Goal: Task Accomplishment & Management: Manage account settings

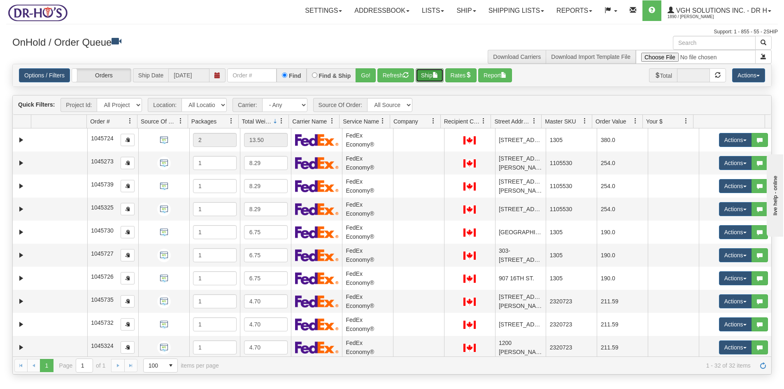
click at [432, 77] on button "Ship" at bounding box center [430, 75] width 28 height 14
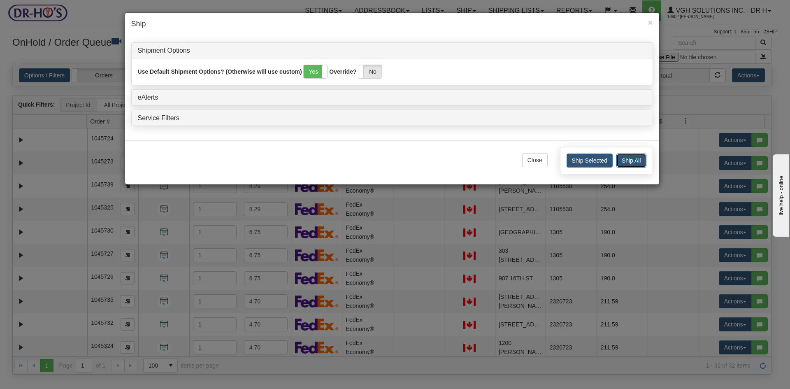
click at [631, 160] on button "Ship All" at bounding box center [631, 160] width 30 height 14
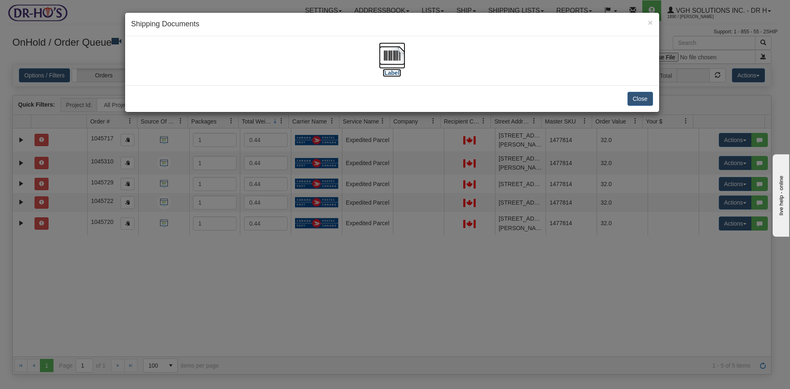
click at [391, 52] on img at bounding box center [392, 55] width 26 height 26
drag, startPoint x: 639, startPoint y: 98, endPoint x: 565, endPoint y: 102, distance: 74.2
click at [638, 98] on button "Close" at bounding box center [641, 99] width 26 height 14
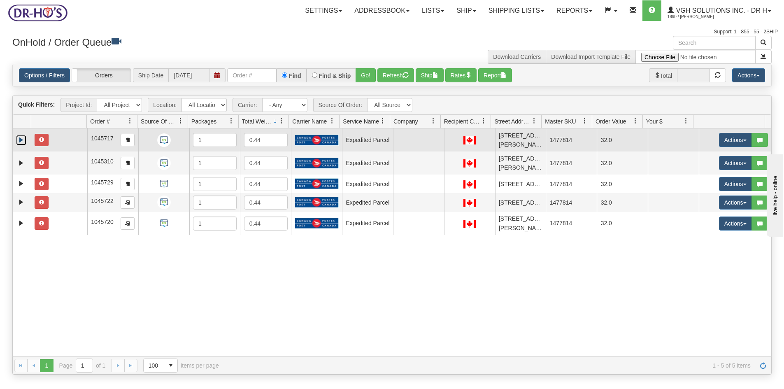
click at [20, 138] on link "Expand" at bounding box center [21, 140] width 10 height 10
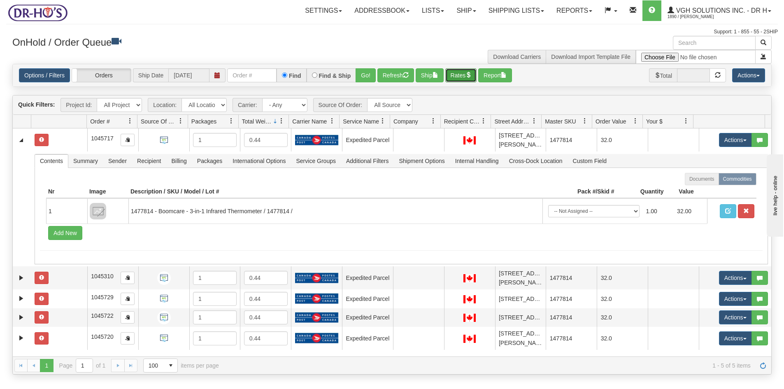
click at [464, 72] on button "Rates" at bounding box center [461, 75] width 32 height 14
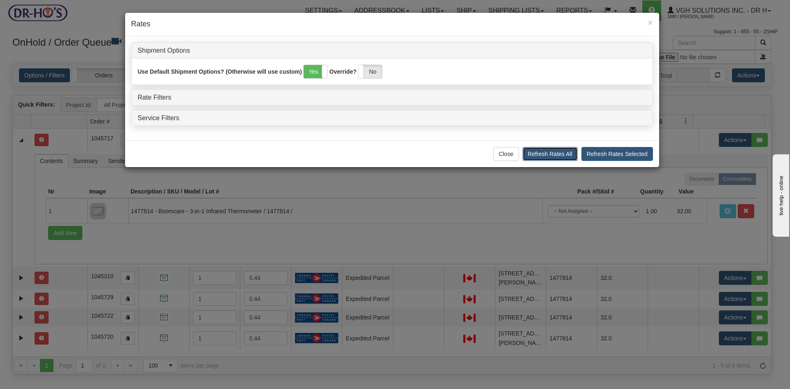
click at [558, 156] on button "Refresh Rates All" at bounding box center [550, 154] width 55 height 14
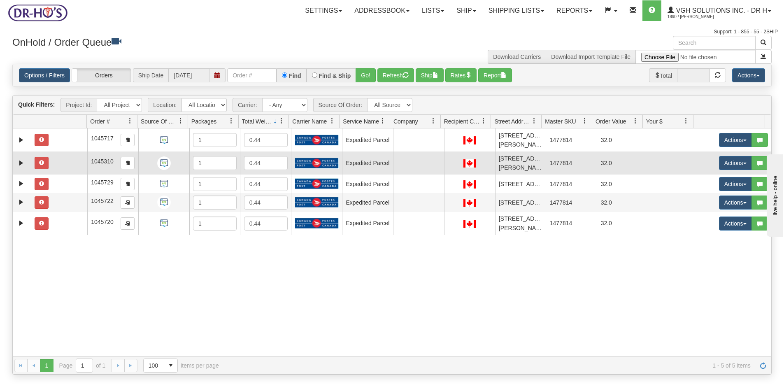
drag, startPoint x: 69, startPoint y: 144, endPoint x: 72, endPoint y: 160, distance: 16.8
click at [70, 144] on td at bounding box center [59, 139] width 56 height 23
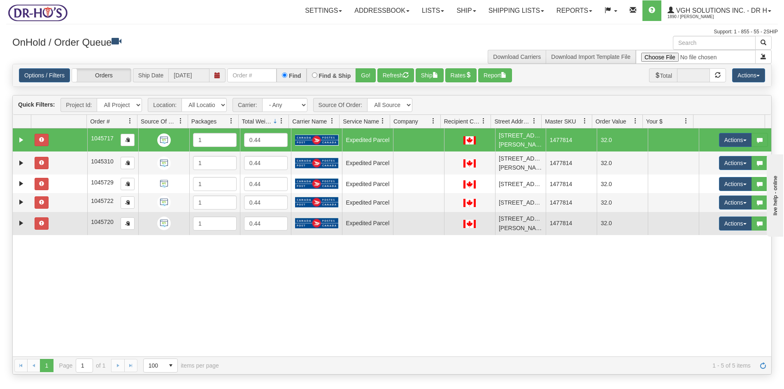
click at [60, 232] on td at bounding box center [59, 223] width 56 height 23
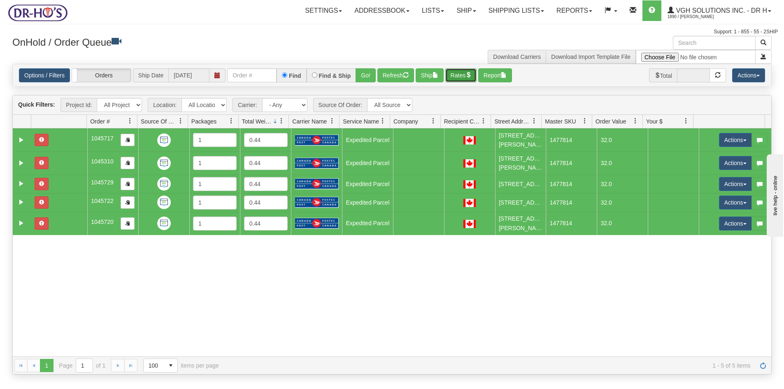
click at [459, 74] on button "Rates" at bounding box center [461, 75] width 32 height 14
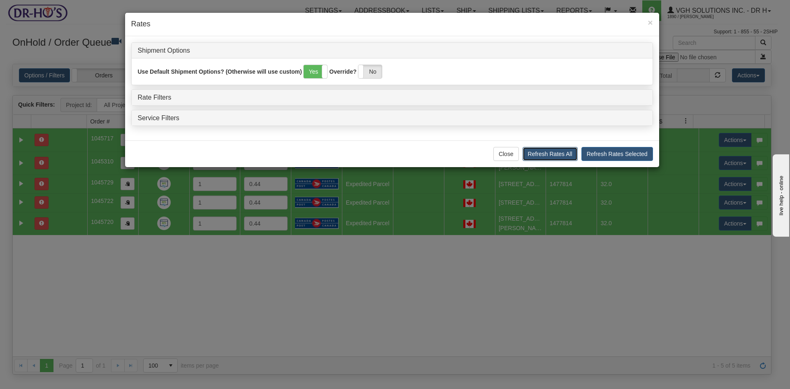
click at [560, 154] on button "Refresh Rates All" at bounding box center [550, 154] width 55 height 14
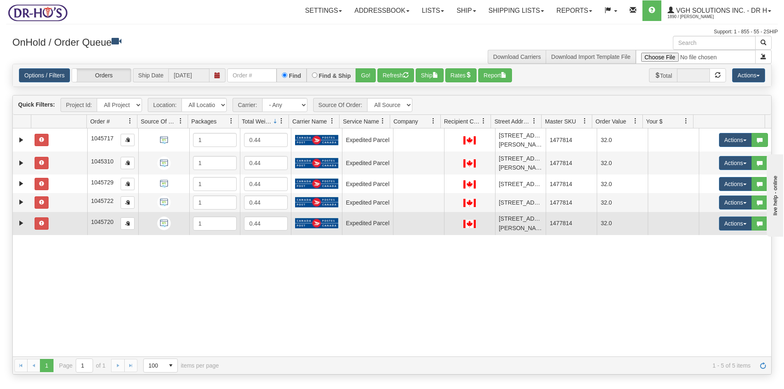
click at [57, 225] on td at bounding box center [59, 223] width 56 height 23
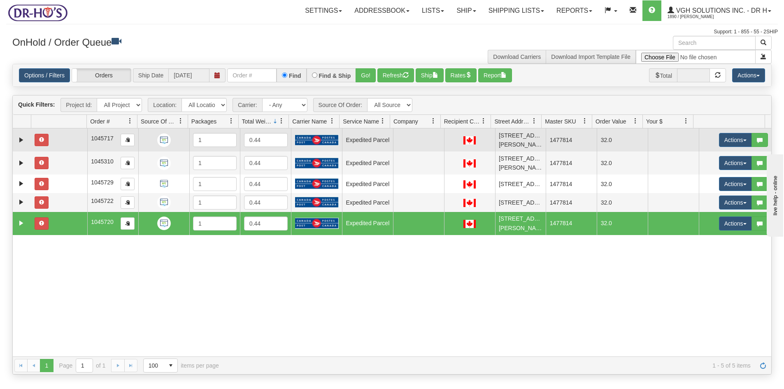
click at [64, 137] on td at bounding box center [59, 139] width 56 height 23
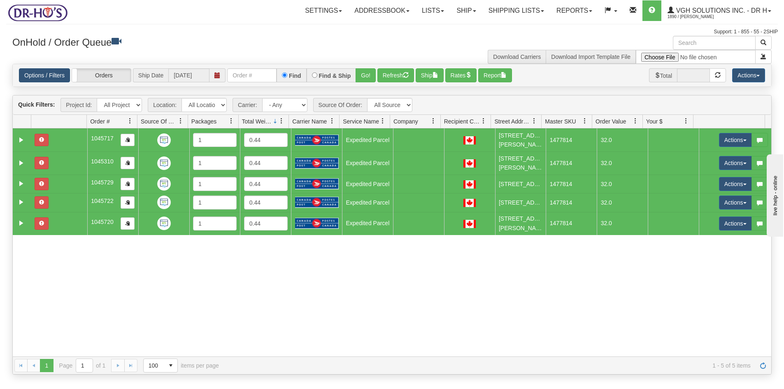
click at [40, 69] on div "Options / Filters Group Shipments Orders Ship Date 08/25/2025 Find Find & Ship …" at bounding box center [392, 75] width 758 height 22
click at [40, 72] on link "Options / Filters" at bounding box center [44, 75] width 51 height 14
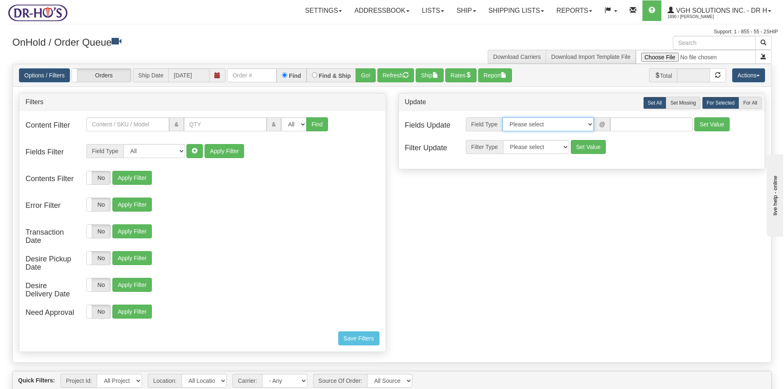
click at [590, 124] on select "Please select Contact Person Company Country Country & State/Province City Zip …" at bounding box center [547, 124] width 91 height 14
select select "94"
click at [502, 117] on select "Please select Contact Person Company Country Country & State/Province City Zip …" at bounding box center [547, 124] width 91 height 14
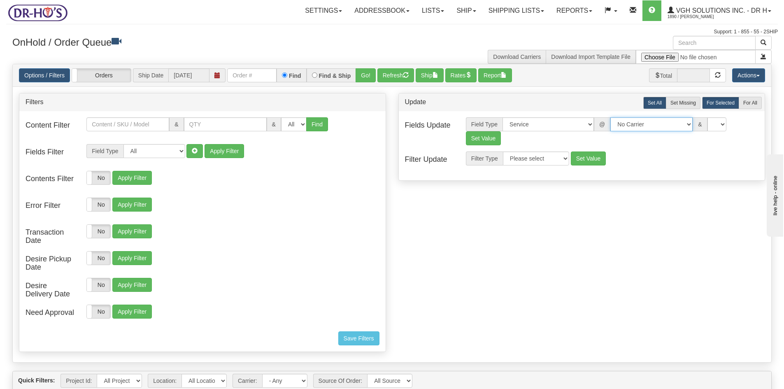
click at [679, 123] on select "No Carrier FedEx Express® UPS Purolator Canpar [GEOGRAPHIC_DATA] Post BeSwyft K…" at bounding box center [651, 124] width 82 height 14
select select "2"
click at [610, 117] on select "No Carrier FedEx Express® UPS Purolator Canpar [GEOGRAPHIC_DATA] Post BeSwyft K…" at bounding box center [651, 124] width 82 height 14
click at [716, 125] on select "US -> US - 70 - FedEx 1 Day® Freight US -> US - 03 - FedEx 2 Day® US -> US - 49…" at bounding box center [717, 124] width 82 height 14
click at [676, 117] on select "US -> US - 70 - FedEx 1 Day® Freight US -> US - 03 - FedEx 2 Day® US -> US - 49…" at bounding box center [717, 124] width 82 height 14
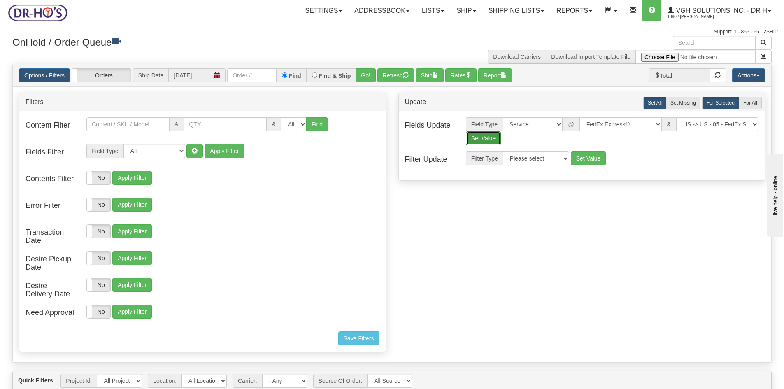
click at [482, 136] on button "Set Value" at bounding box center [483, 138] width 35 height 14
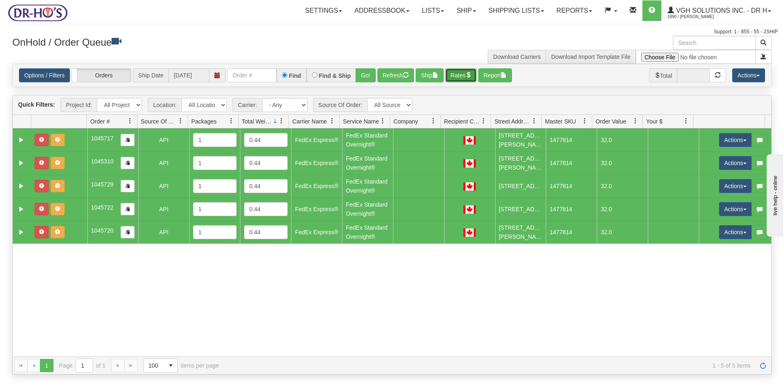
click at [462, 77] on button "Rates" at bounding box center [461, 75] width 32 height 14
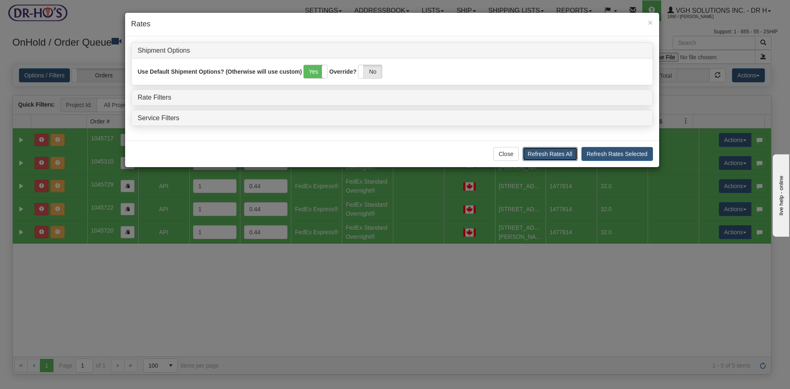
click at [566, 154] on button "Refresh Rates All" at bounding box center [550, 154] width 55 height 14
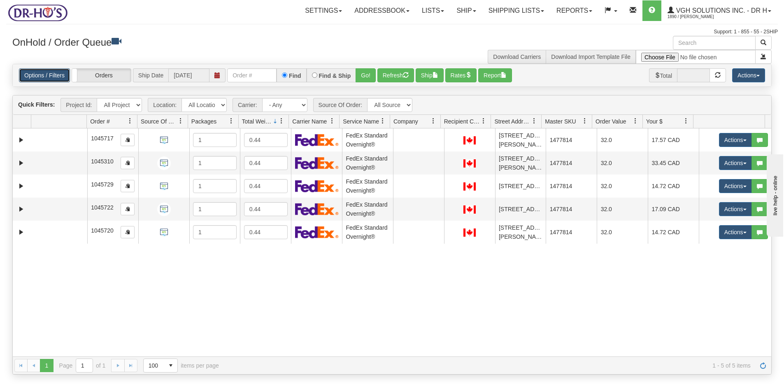
click at [48, 72] on link "Options / Filters" at bounding box center [44, 75] width 51 height 14
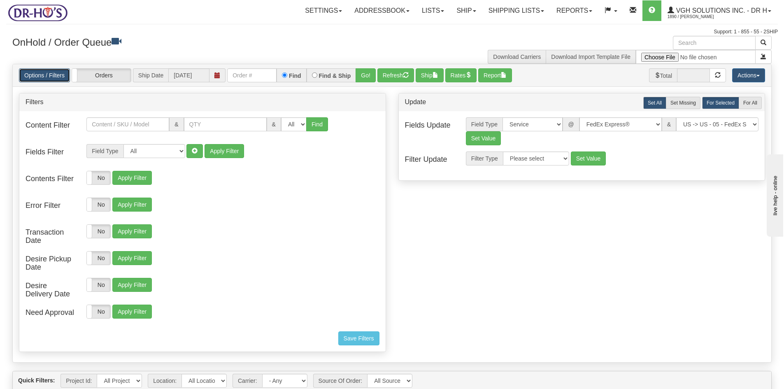
click at [48, 72] on link "Options / Filters" at bounding box center [44, 75] width 51 height 14
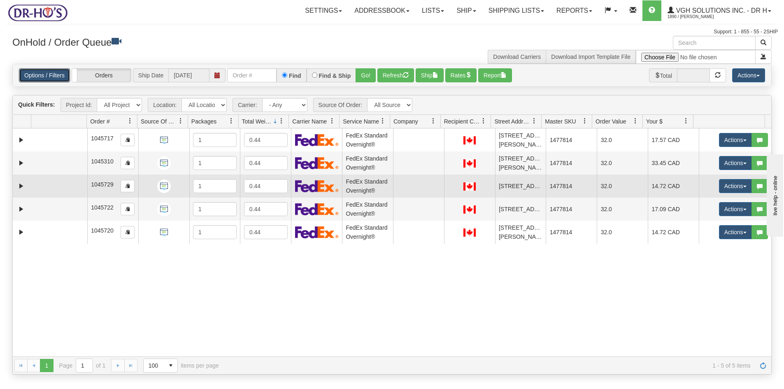
drag, startPoint x: 62, startPoint y: 142, endPoint x: 65, endPoint y: 181, distance: 39.2
click at [62, 142] on td at bounding box center [59, 139] width 56 height 23
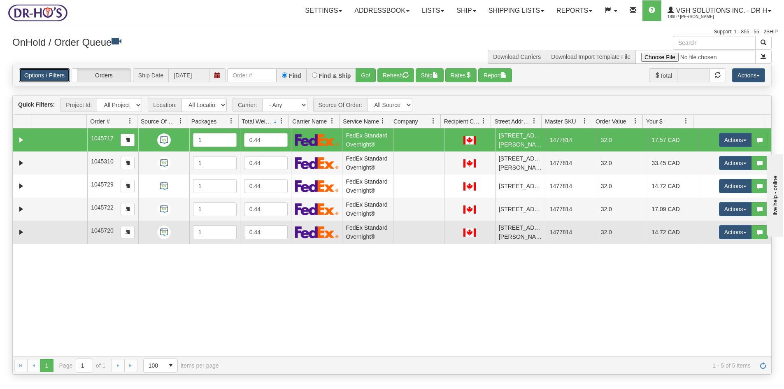
drag, startPoint x: 58, startPoint y: 228, endPoint x: 61, endPoint y: 218, distance: 10.6
click at [58, 228] on td at bounding box center [59, 232] width 56 height 23
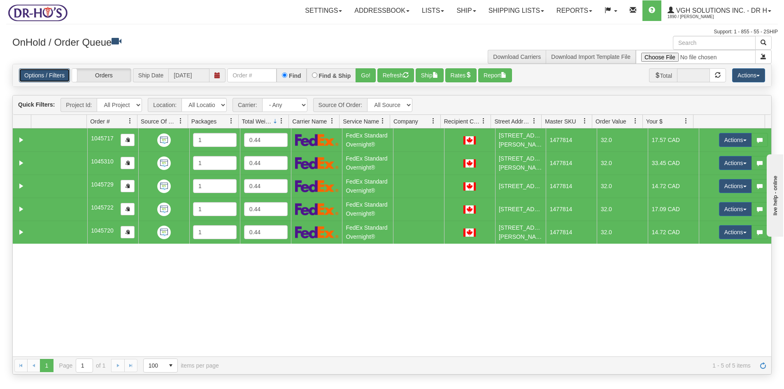
click at [51, 74] on link "Options / Filters" at bounding box center [44, 75] width 51 height 14
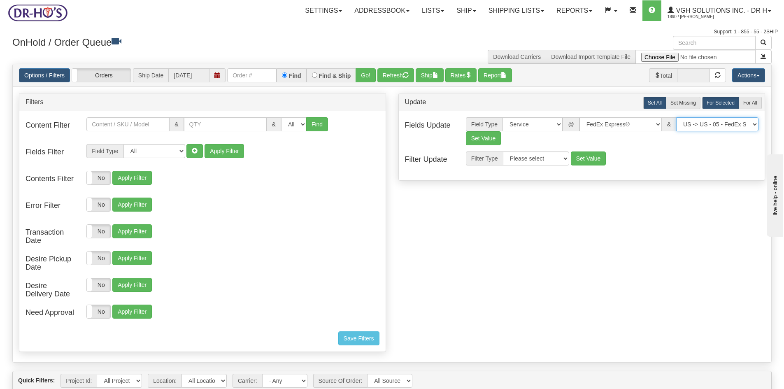
click at [752, 123] on select "US -> US - 70 - FedEx 1 Day® Freight US -> US - 03 - FedEx 2 Day® US -> US - 49…" at bounding box center [717, 124] width 82 height 14
select select "20"
click at [676, 117] on select "US -> US - 70 - FedEx 1 Day® Freight US -> US - 03 - FedEx 2 Day® US -> US - 49…" at bounding box center [717, 124] width 82 height 14
click at [478, 139] on button "Set Value" at bounding box center [483, 138] width 35 height 14
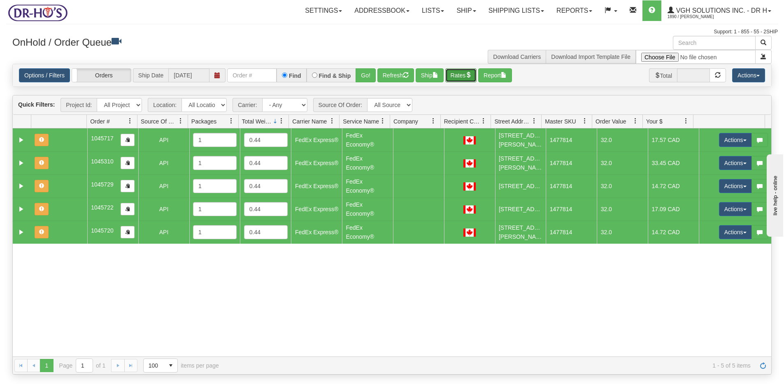
click at [458, 75] on button "Rates" at bounding box center [461, 75] width 32 height 14
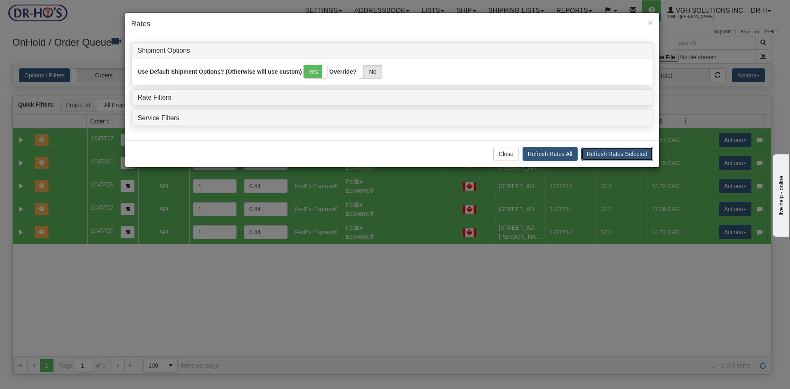
click at [625, 151] on button "Refresh Rates Selected" at bounding box center [617, 154] width 72 height 14
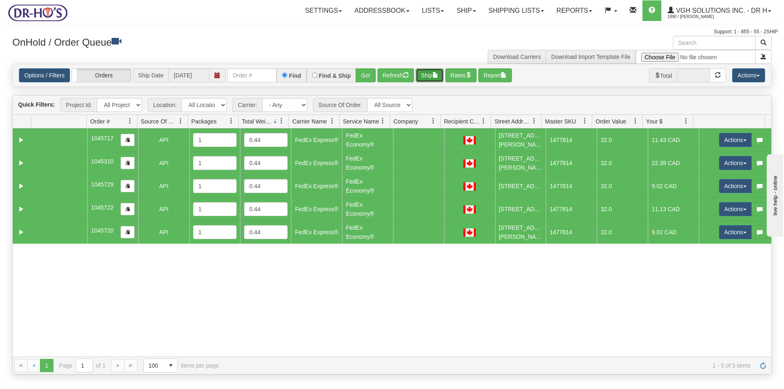
click at [431, 77] on button "Ship" at bounding box center [430, 75] width 28 height 14
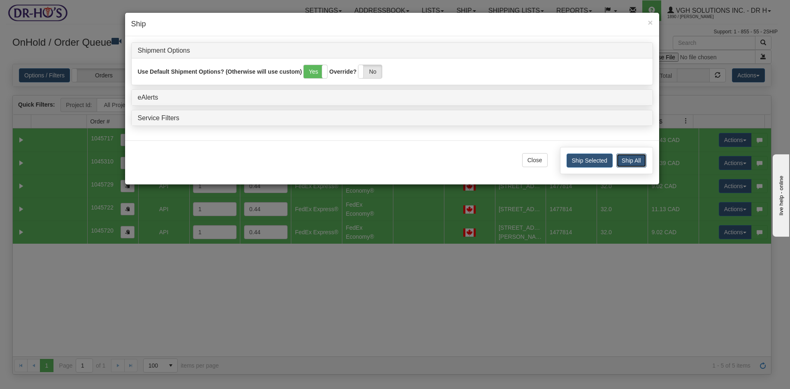
click at [633, 160] on button "Ship All" at bounding box center [631, 160] width 30 height 14
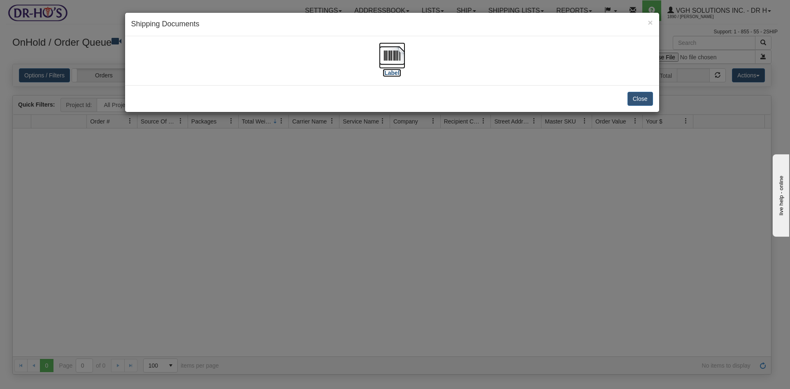
click at [391, 56] on img at bounding box center [392, 55] width 26 height 26
click at [644, 97] on button "Close" at bounding box center [641, 99] width 26 height 14
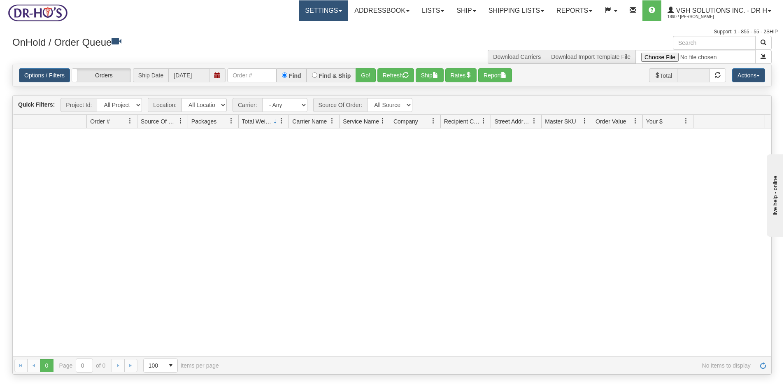
click at [299, 9] on link "Settings" at bounding box center [323, 10] width 49 height 21
click at [291, 27] on span "Shipping Preferences" at bounding box center [301, 29] width 55 height 7
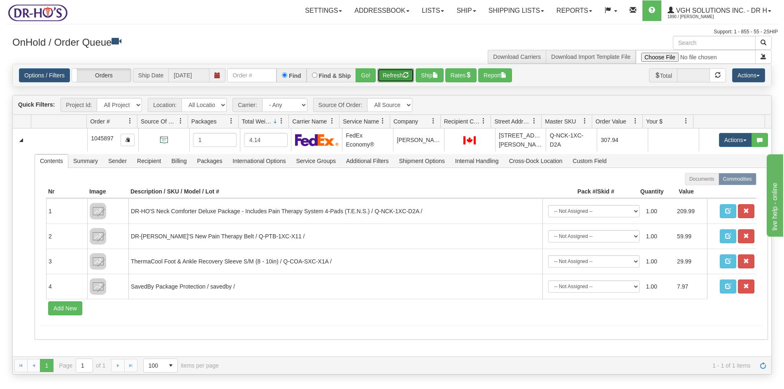
click at [392, 75] on button "Refresh" at bounding box center [395, 75] width 37 height 14
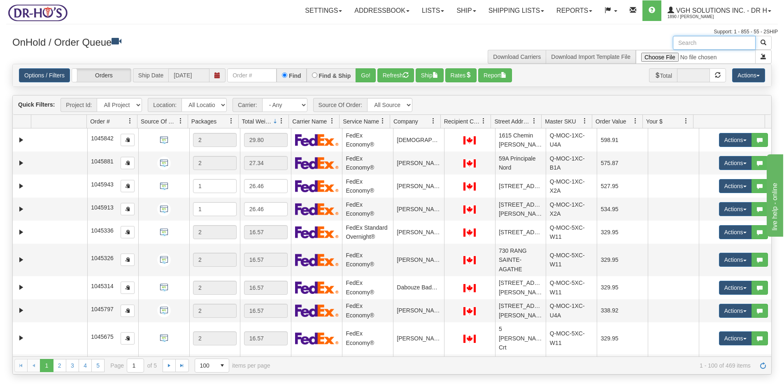
click at [699, 42] on input "text" at bounding box center [714, 43] width 83 height 14
paste input "224040"
type input "224040"
click at [764, 41] on span "button" at bounding box center [763, 43] width 6 height 6
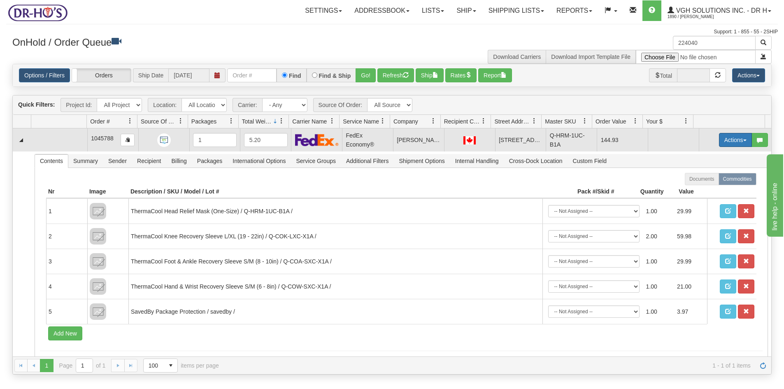
click at [723, 140] on button "Actions" at bounding box center [735, 140] width 33 height 14
click at [695, 158] on span "Open" at bounding box center [704, 155] width 20 height 7
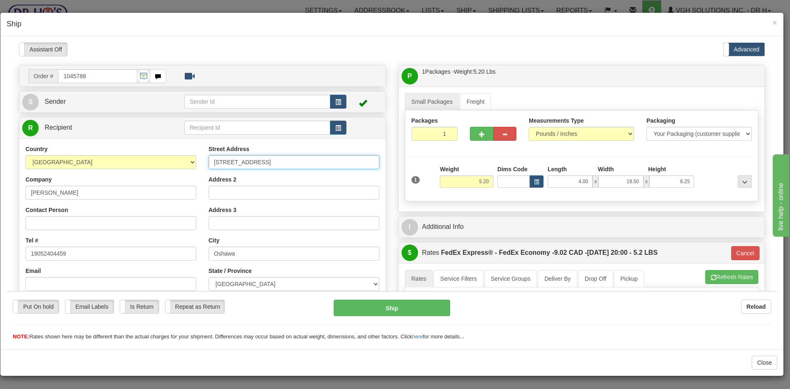
drag, startPoint x: 277, startPoint y: 159, endPoint x: 167, endPoint y: 170, distance: 110.5
click at [168, 170] on div "Country [GEOGRAPHIC_DATA] [GEOGRAPHIC_DATA] [GEOGRAPHIC_DATA] [GEOGRAPHIC_DATA]…" at bounding box center [202, 254] width 366 height 221
paste input "[STREET_ADDRESS][PERSON_NAME],"
type input "[STREET_ADDRESS][PERSON_NAME],"
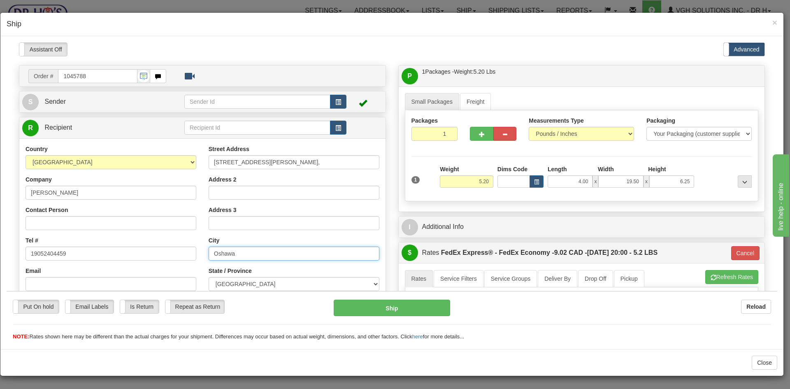
drag, startPoint x: 246, startPoint y: 255, endPoint x: 179, endPoint y: 254, distance: 67.5
click at [179, 255] on div "Country [GEOGRAPHIC_DATA] [GEOGRAPHIC_DATA] [GEOGRAPHIC_DATA] [GEOGRAPHIC_DATA]…" at bounding box center [202, 254] width 366 height 221
paste input "Cobourg"
type input "Cobourg"
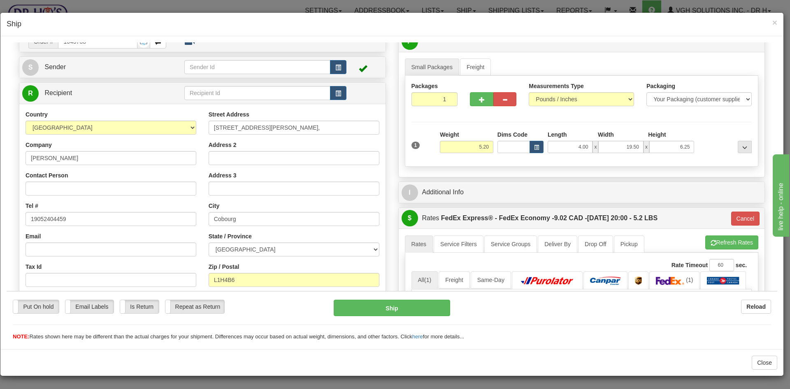
scroll to position [165, 0]
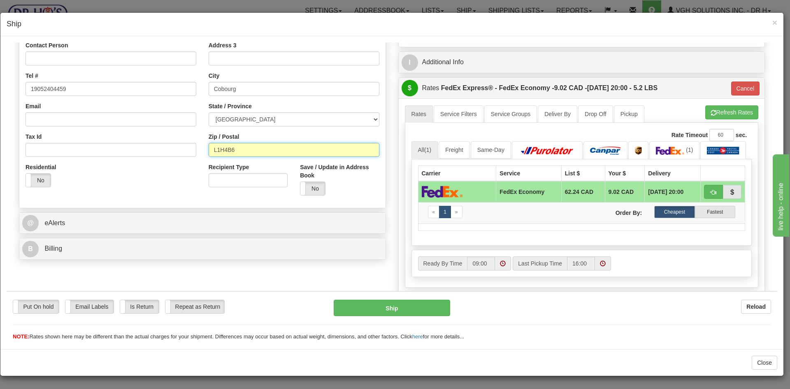
drag, startPoint x: 246, startPoint y: 151, endPoint x: 181, endPoint y: 157, distance: 65.7
click at [184, 156] on div "Country [GEOGRAPHIC_DATA] [GEOGRAPHIC_DATA] [GEOGRAPHIC_DATA] [GEOGRAPHIC_DATA]…" at bounding box center [202, 90] width 366 height 221
paste input "K9A5L"
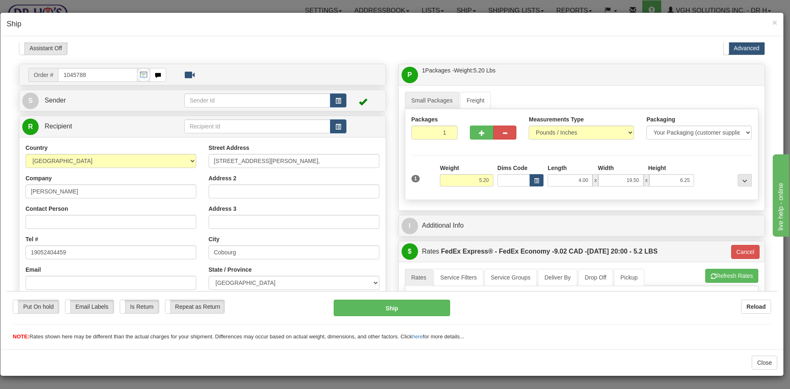
scroll to position [0, 0]
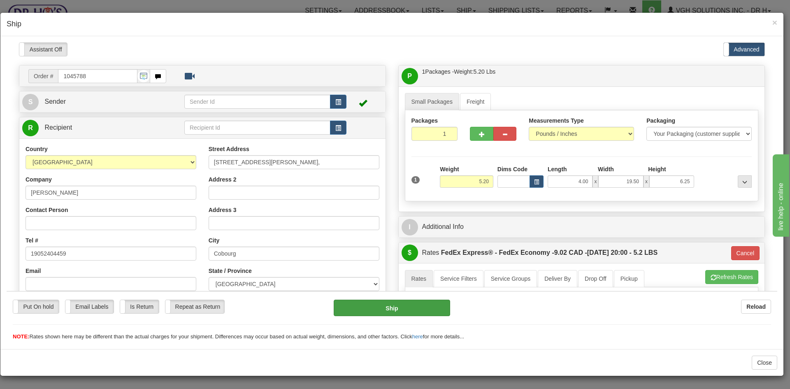
type input "K9A5L6"
click at [391, 311] on button "Ship" at bounding box center [392, 307] width 116 height 16
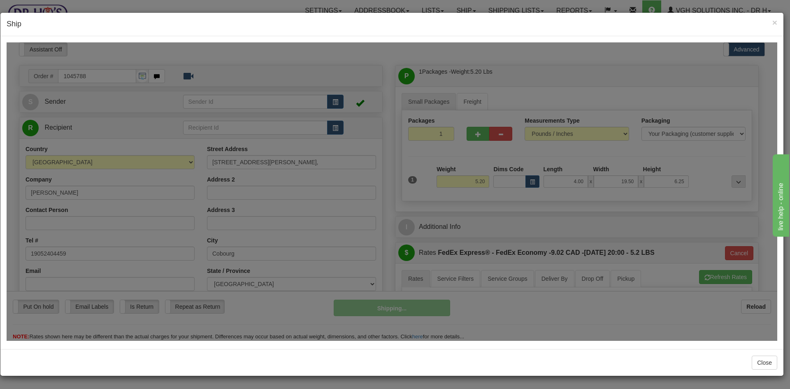
type input "20"
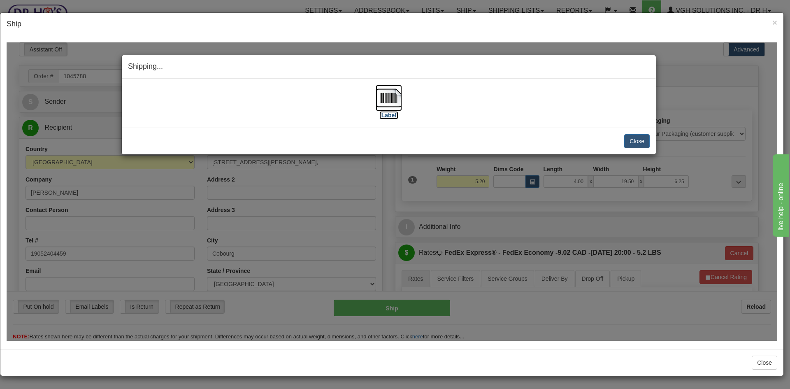
click at [391, 92] on img at bounding box center [389, 97] width 26 height 26
click at [635, 142] on button "Close" at bounding box center [637, 141] width 26 height 14
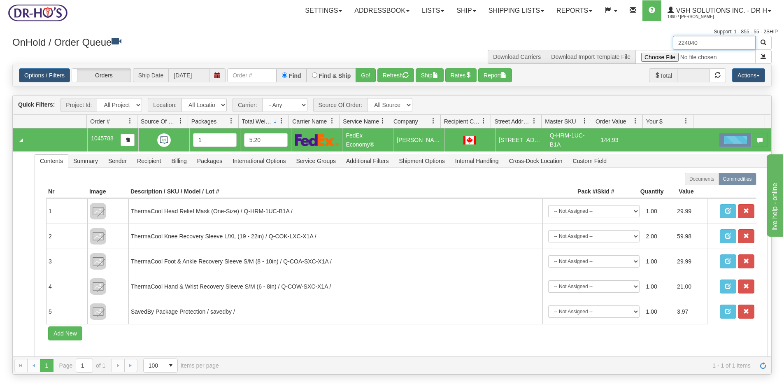
drag, startPoint x: 708, startPoint y: 42, endPoint x: 641, endPoint y: 46, distance: 67.6
click at [641, 46] on div "224040 Download Carriers Download Import Template File" at bounding box center [585, 50] width 386 height 28
paste input "1201179"
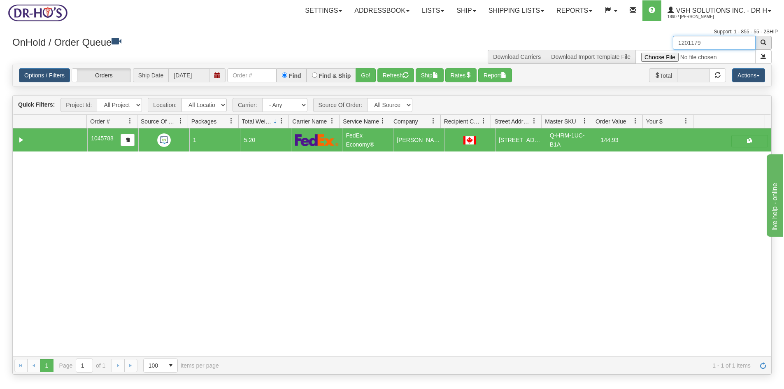
type input "1201179"
click at [767, 42] on button "button" at bounding box center [763, 43] width 16 height 14
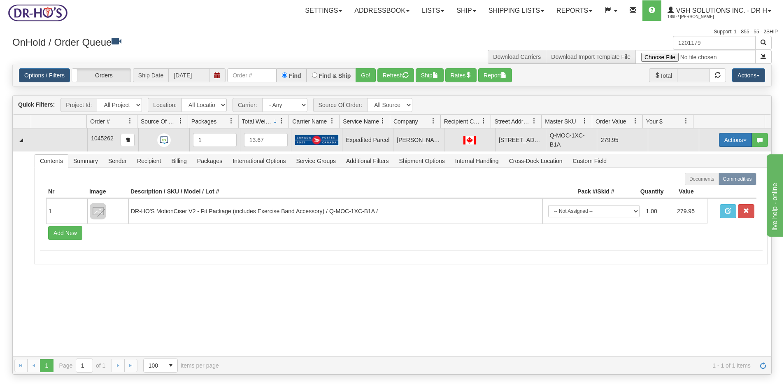
click at [725, 138] on button "Actions" at bounding box center [735, 140] width 33 height 14
click at [698, 154] on span "Open" at bounding box center [704, 155] width 20 height 7
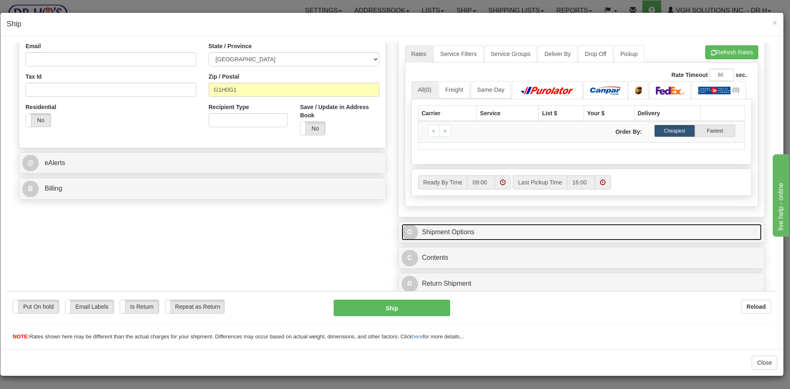
click at [467, 232] on link "O Shipment Options" at bounding box center [582, 231] width 360 height 17
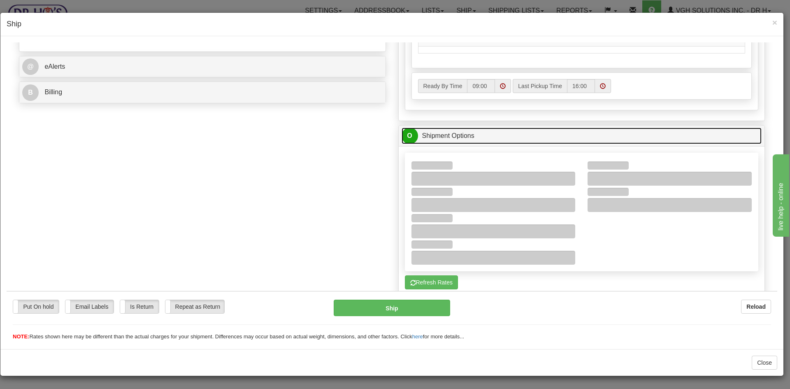
scroll to position [348, 0]
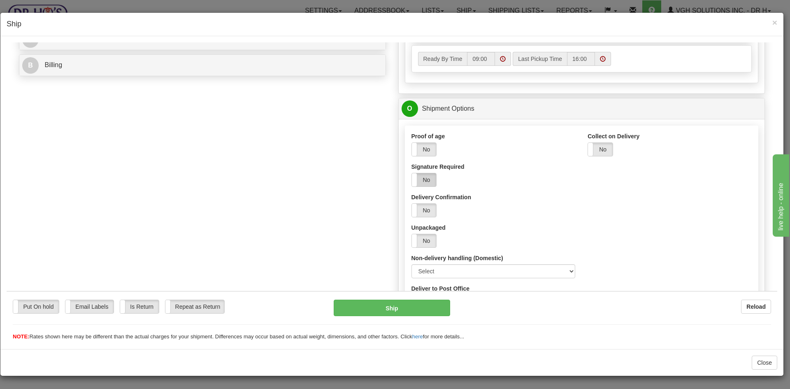
click at [421, 177] on label "No" at bounding box center [424, 179] width 25 height 13
click at [386, 310] on button "Ship" at bounding box center [392, 307] width 116 height 16
click at [389, 309] on button "Ship" at bounding box center [392, 307] width 116 height 16
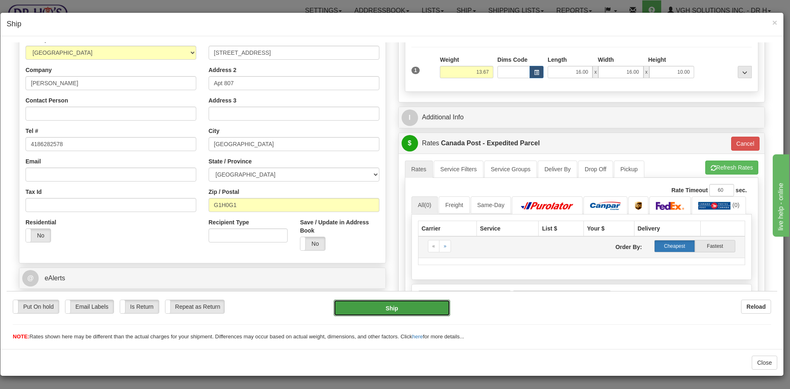
scroll to position [87, 0]
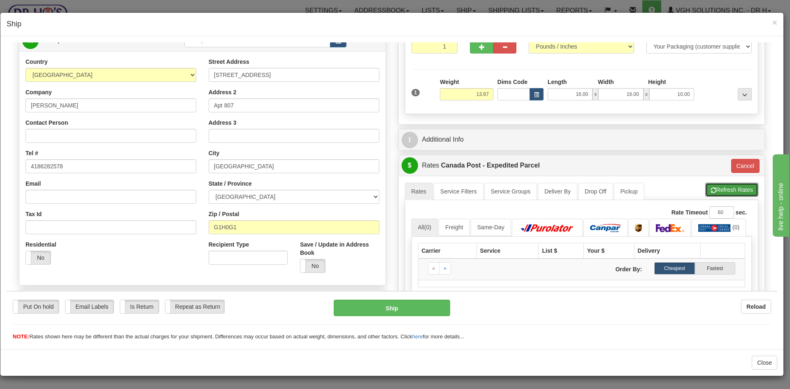
click at [728, 186] on button "Refresh Rates" at bounding box center [731, 189] width 53 height 14
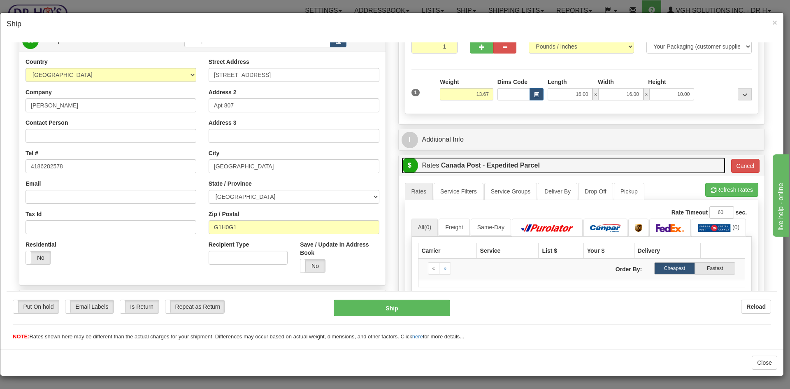
click at [581, 163] on link "$ Rates Canada Post - Expedited Parcel" at bounding box center [564, 165] width 324 height 17
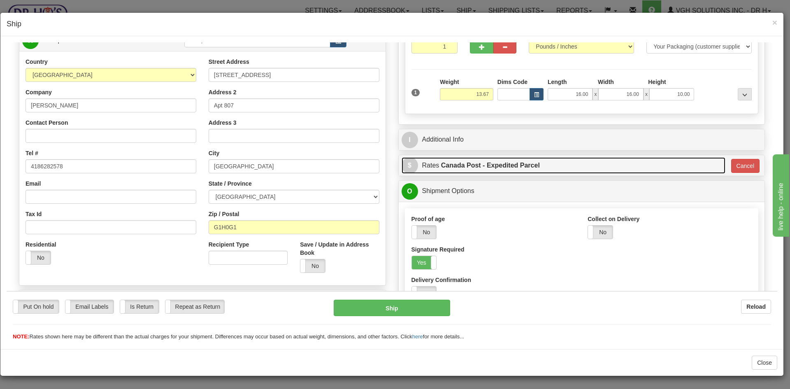
click at [579, 165] on link "$ Rates Canada Post - Expedited Parcel" at bounding box center [564, 165] width 324 height 17
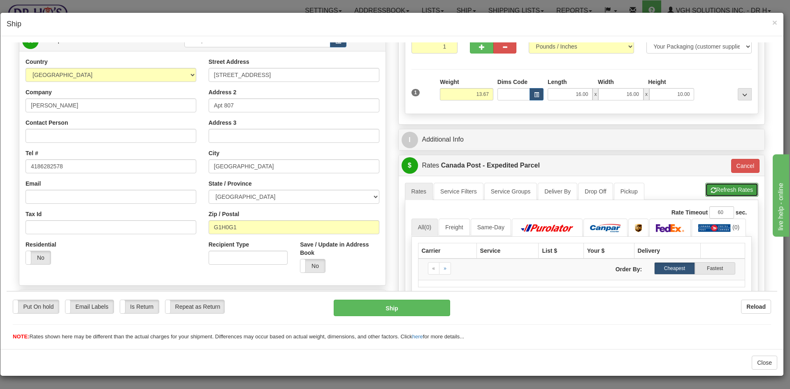
drag, startPoint x: 721, startPoint y: 191, endPoint x: 675, endPoint y: 195, distance: 45.5
click at [719, 191] on button "Refresh Rates" at bounding box center [731, 189] width 53 height 14
type input "DOM.EP"
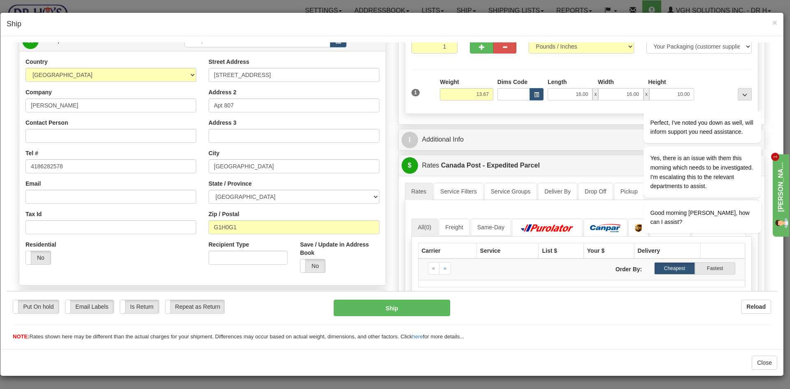
click at [775, 23] on span "×" at bounding box center [774, 22] width 5 height 9
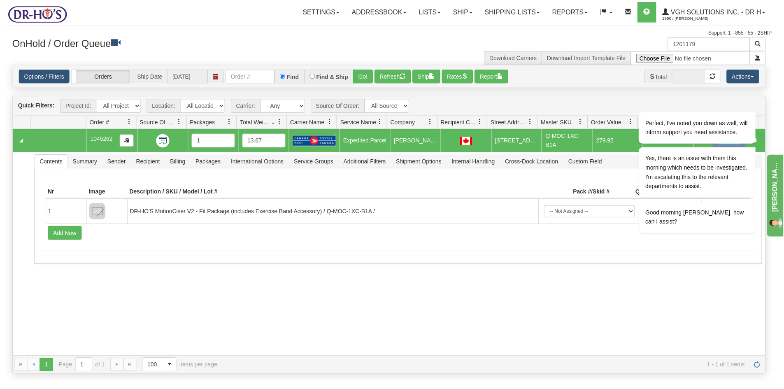
scroll to position [0, 0]
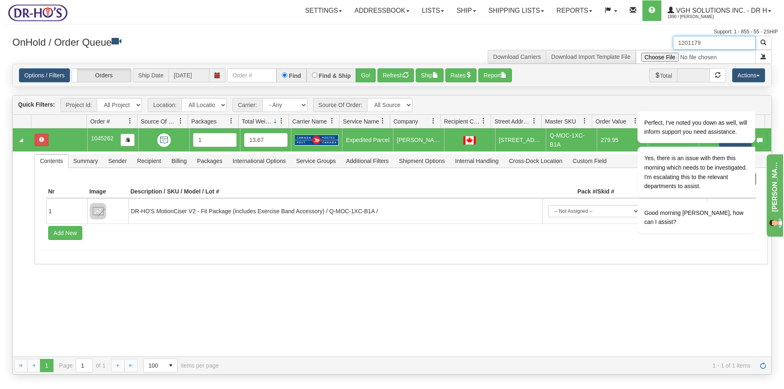
drag, startPoint x: 700, startPoint y: 42, endPoint x: 632, endPoint y: 48, distance: 68.1
click at [632, 48] on div "1201179 Download Carriers Download Import Template File" at bounding box center [585, 50] width 386 height 28
click at [395, 76] on button "Refresh" at bounding box center [395, 75] width 37 height 14
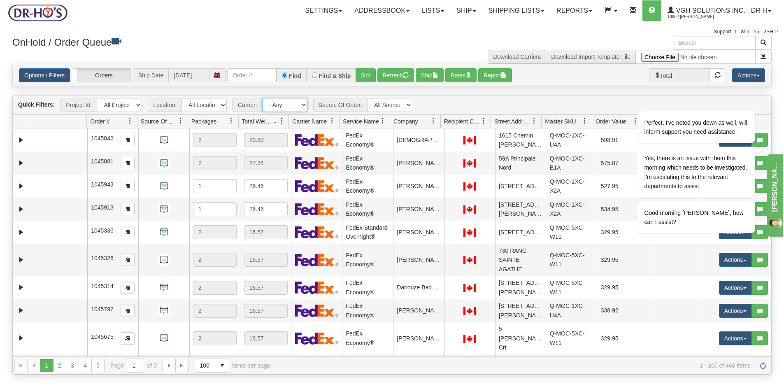
click at [302, 105] on select "- Any - Has NO carrier assigned - Has a carrier assigned FedEx Express®" at bounding box center [284, 105] width 45 height 14
select select "2"
click at [262, 98] on select "- Any - Has NO carrier assigned - Has a carrier assigned FedEx Express®" at bounding box center [284, 105] width 45 height 14
click at [706, 46] on input "text" at bounding box center [714, 43] width 83 height 14
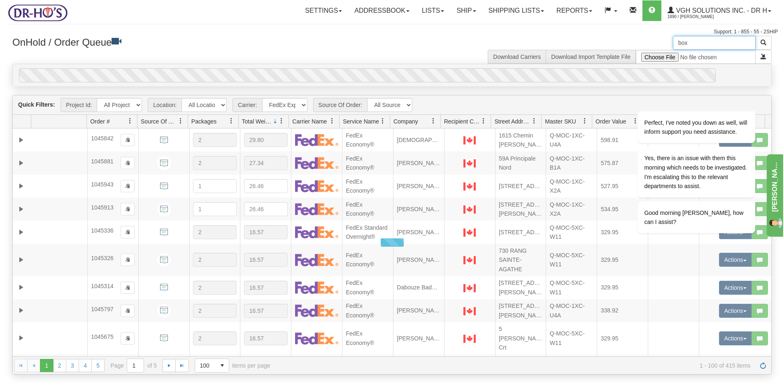
type input "box"
drag, startPoint x: 748, startPoint y: 97, endPoint x: 1360, endPoint y: 186, distance: 617.9
click at [748, 97] on icon "Chat attention grabber" at bounding box center [750, 98] width 7 height 7
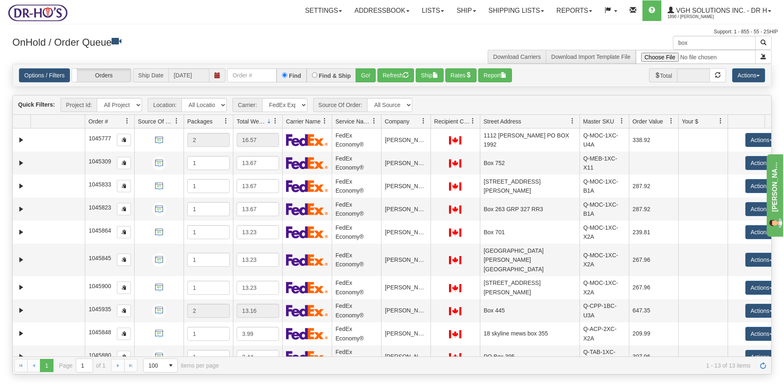
drag, startPoint x: 541, startPoint y: 121, endPoint x: 576, endPoint y: 121, distance: 34.6
click at [576, 121] on div "Id Location Request Id Reply Id Order # Source Of Order Packages Total Weight C…" at bounding box center [389, 121] width 752 height 13
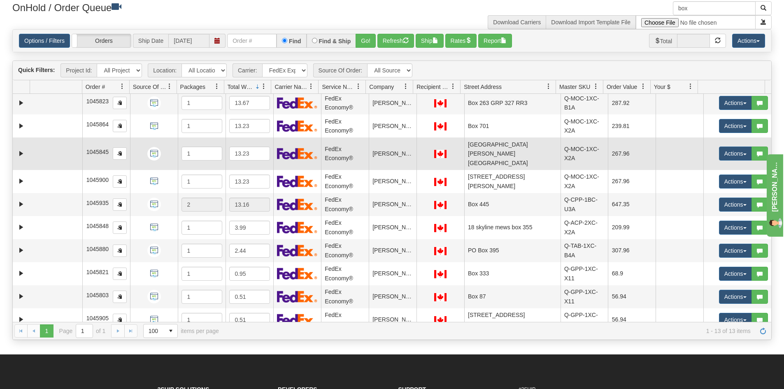
scroll to position [82, 0]
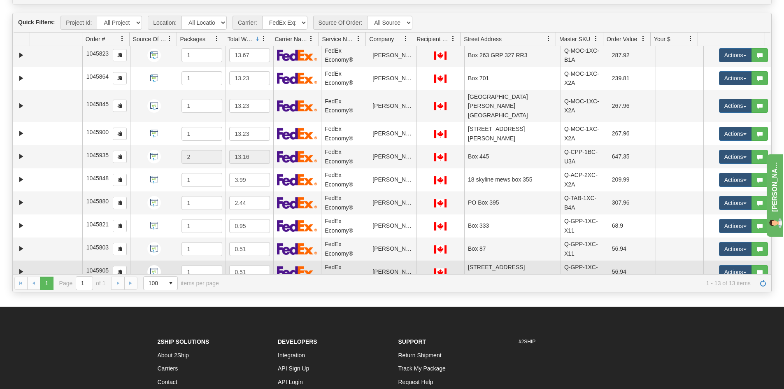
click at [48, 265] on td at bounding box center [56, 271] width 53 height 23
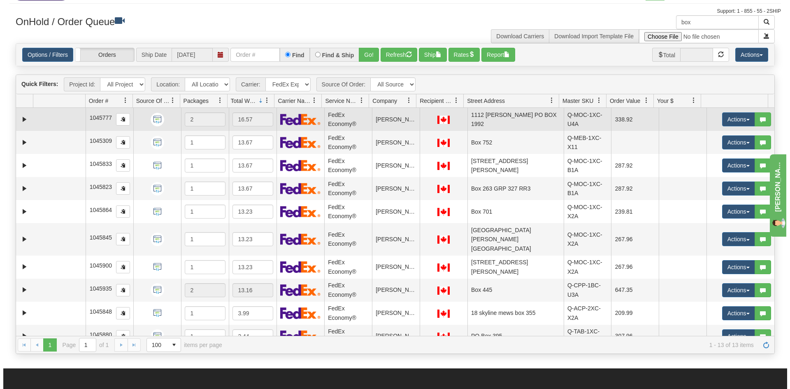
scroll to position [0, 0]
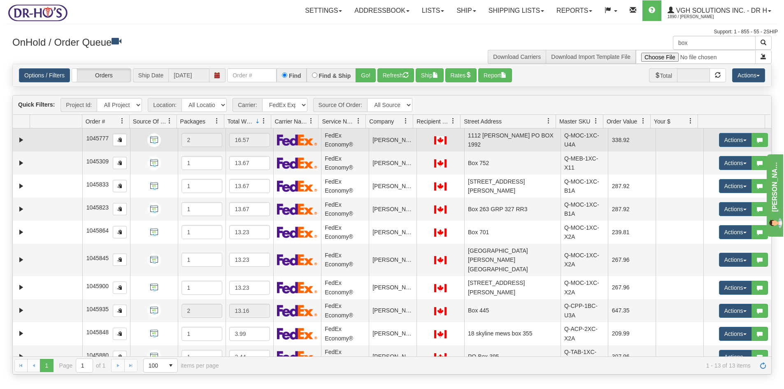
click at [58, 140] on td at bounding box center [56, 139] width 53 height 23
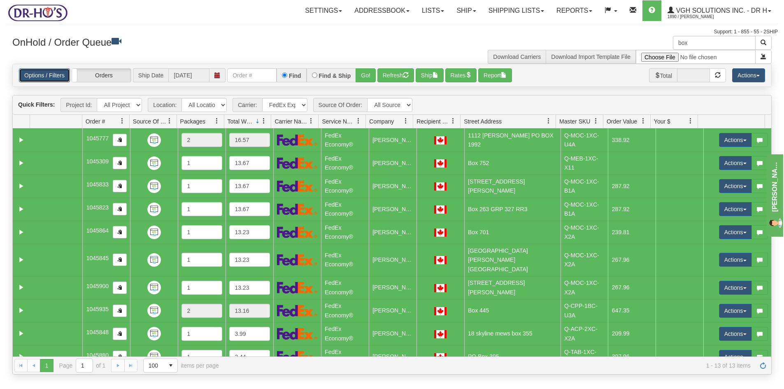
click at [44, 75] on link "Options / Filters" at bounding box center [44, 75] width 51 height 14
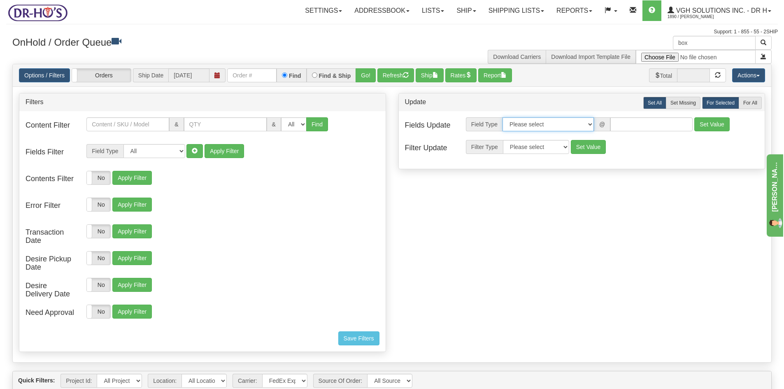
click at [590, 124] on select "Please select Contact Person Company Country Country & State/Province City Zip …" at bounding box center [547, 124] width 91 height 14
select select "94"
click at [502, 117] on select "Please select Contact Person Company Country Country & State/Province City Zip …" at bounding box center [547, 124] width 91 height 14
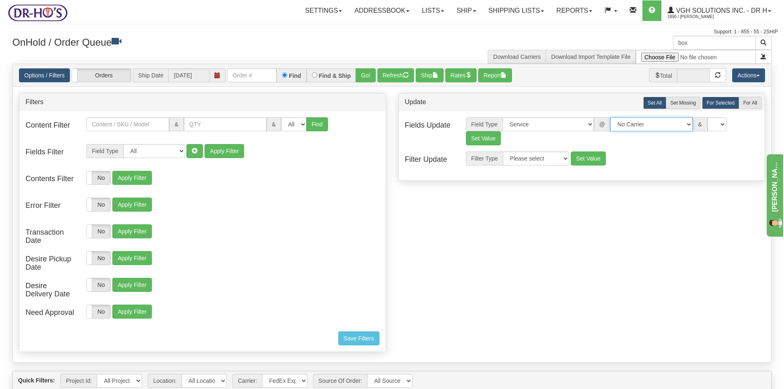
click at [679, 123] on select "No Carrier FedEx Express® UPS Purolator Canpar [GEOGRAPHIC_DATA] Post BeSwyft K…" at bounding box center [651, 124] width 82 height 14
select select "20"
click at [610, 117] on select "No Carrier FedEx Express® UPS Purolator Canpar [GEOGRAPHIC_DATA] Post BeSwyft K…" at bounding box center [651, 124] width 82 height 14
click at [754, 123] on select "CA -> [GEOGRAPHIC_DATA] - [GEOGRAPHIC_DATA]EP - Expedited [GEOGRAPHIC_DATA] [GE…" at bounding box center [717, 124] width 82 height 14
select select "DOM.EP"
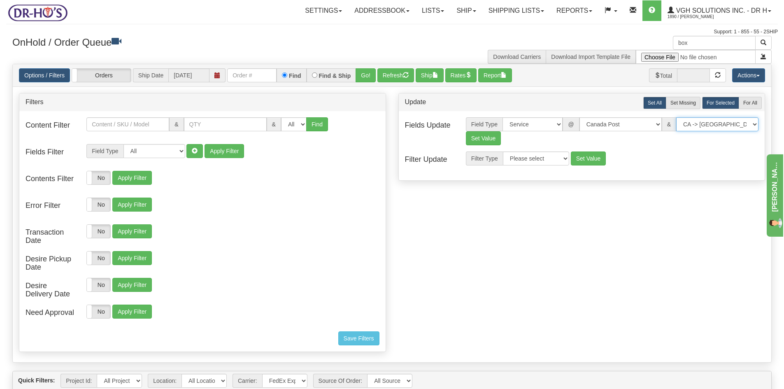
click at [676, 117] on select "CA -> [GEOGRAPHIC_DATA] - [GEOGRAPHIC_DATA]EP - Expedited [GEOGRAPHIC_DATA] [GE…" at bounding box center [717, 124] width 82 height 14
click at [485, 140] on button "Set Value" at bounding box center [483, 138] width 35 height 14
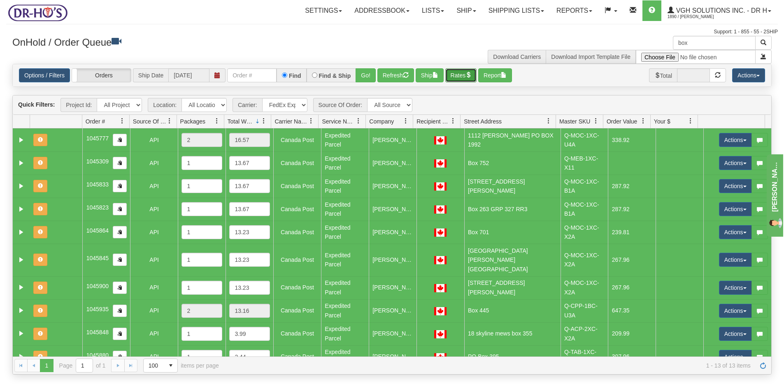
click at [463, 77] on button "Rates" at bounding box center [461, 75] width 32 height 14
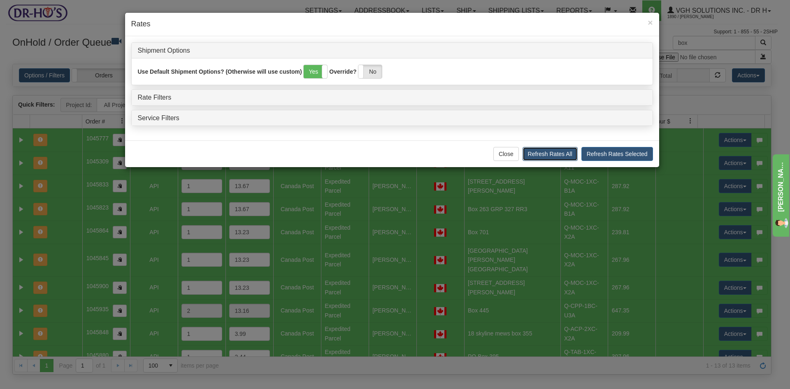
click at [564, 154] on button "Refresh Rates All" at bounding box center [550, 154] width 55 height 14
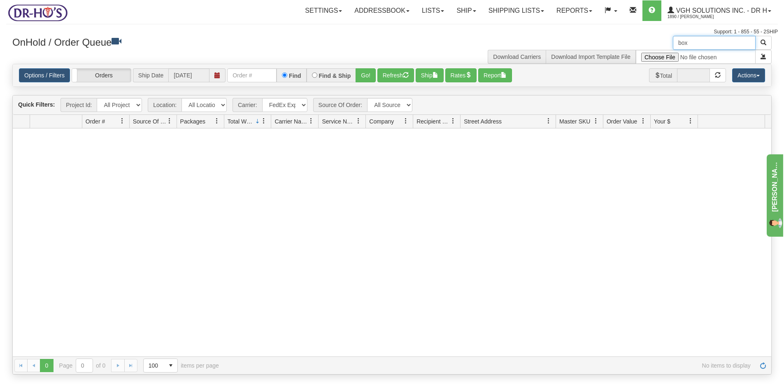
click at [705, 40] on input "box" at bounding box center [714, 43] width 83 height 14
drag, startPoint x: 666, startPoint y: 49, endPoint x: 619, endPoint y: 55, distance: 46.9
click at [629, 56] on div "box Download Carriers Download Import Template File" at bounding box center [585, 50] width 386 height 28
click at [393, 76] on button "Refresh" at bounding box center [395, 75] width 37 height 14
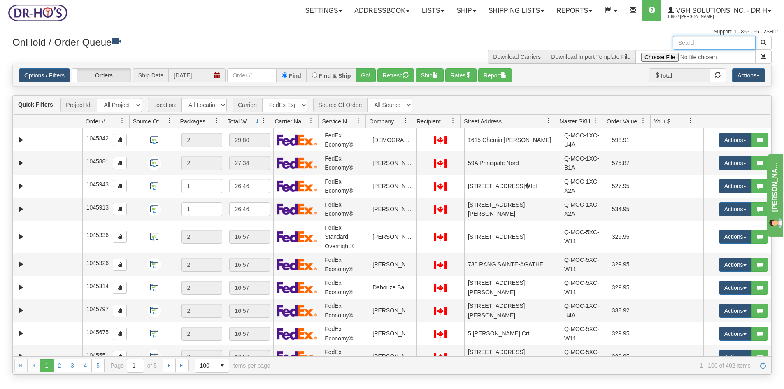
click at [703, 40] on input "text" at bounding box center [714, 43] width 83 height 14
paste input "1201248"
type input "1201248"
click at [763, 40] on span "button" at bounding box center [763, 43] width 6 height 6
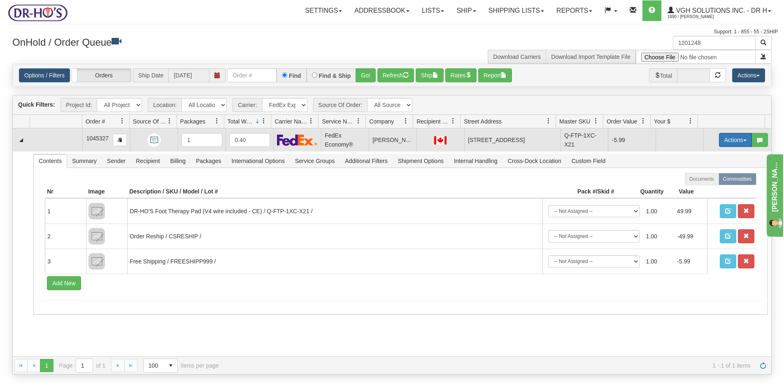
click at [728, 140] on button "Actions" at bounding box center [735, 140] width 33 height 14
click at [700, 157] on span "Open" at bounding box center [704, 155] width 20 height 7
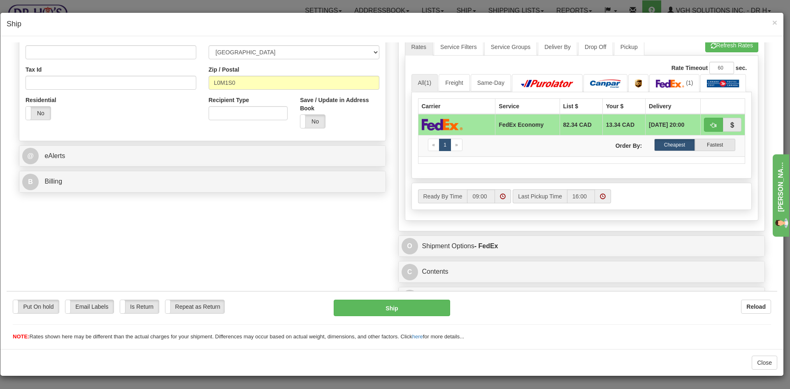
scroll to position [246, 0]
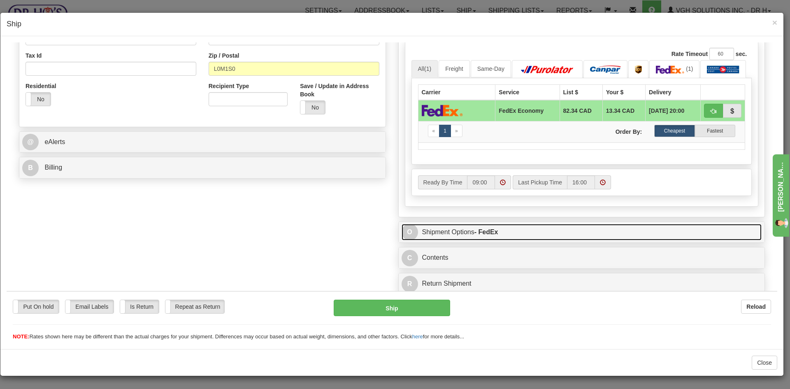
click at [512, 235] on link "O Shipment Options - FedEx" at bounding box center [582, 231] width 360 height 17
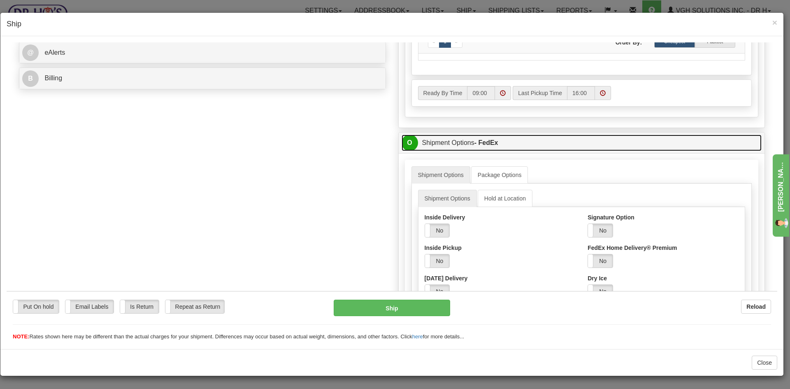
scroll to position [369, 0]
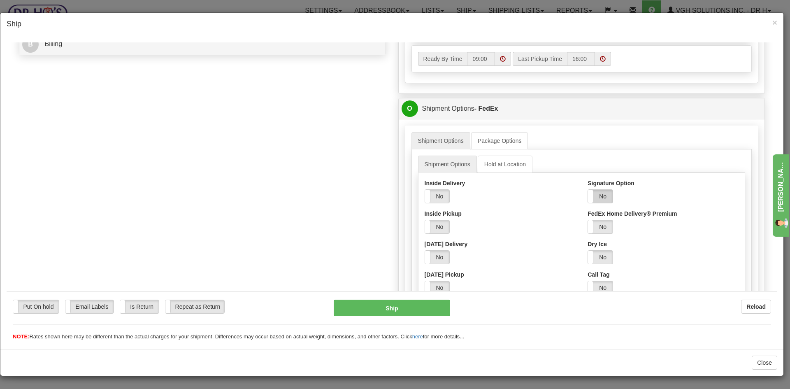
drag, startPoint x: 599, startPoint y: 193, endPoint x: 604, endPoint y: 196, distance: 5.7
click at [599, 194] on label "No" at bounding box center [600, 195] width 25 height 13
click at [645, 226] on select "Adult Direct Indirect No Signature Required Service Default" at bounding box center [622, 226] width 69 height 14
select select "2"
click at [588, 219] on select "Adult Direct Indirect No Signature Required Service Default" at bounding box center [622, 226] width 69 height 14
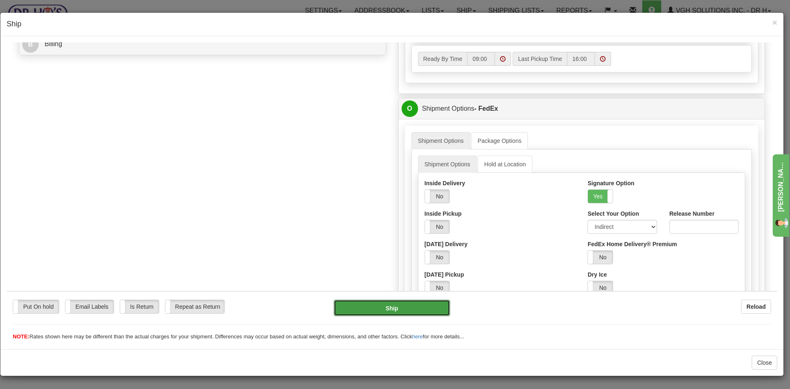
click at [400, 309] on button "Ship" at bounding box center [392, 307] width 116 height 16
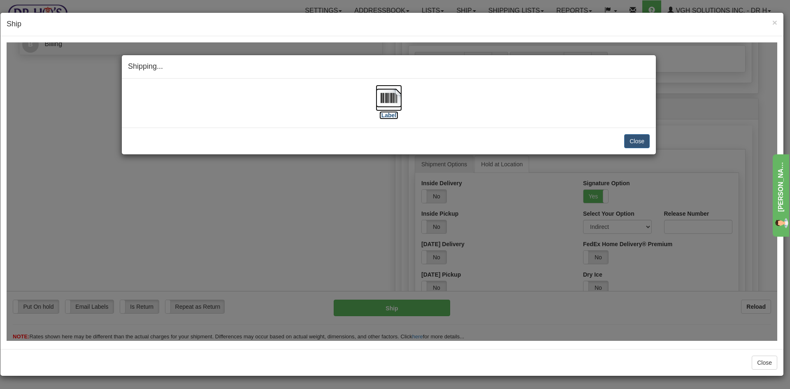
click at [387, 97] on img at bounding box center [389, 97] width 26 height 26
click at [640, 139] on button "Close" at bounding box center [637, 141] width 26 height 14
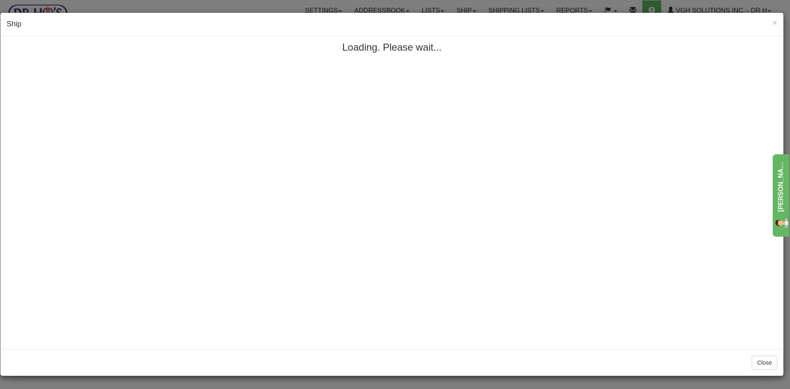
scroll to position [0, 0]
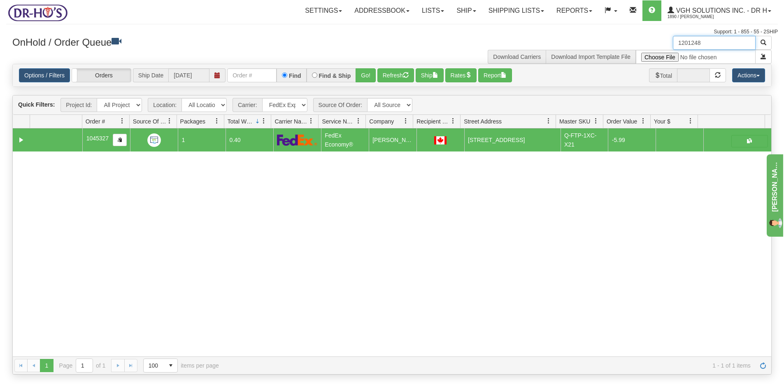
drag, startPoint x: 704, startPoint y: 42, endPoint x: 638, endPoint y: 48, distance: 66.1
click at [638, 48] on div "1201248 Download Carriers Download Import Template File" at bounding box center [585, 50] width 386 height 28
paste input "75"
type input "1201275"
click at [762, 42] on span "button" at bounding box center [763, 43] width 6 height 6
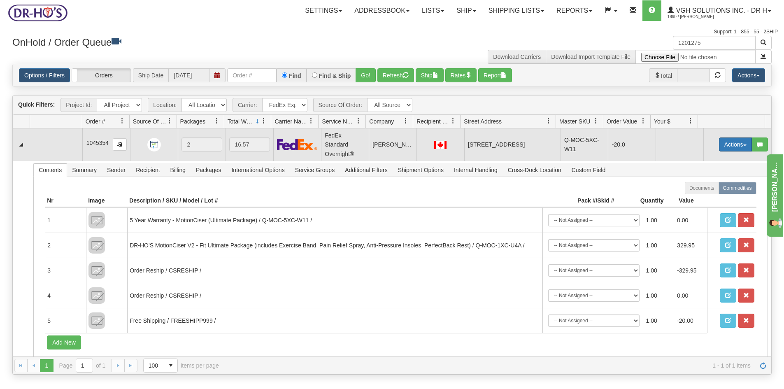
click at [727, 142] on button "Actions" at bounding box center [735, 144] width 33 height 14
click at [701, 158] on span "Open" at bounding box center [704, 160] width 20 height 7
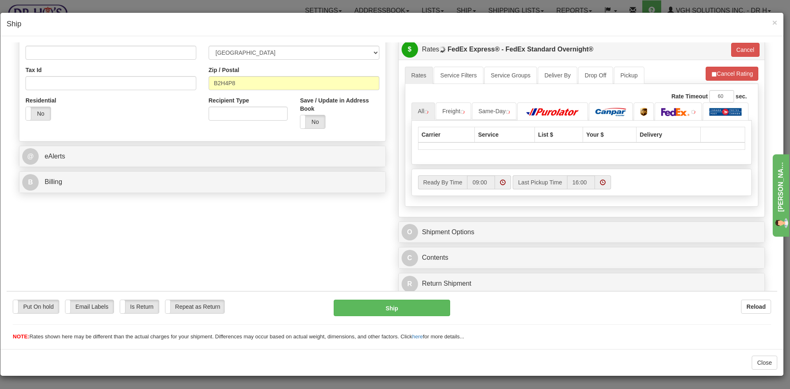
scroll to position [249, 0]
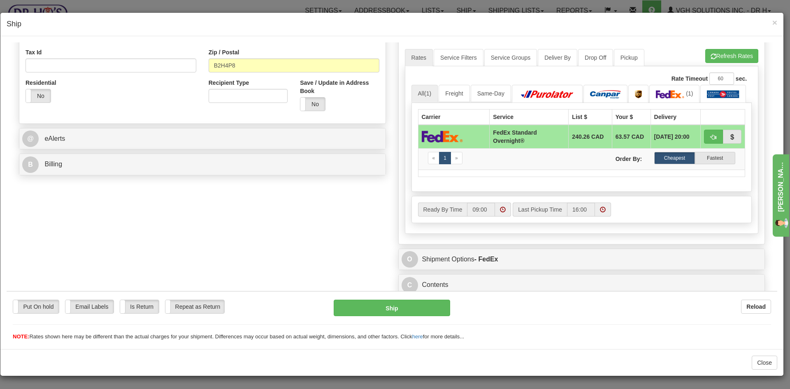
click at [563, 233] on div "Rate Timeout 60 sec. 05 All (1) Freight Same-Day «" at bounding box center [582, 149] width 354 height 167
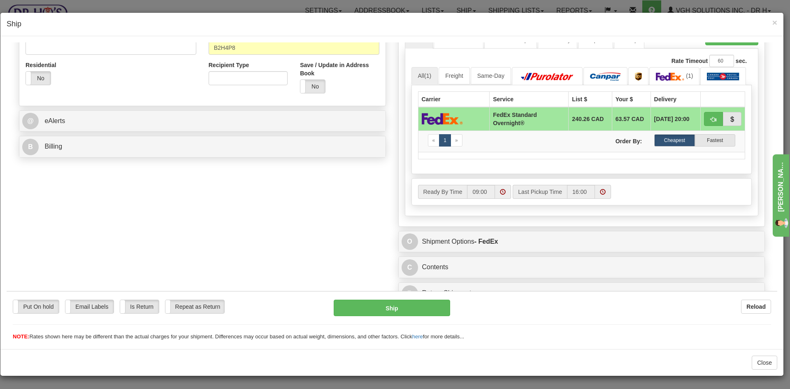
scroll to position [276, 0]
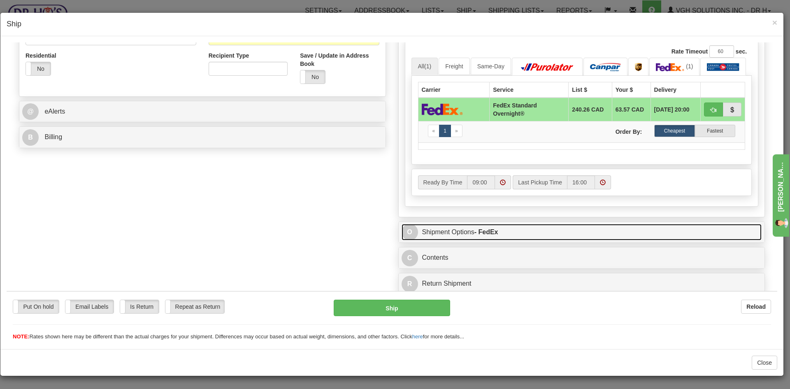
click at [565, 231] on link "O Shipment Options - FedEx" at bounding box center [582, 231] width 360 height 17
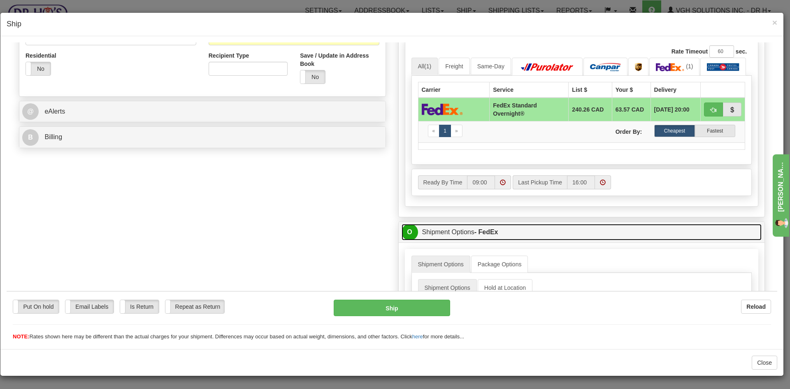
scroll to position [358, 0]
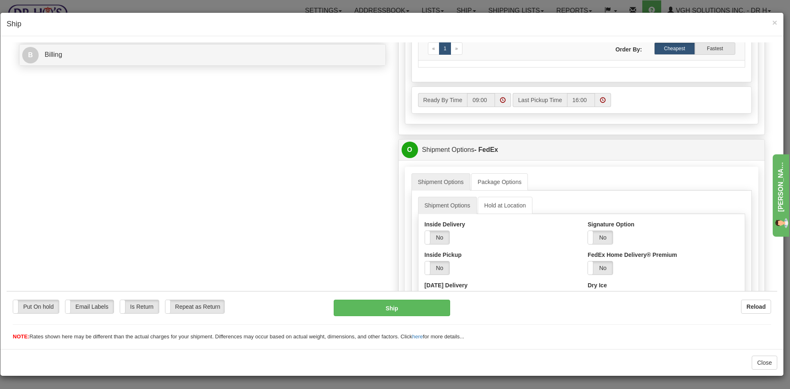
drag, startPoint x: 600, startPoint y: 234, endPoint x: 609, endPoint y: 243, distance: 13.1
click at [600, 234] on label "No" at bounding box center [600, 236] width 25 height 13
click at [649, 267] on select "Adult Direct Indirect No Signature Required Service Default" at bounding box center [622, 267] width 69 height 14
select select "2"
click at [588, 260] on select "Adult Direct Indirect No Signature Required Service Default" at bounding box center [622, 267] width 69 height 14
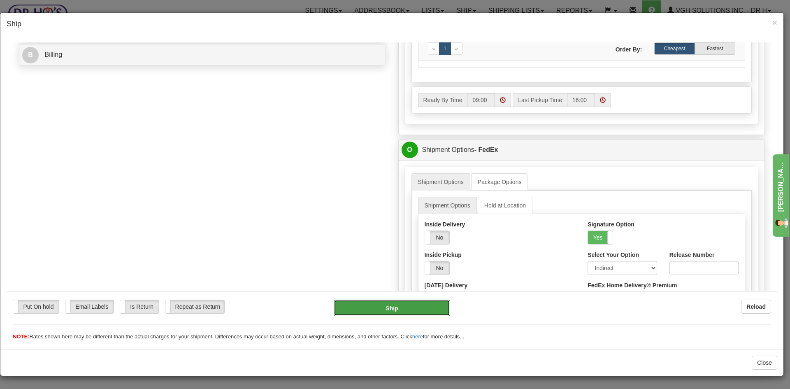
click at [405, 305] on button "Ship" at bounding box center [392, 307] width 116 height 16
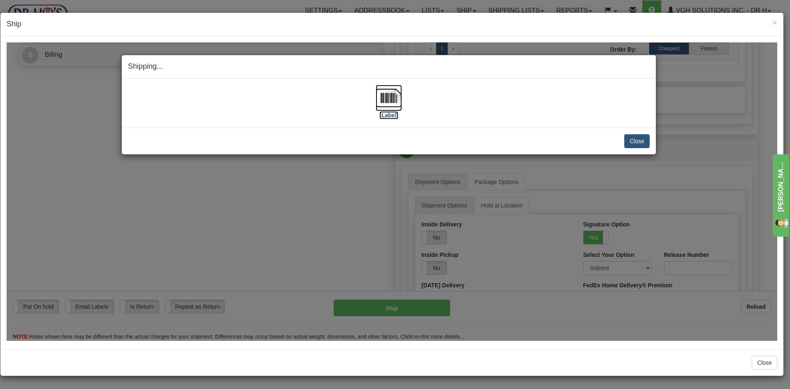
click at [384, 97] on img at bounding box center [389, 97] width 26 height 26
click at [642, 141] on button "Close" at bounding box center [637, 141] width 26 height 14
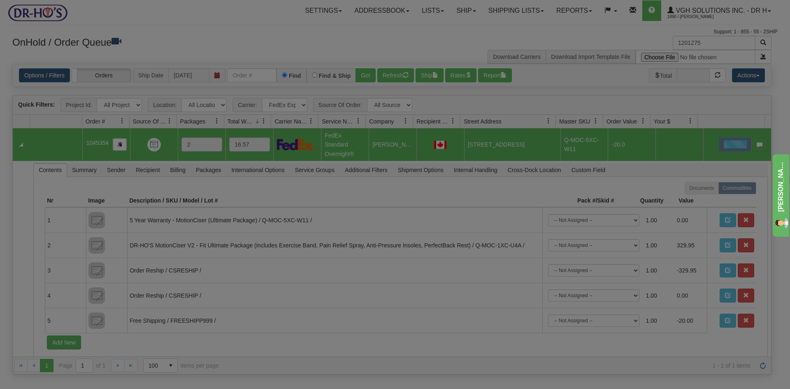
scroll to position [0, 0]
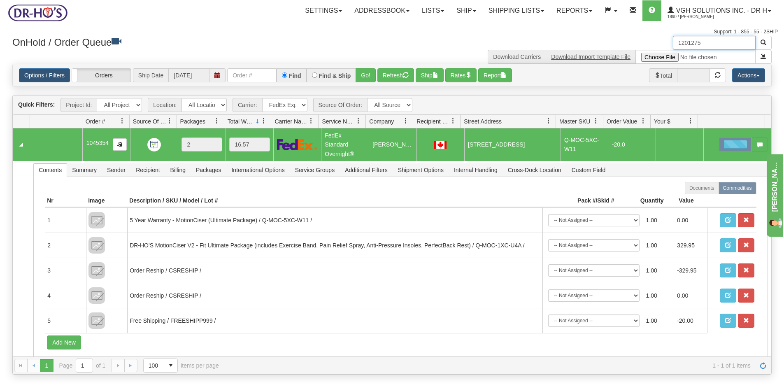
drag, startPoint x: 659, startPoint y: 49, endPoint x: 620, endPoint y: 56, distance: 39.8
click at [620, 56] on div "1201275 Download Carriers Download Import Template File" at bounding box center [585, 50] width 386 height 28
paste input "90"
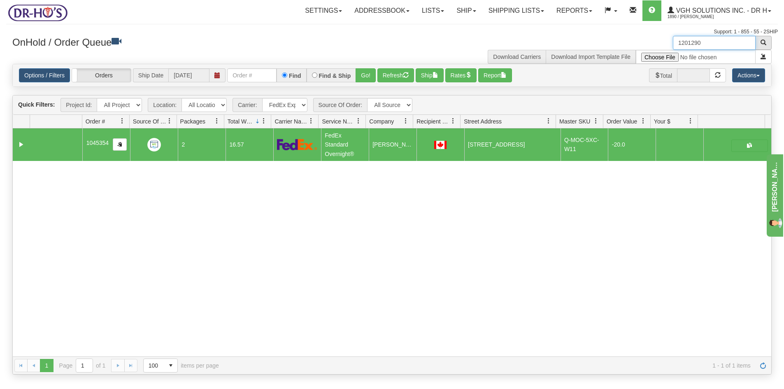
type input "1201290"
click at [764, 42] on span "button" at bounding box center [763, 43] width 6 height 6
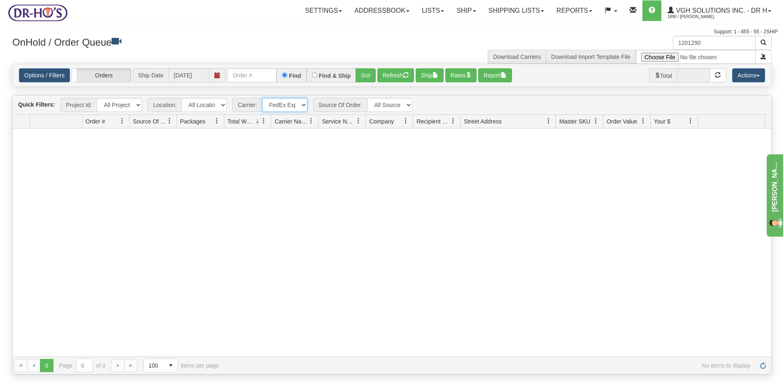
click at [301, 104] on select "- Any - Has NO carrier assigned - Has a carrier assigned FedEx Express®" at bounding box center [284, 105] width 45 height 14
select select "grid toolbar"
click at [262, 98] on select "- Any - Has NO carrier assigned - Has a carrier assigned FedEx Express®" at bounding box center [284, 105] width 45 height 14
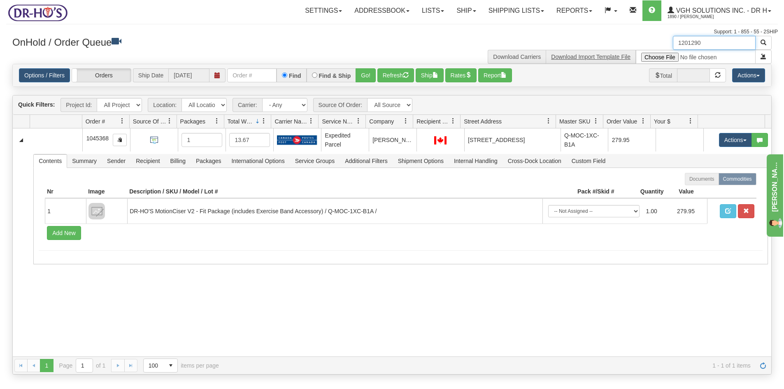
drag, startPoint x: 699, startPoint y: 44, endPoint x: 614, endPoint y: 54, distance: 86.2
click at [614, 54] on div "1201290 Download Carriers Download Import Template File" at bounding box center [585, 50] width 386 height 28
paste input "355"
click at [762, 41] on span "button" at bounding box center [763, 43] width 6 height 6
drag, startPoint x: 721, startPoint y: 42, endPoint x: 636, endPoint y: 48, distance: 85.4
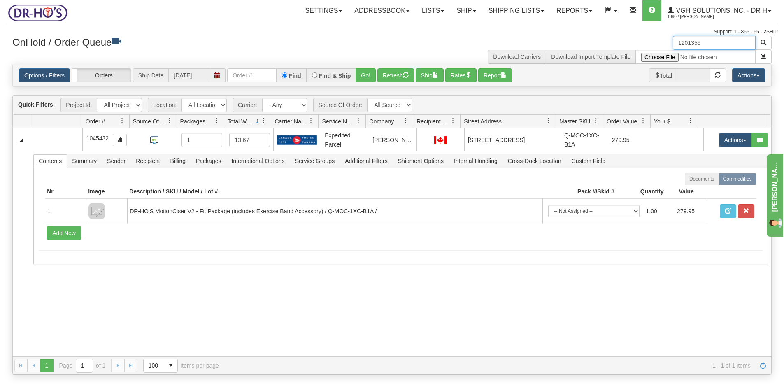
click at [636, 48] on div "1201355 Download Carriers Download Import Template File" at bounding box center [585, 50] width 386 height 28
paste input "420"
type input "1201420"
click at [760, 41] on button "button" at bounding box center [763, 43] width 16 height 14
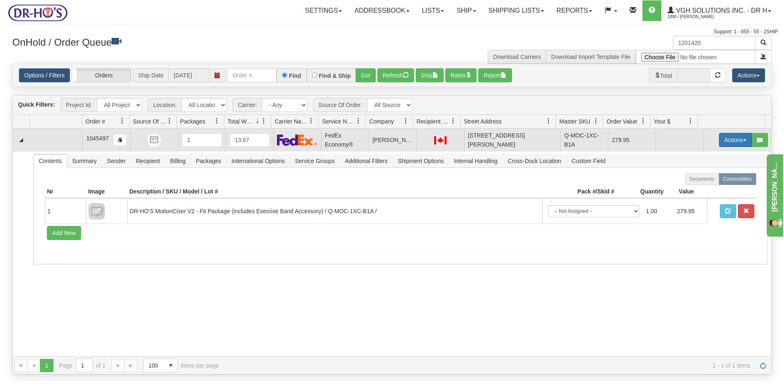
click at [719, 143] on button "Actions" at bounding box center [735, 140] width 33 height 14
click at [694, 155] on span "Open" at bounding box center [704, 155] width 20 height 7
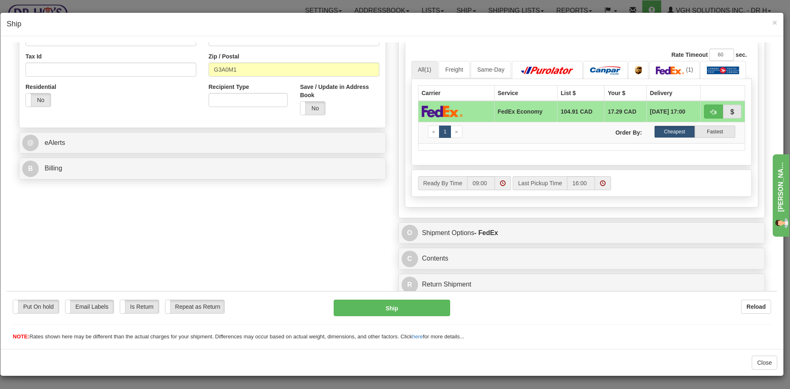
scroll to position [246, 0]
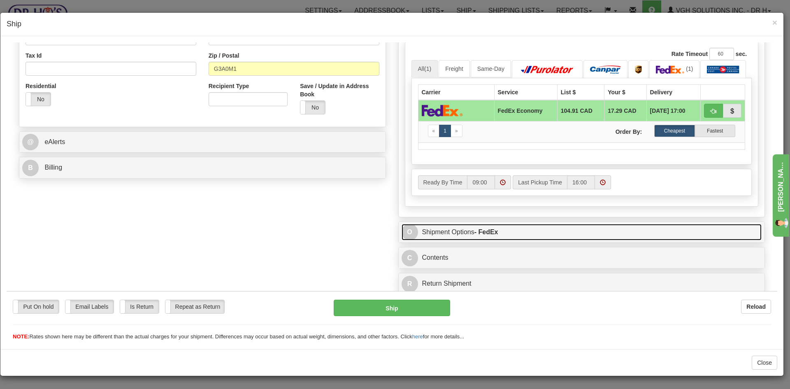
click at [515, 234] on link "O Shipment Options - FedEx" at bounding box center [582, 231] width 360 height 17
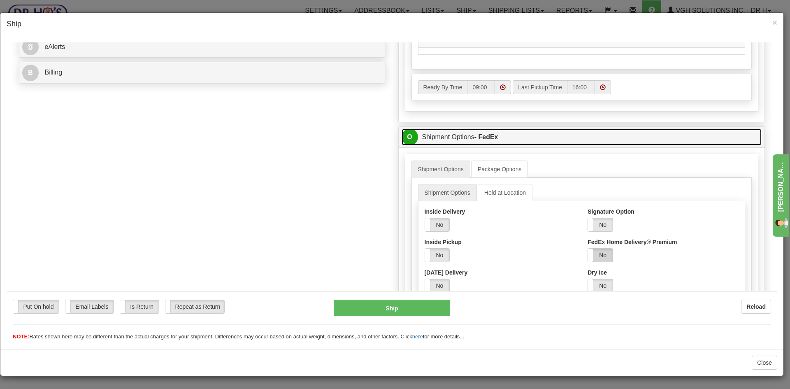
scroll to position [369, 0]
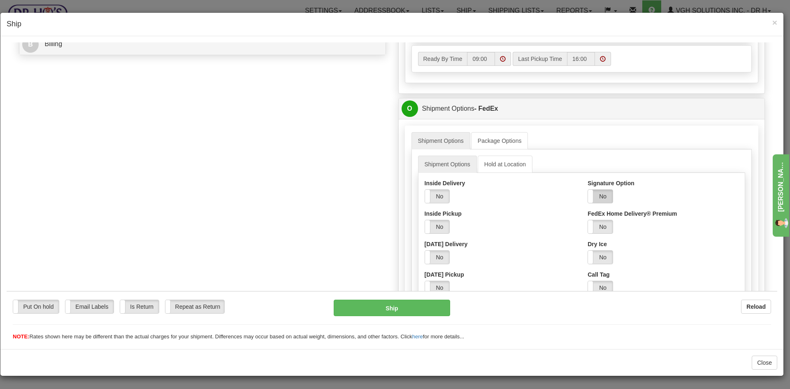
click at [597, 196] on label "No" at bounding box center [600, 195] width 25 height 13
click at [603, 227] on select "Adult Direct Indirect No Signature Required Service Default" at bounding box center [622, 226] width 69 height 14
click at [588, 219] on select "Adult Direct Indirect No Signature Required Service Default" at bounding box center [622, 226] width 69 height 14
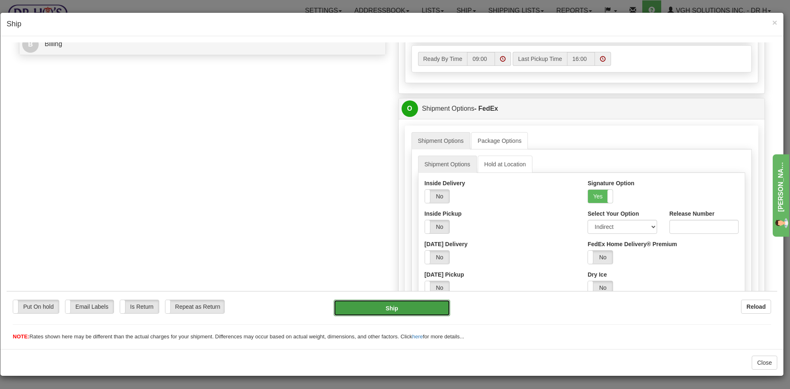
click at [381, 309] on button "Ship" at bounding box center [392, 307] width 116 height 16
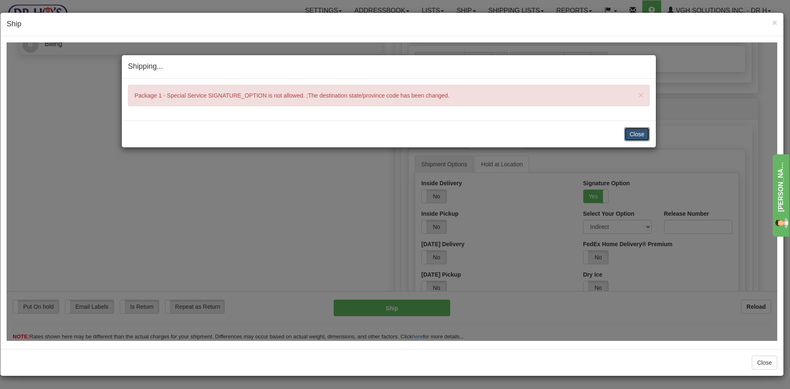
click at [637, 133] on button "Close" at bounding box center [637, 134] width 26 height 14
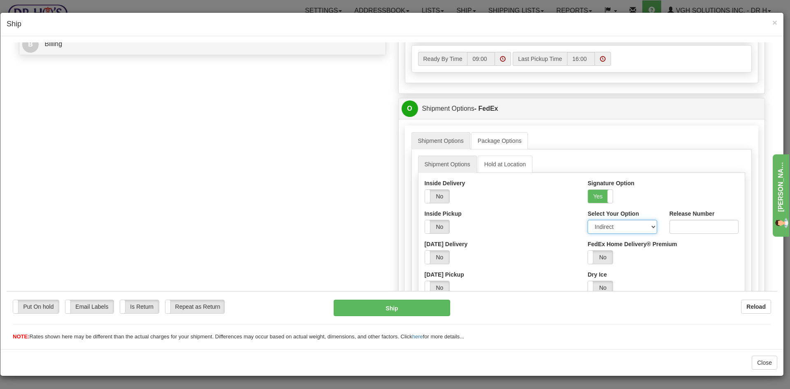
click at [649, 226] on select "Adult Direct Indirect No Signature Required Service Default" at bounding box center [622, 226] width 69 height 14
select select "0"
click at [588, 219] on select "Adult Direct Indirect No Signature Required Service Default" at bounding box center [622, 226] width 69 height 14
click at [395, 309] on button "Ship" at bounding box center [392, 307] width 116 height 16
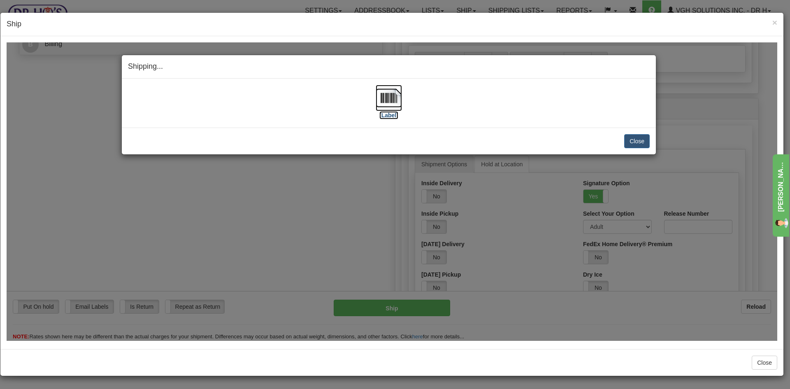
click at [389, 96] on img at bounding box center [389, 97] width 26 height 26
click at [640, 143] on button "Close" at bounding box center [637, 141] width 26 height 14
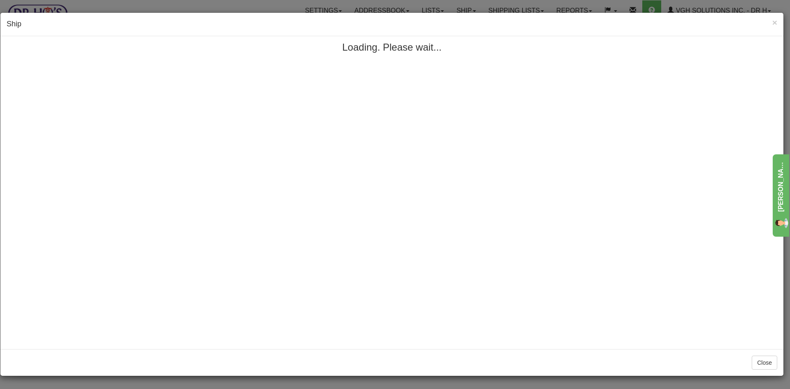
scroll to position [0, 0]
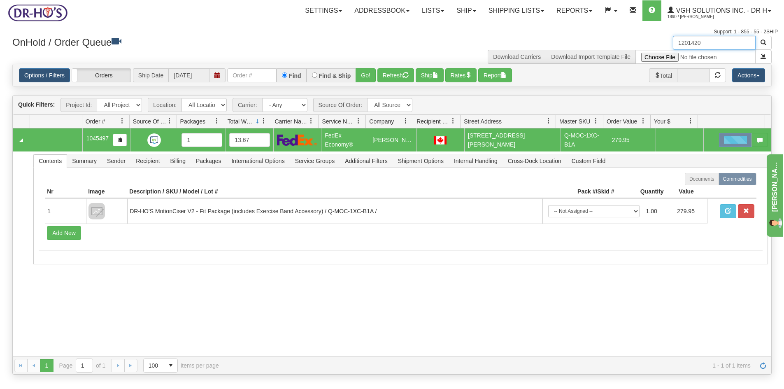
drag, startPoint x: 714, startPoint y: 41, endPoint x: 631, endPoint y: 47, distance: 83.4
click at [631, 47] on div "1201420 Download Carriers Download Import Template File" at bounding box center [585, 50] width 386 height 28
paste input "355"
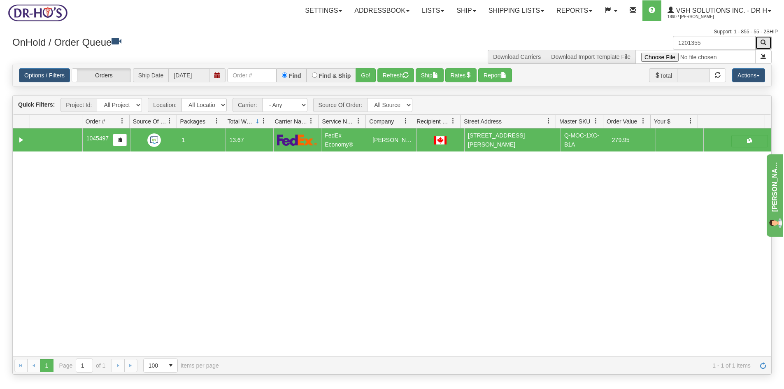
click at [765, 41] on span "button" at bounding box center [763, 43] width 6 height 6
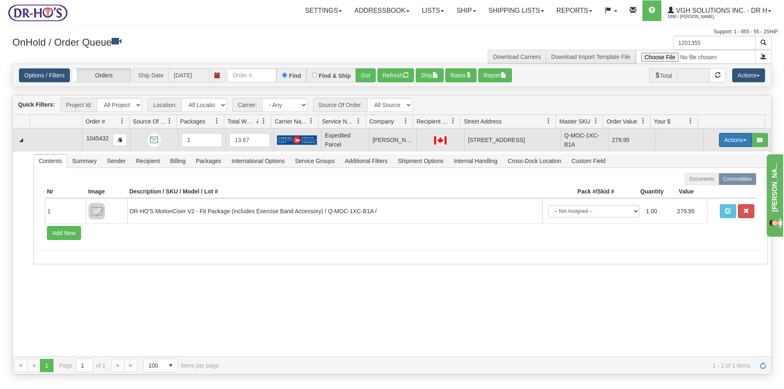
click at [720, 141] on button "Actions" at bounding box center [735, 140] width 33 height 14
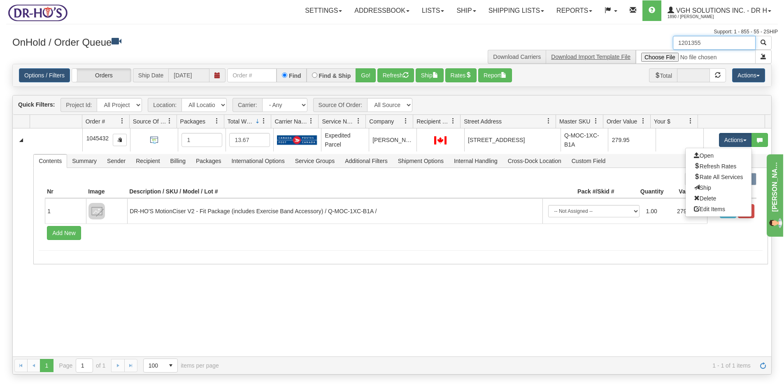
drag, startPoint x: 723, startPoint y: 42, endPoint x: 617, endPoint y: 54, distance: 106.5
click at [617, 54] on div "1201355 Download Carriers Download Import Template File" at bounding box center [585, 50] width 386 height 28
paste input "4"
type input "1201455"
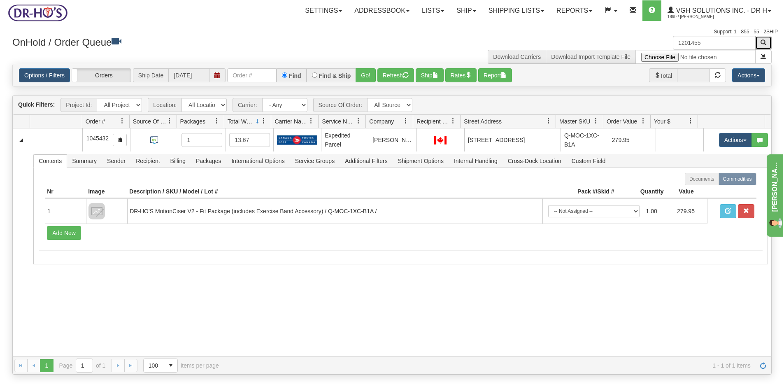
click at [765, 41] on span "button" at bounding box center [763, 43] width 6 height 6
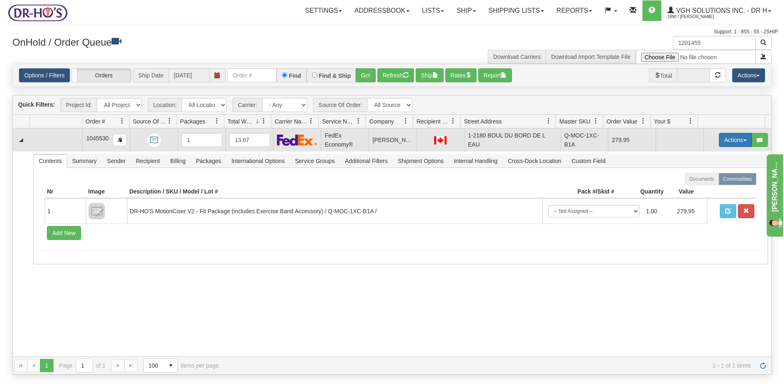
click at [726, 140] on button "Actions" at bounding box center [735, 140] width 33 height 14
click at [705, 156] on span "Open" at bounding box center [704, 155] width 20 height 7
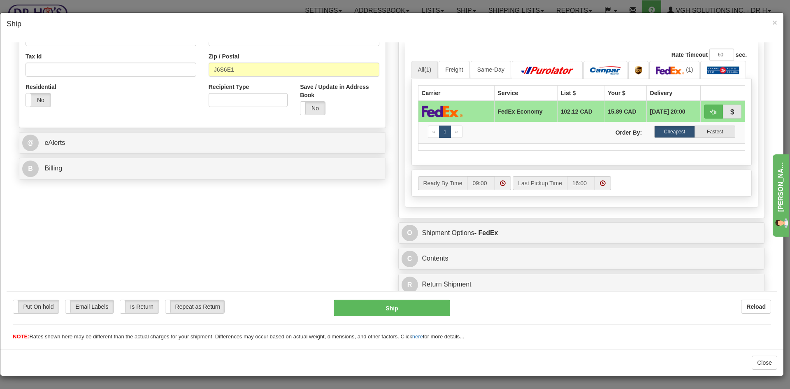
scroll to position [246, 0]
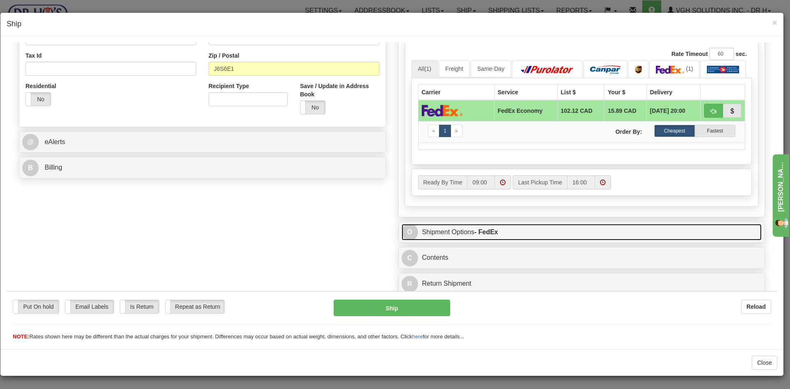
click at [467, 233] on link "O Shipment Options - FedEx" at bounding box center [582, 231] width 360 height 17
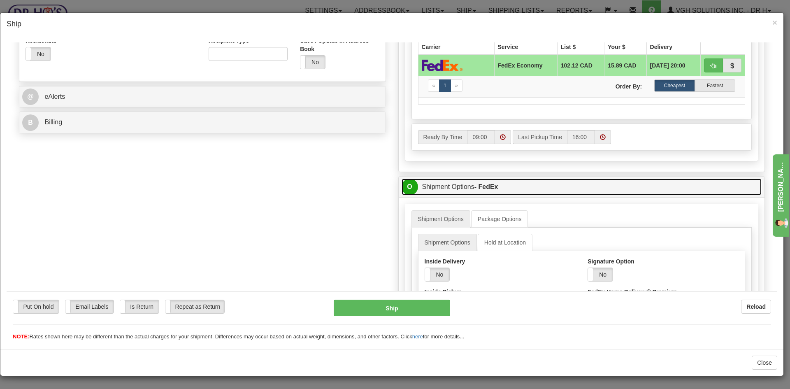
scroll to position [328, 0]
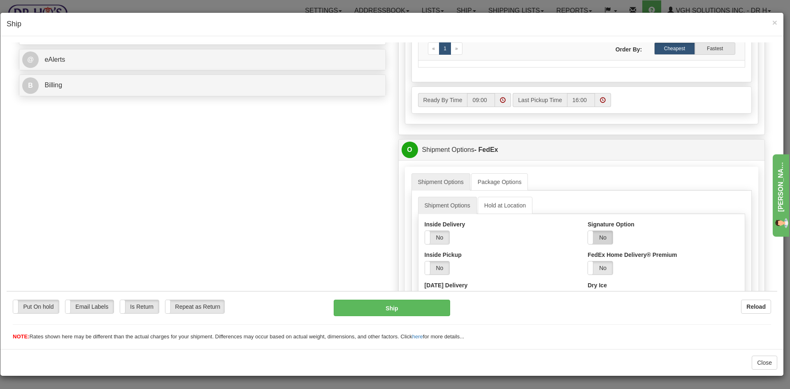
click at [600, 235] on label "No" at bounding box center [600, 236] width 25 height 13
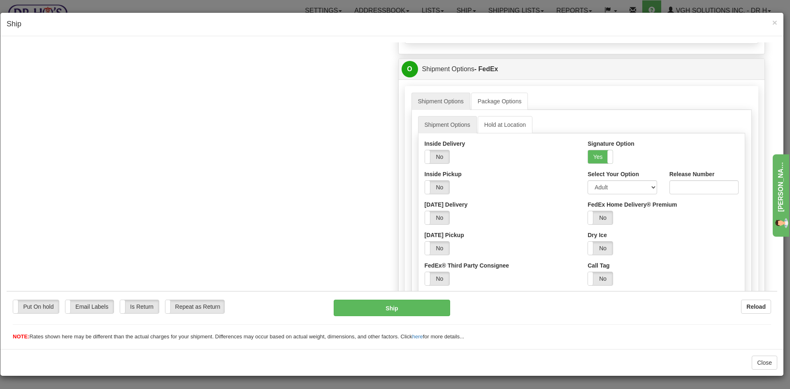
scroll to position [410, 0]
click at [649, 186] on select "Adult Direct Indirect No Signature Required Service Default" at bounding box center [622, 185] width 69 height 14
select select "2"
click at [588, 178] on select "Adult Direct Indirect No Signature Required Service Default" at bounding box center [622, 185] width 69 height 14
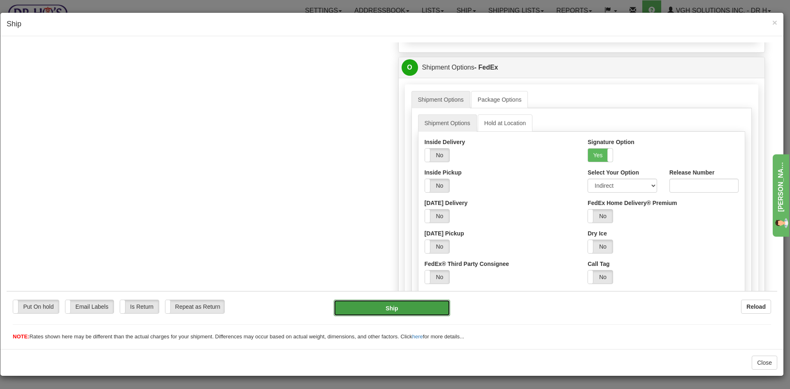
click at [400, 305] on button "Ship" at bounding box center [392, 307] width 116 height 16
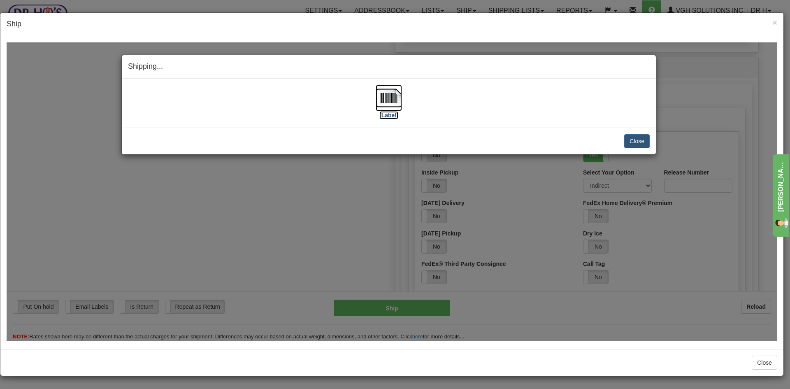
click at [395, 96] on img at bounding box center [389, 97] width 26 height 26
click at [638, 145] on button "Close" at bounding box center [637, 141] width 26 height 14
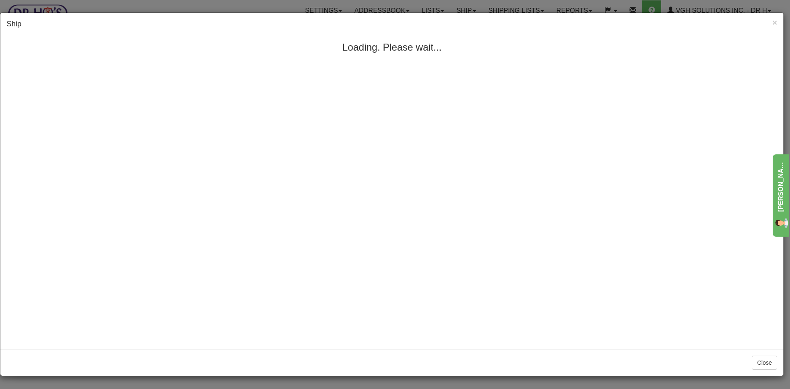
scroll to position [0, 0]
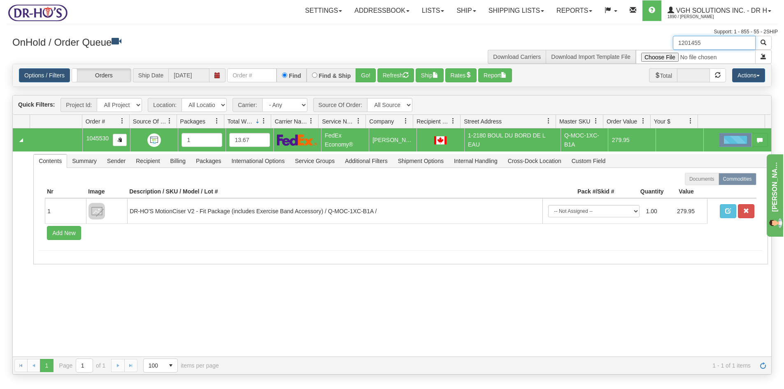
drag, startPoint x: 710, startPoint y: 40, endPoint x: 638, endPoint y: 43, distance: 71.7
click at [640, 43] on div "1201455 Download Carriers Download Import Template File" at bounding box center [585, 50] width 386 height 28
paste input "3"
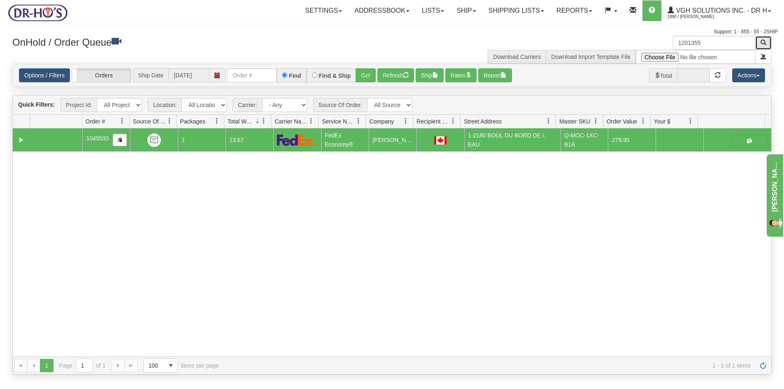
click at [764, 43] on span "button" at bounding box center [763, 43] width 6 height 6
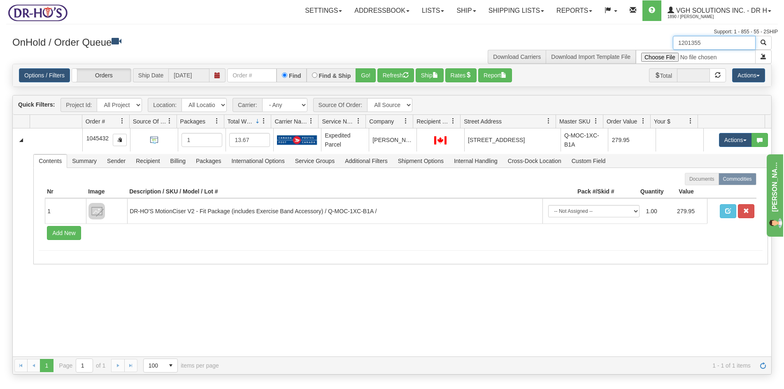
drag, startPoint x: 699, startPoint y: 37, endPoint x: 646, endPoint y: 42, distance: 52.8
click at [646, 42] on div "1201355 Download Carriers Download Import Template File" at bounding box center [585, 50] width 386 height 28
paste input "459"
type input "1201459"
click at [764, 40] on span "button" at bounding box center [763, 43] width 6 height 6
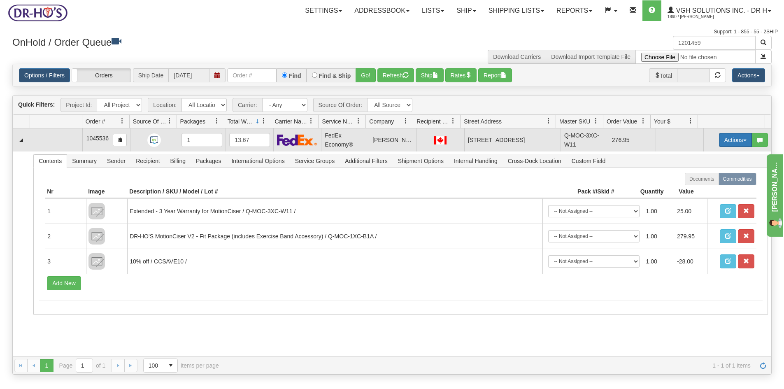
click at [733, 144] on button "Actions" at bounding box center [735, 140] width 33 height 14
click at [698, 155] on span "Open" at bounding box center [704, 155] width 20 height 7
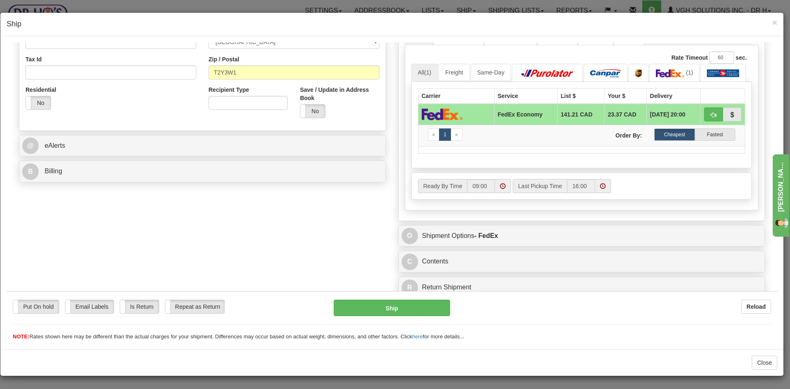
scroll to position [246, 0]
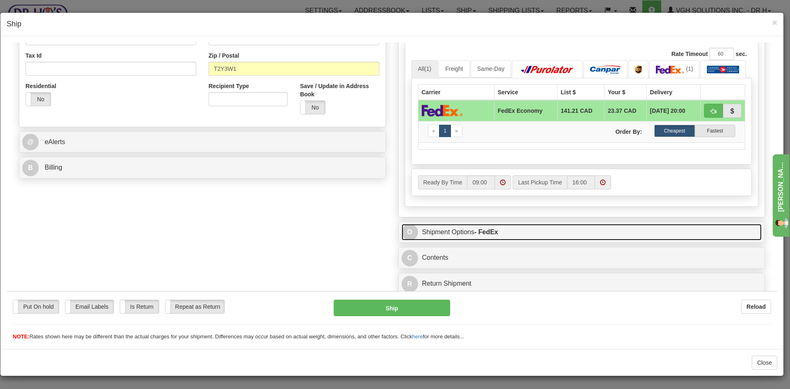
click at [538, 232] on link "O Shipment Options - FedEx" at bounding box center [582, 231] width 360 height 17
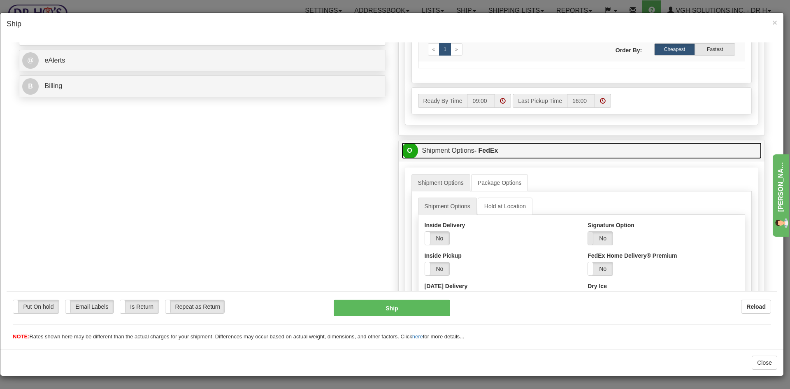
scroll to position [328, 0]
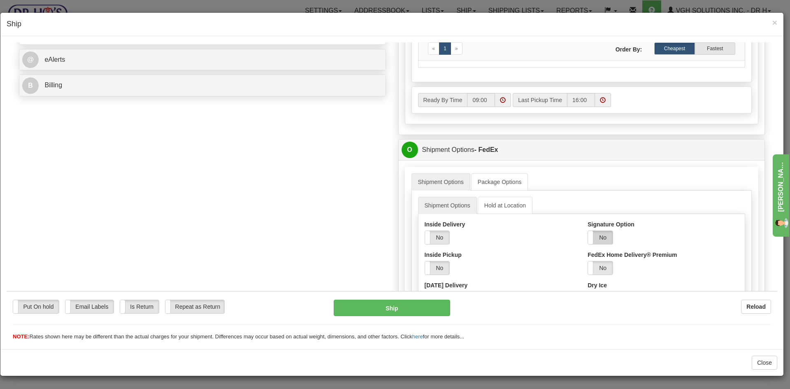
click at [597, 238] on label "No" at bounding box center [600, 236] width 25 height 13
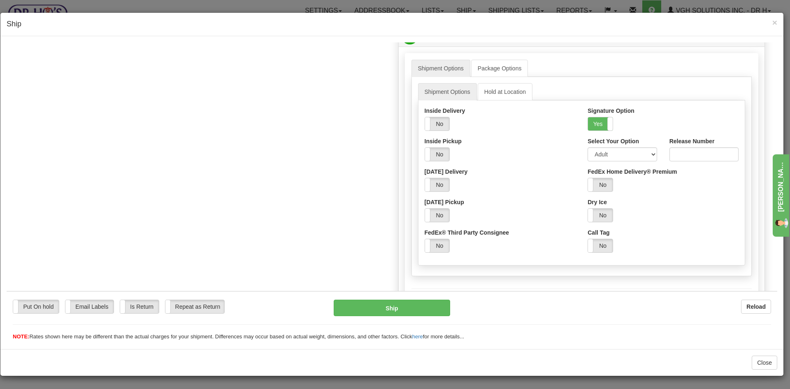
scroll to position [451, 0]
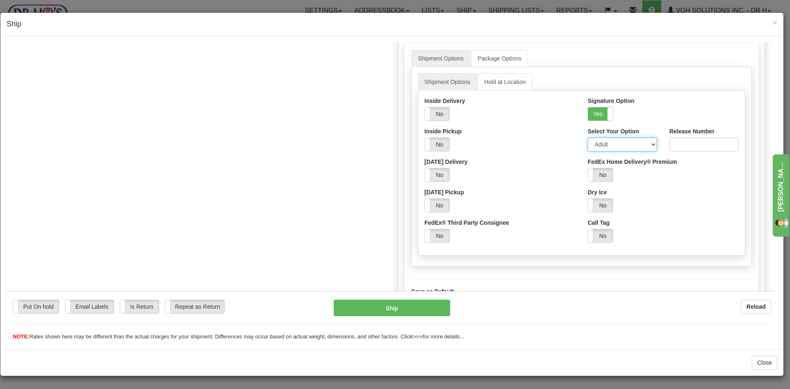
click at [646, 144] on select "Adult Direct Indirect No Signature Required Service Default" at bounding box center [622, 144] width 69 height 14
select select "2"
click at [588, 137] on select "Adult Direct Indirect No Signature Required Service Default" at bounding box center [622, 144] width 69 height 14
click at [389, 309] on button "Ship" at bounding box center [392, 307] width 116 height 16
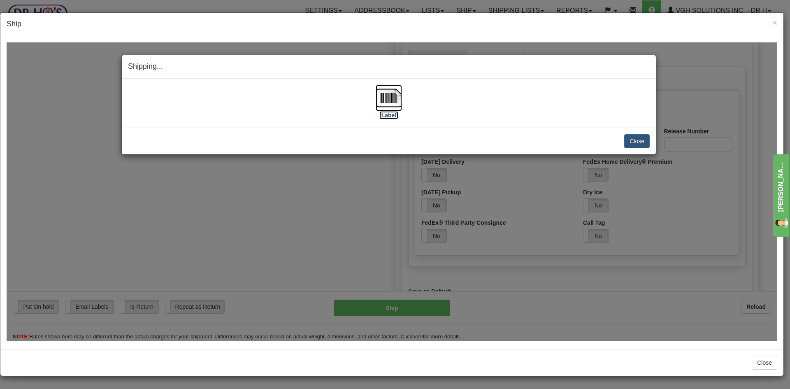
click at [389, 98] on img at bounding box center [389, 97] width 26 height 26
click at [632, 137] on button "Close" at bounding box center [637, 141] width 26 height 14
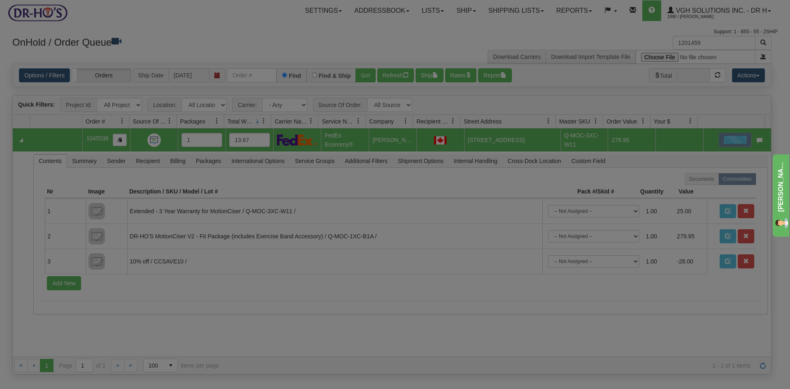
scroll to position [0, 0]
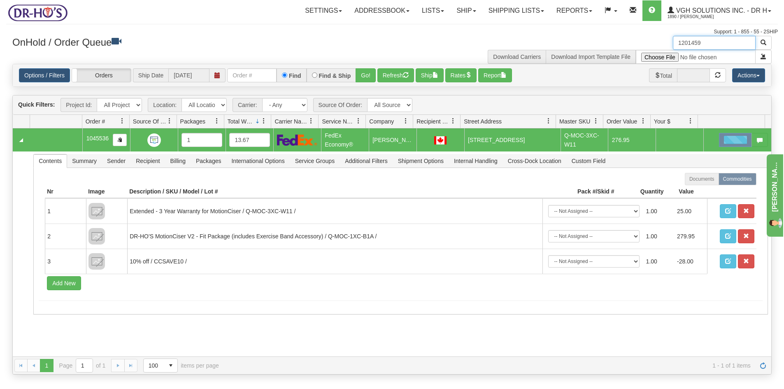
drag, startPoint x: 698, startPoint y: 40, endPoint x: 622, endPoint y: 51, distance: 76.6
click at [622, 51] on div "1201459 Download Carriers Download Import Template File" at bounding box center [585, 50] width 386 height 28
paste input "548"
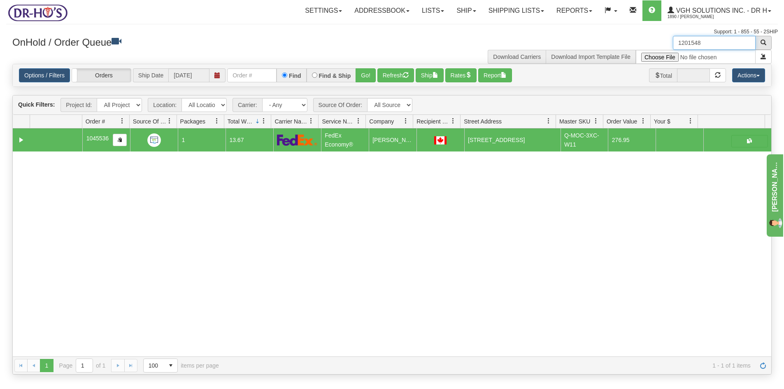
type input "1201548"
drag, startPoint x: 763, startPoint y: 41, endPoint x: 771, endPoint y: 37, distance: 8.8
click at [763, 41] on span "button" at bounding box center [763, 43] width 6 height 6
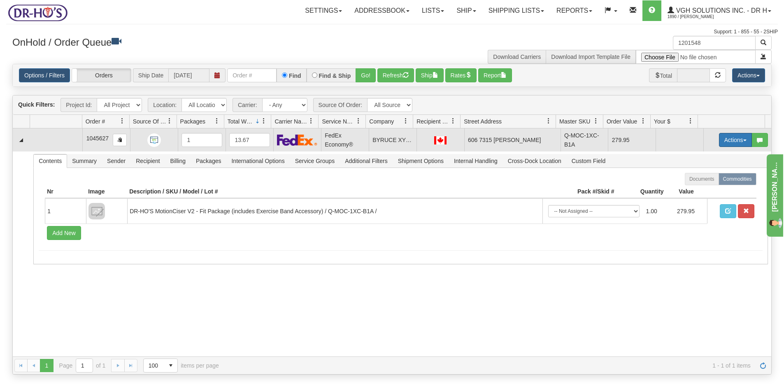
click at [727, 137] on button "Actions" at bounding box center [735, 140] width 33 height 14
click at [702, 155] on span "Open" at bounding box center [704, 155] width 20 height 7
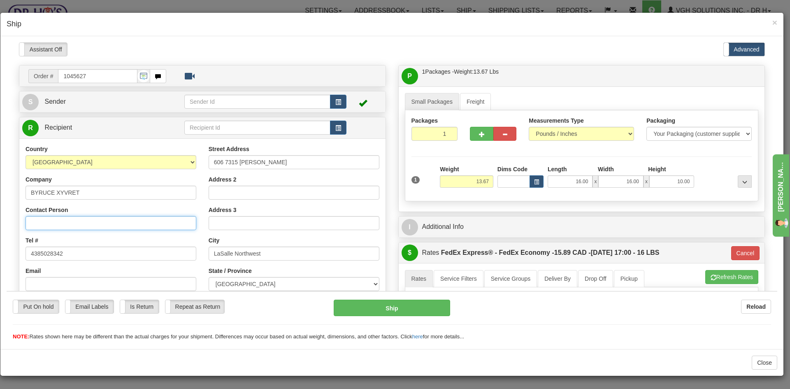
click at [56, 224] on input "Contact Person" at bounding box center [111, 223] width 171 height 14
paste input "Manstavich"
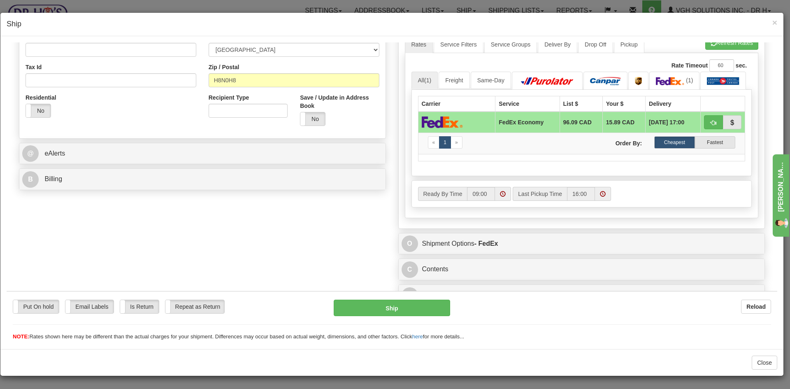
scroll to position [246, 0]
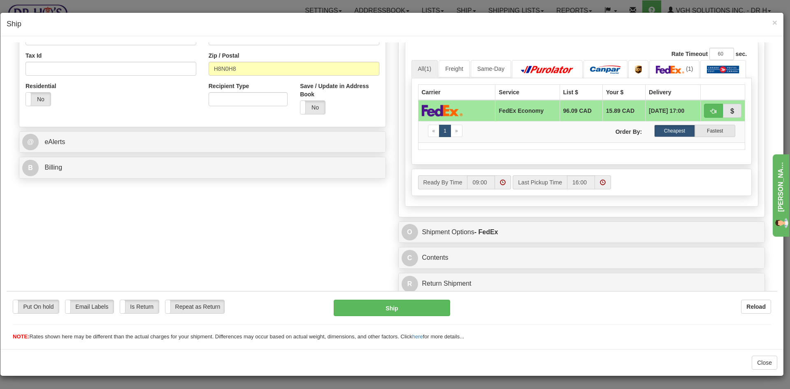
type input "c/o Manstavich"
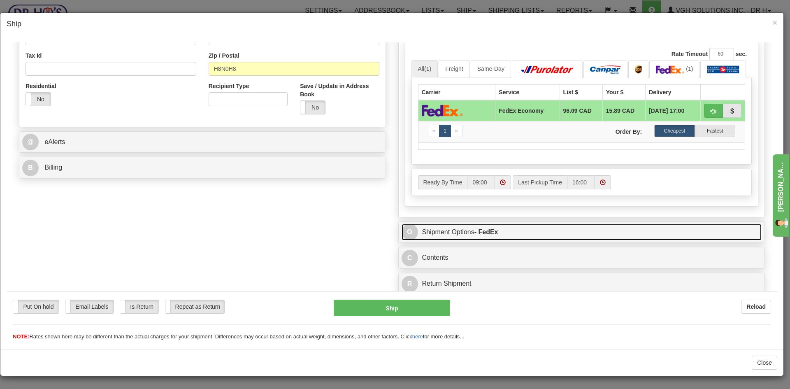
click at [523, 232] on link "O Shipment Options - FedEx" at bounding box center [582, 231] width 360 height 17
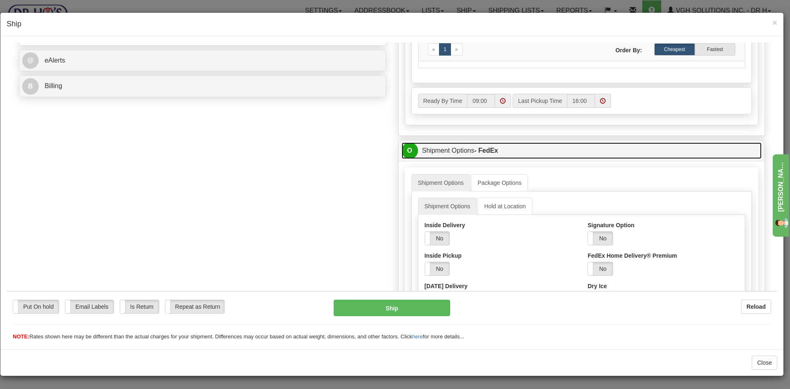
scroll to position [328, 0]
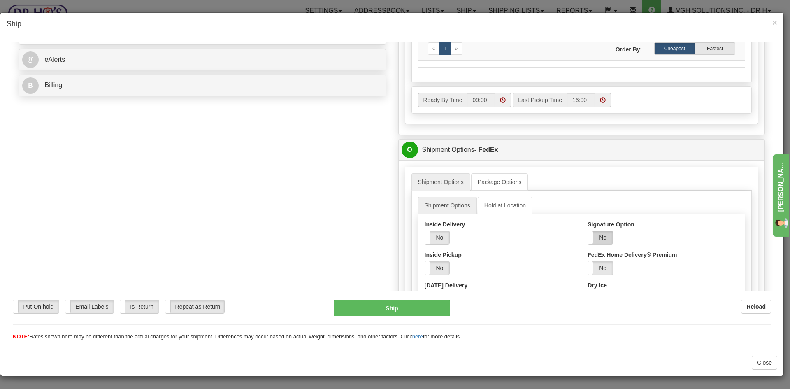
click at [602, 233] on label "No" at bounding box center [600, 236] width 25 height 13
click at [605, 270] on select "Adult Direct Indirect No Signature Required Service Default" at bounding box center [622, 267] width 69 height 14
click at [588, 260] on select "Adult Direct Indirect No Signature Required Service Default" at bounding box center [622, 267] width 69 height 14
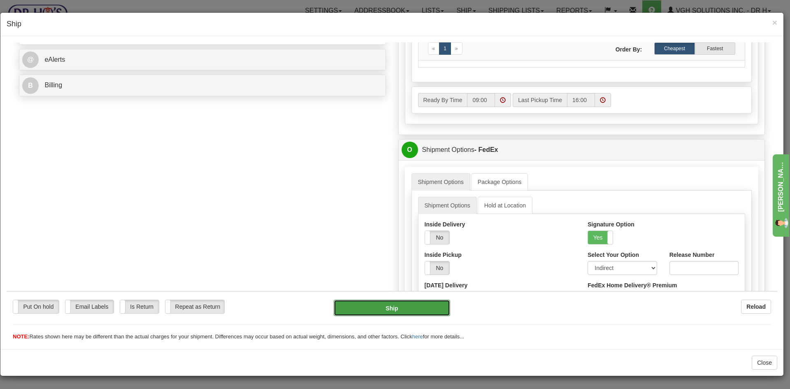
click at [398, 309] on button "Ship" at bounding box center [392, 307] width 116 height 16
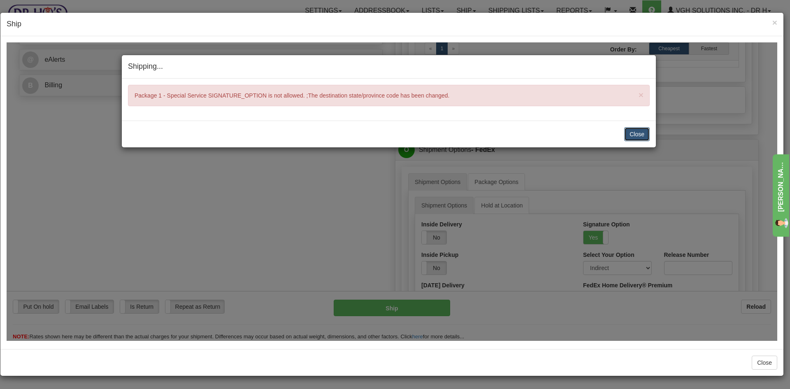
click at [630, 135] on button "Close" at bounding box center [637, 134] width 26 height 14
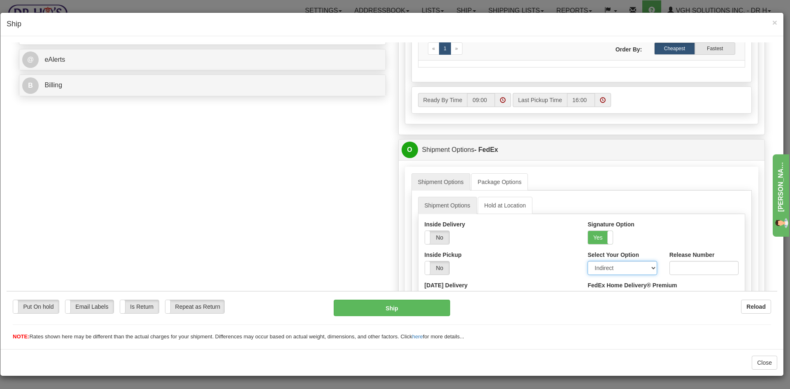
drag, startPoint x: 628, startPoint y: 263, endPoint x: 623, endPoint y: 263, distance: 4.9
click at [628, 264] on select "Adult Direct Indirect No Signature Required Service Default" at bounding box center [622, 267] width 69 height 14
select select "0"
click at [588, 260] on select "Adult Direct Indirect No Signature Required Service Default" at bounding box center [622, 267] width 69 height 14
click at [381, 305] on button "Ship" at bounding box center [392, 307] width 116 height 16
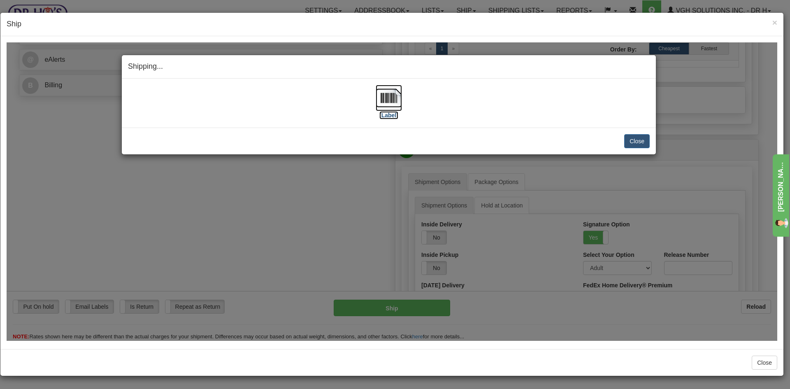
click at [391, 95] on img at bounding box center [389, 97] width 26 height 26
click at [642, 140] on button "Close" at bounding box center [637, 141] width 26 height 14
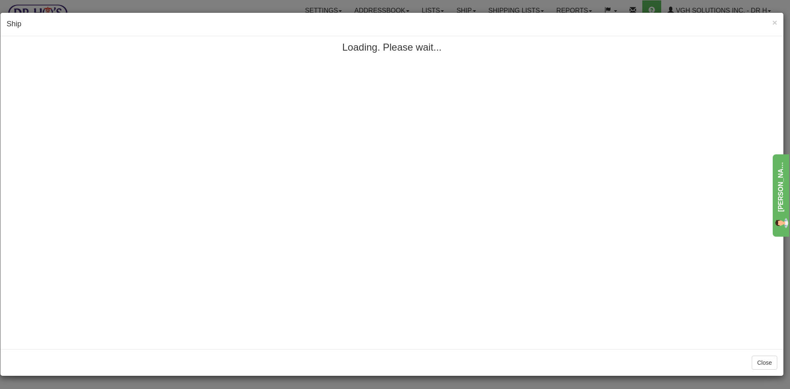
scroll to position [0, 0]
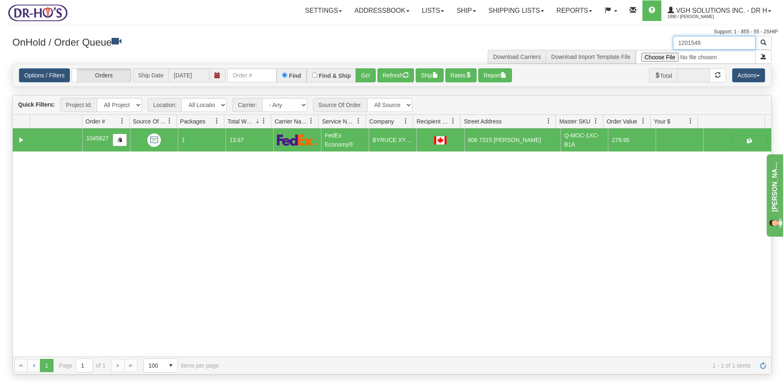
drag, startPoint x: 712, startPoint y: 41, endPoint x: 633, endPoint y: 55, distance: 80.6
click at [633, 55] on div "1201548 Download Carriers Download Import Template File" at bounding box center [585, 50] width 386 height 28
paste input "612"
click at [762, 42] on span "button" at bounding box center [763, 43] width 6 height 6
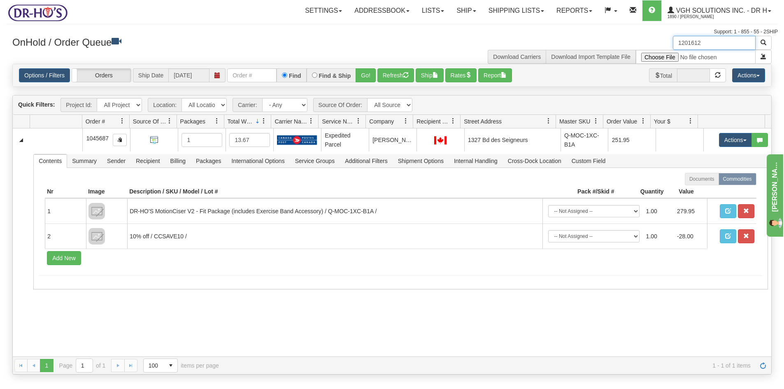
drag, startPoint x: 719, startPoint y: 47, endPoint x: 630, endPoint y: 49, distance: 88.5
click at [630, 49] on div "1201612 Download Carriers Download Import Template File" at bounding box center [585, 50] width 386 height 28
paste input "25"
type input "1201625"
click at [759, 41] on button "button" at bounding box center [763, 43] width 16 height 14
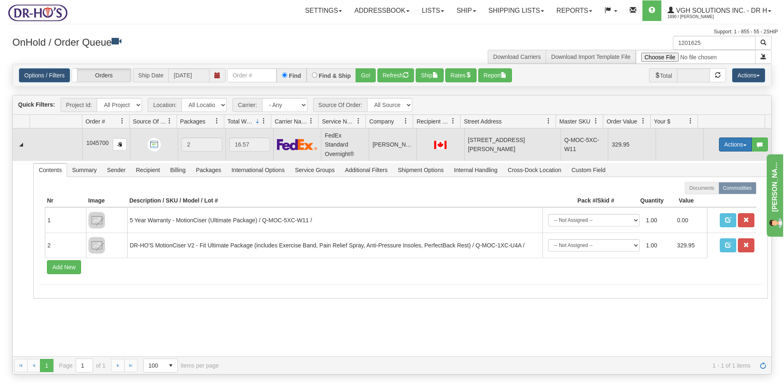
click at [725, 141] on button "Actions" at bounding box center [735, 144] width 33 height 14
click at [698, 161] on span "Open" at bounding box center [704, 160] width 20 height 7
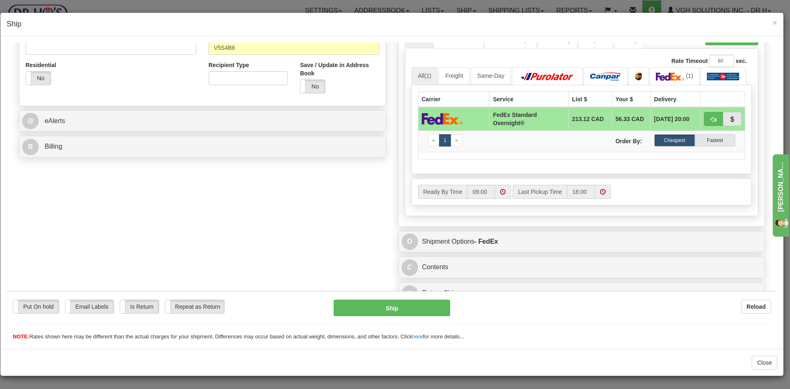
scroll to position [276, 0]
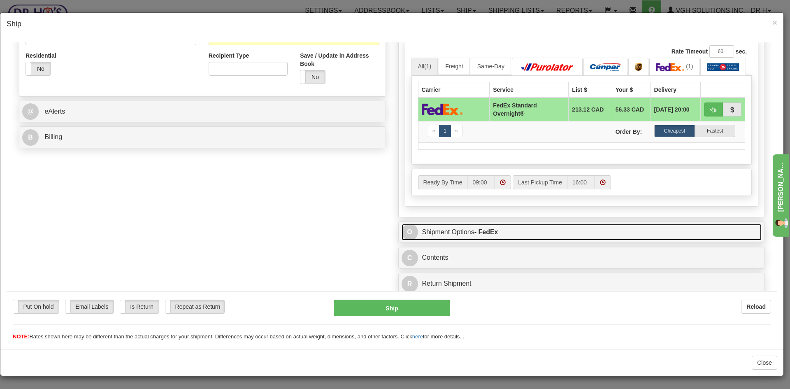
click at [551, 234] on link "O Shipment Options - FedEx" at bounding box center [582, 231] width 360 height 17
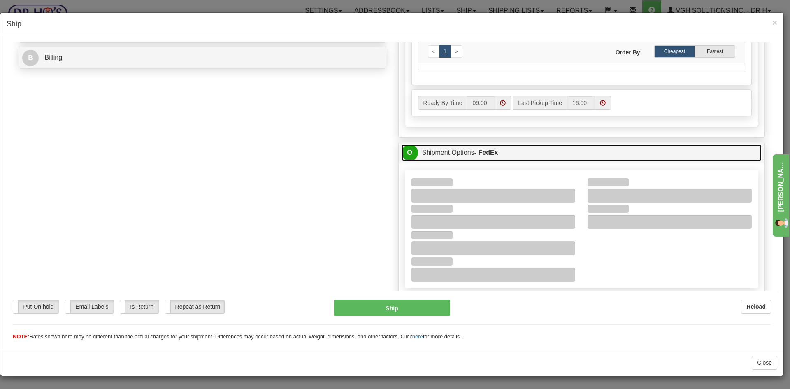
scroll to position [358, 0]
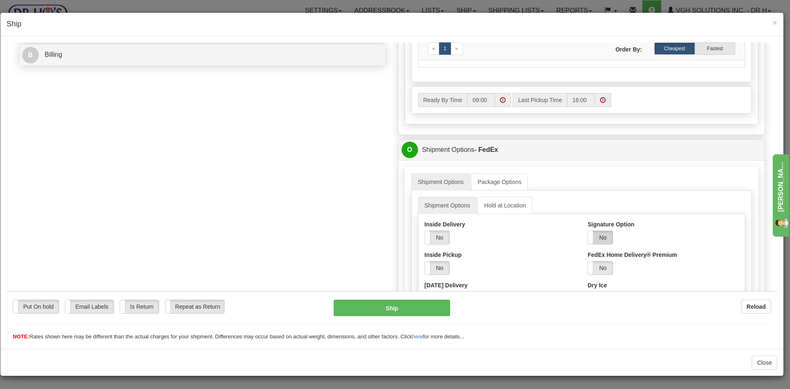
click at [601, 238] on label "No" at bounding box center [600, 236] width 25 height 13
click at [605, 270] on select "Adult Direct Indirect No Signature Required Service Default" at bounding box center [622, 267] width 69 height 14
select select "2"
click at [588, 260] on select "Adult Direct Indirect No Signature Required Service Default" at bounding box center [622, 267] width 69 height 14
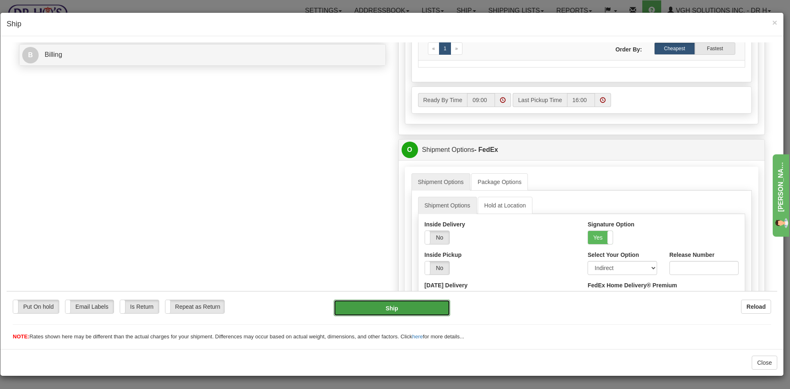
click at [420, 304] on button "Ship" at bounding box center [392, 307] width 116 height 16
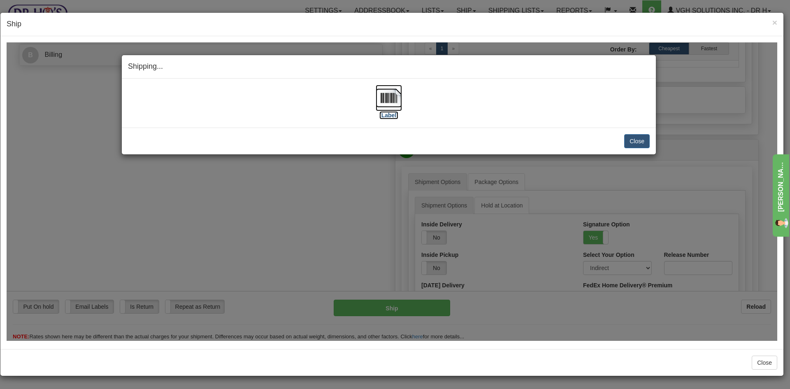
click at [382, 95] on img at bounding box center [389, 97] width 26 height 26
click at [648, 140] on button "Close" at bounding box center [637, 141] width 26 height 14
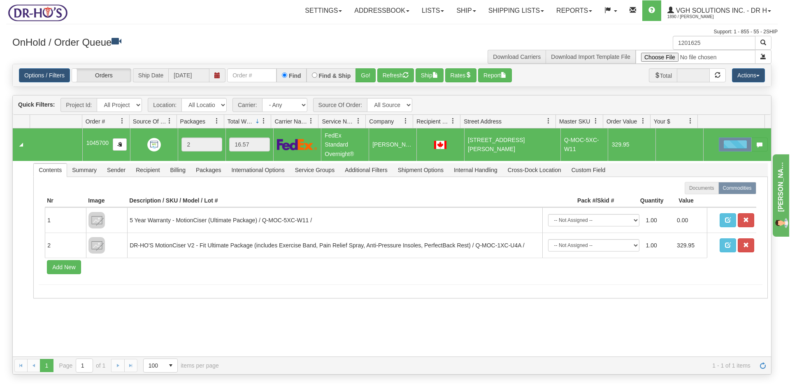
scroll to position [0, 0]
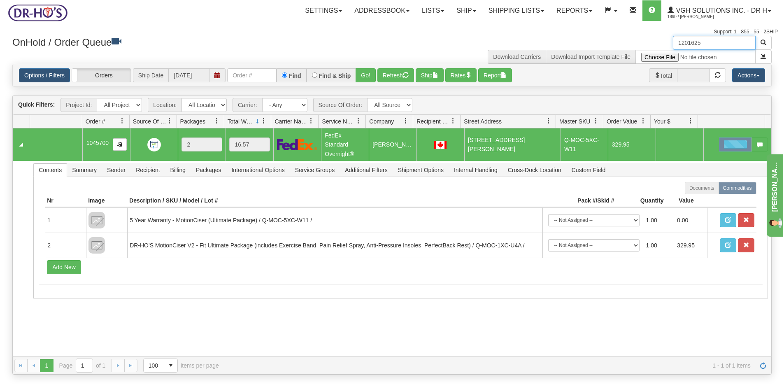
drag, startPoint x: 719, startPoint y: 40, endPoint x: 649, endPoint y: 46, distance: 70.2
click at [649, 46] on div "1201625 Download Carriers Download Import Template File" at bounding box center [585, 50] width 386 height 28
paste input "224147"
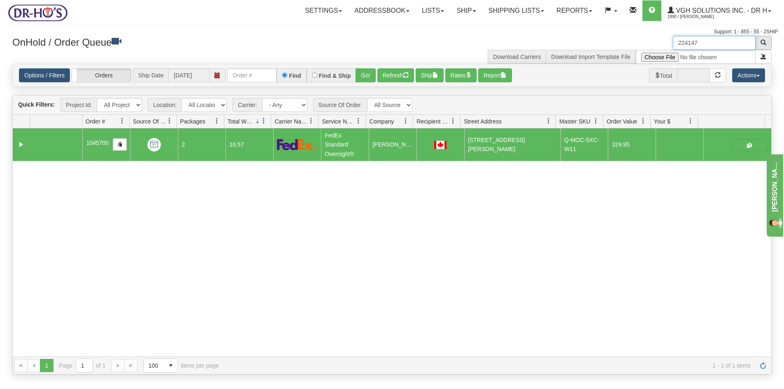
type input "224147"
click at [762, 42] on span "button" at bounding box center [763, 43] width 6 height 6
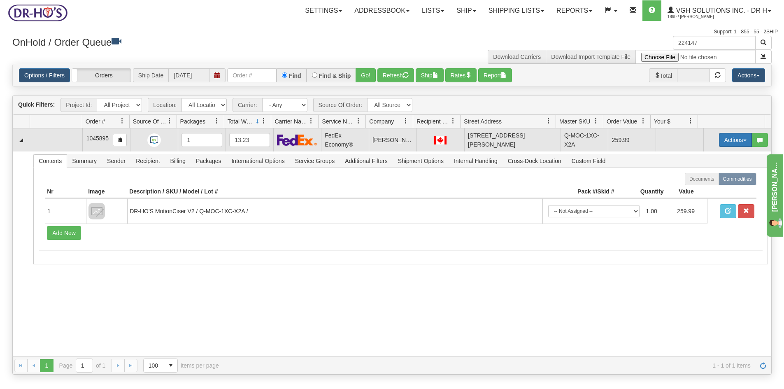
click at [724, 137] on button "Actions" at bounding box center [735, 140] width 33 height 14
click at [702, 155] on span "Open" at bounding box center [704, 155] width 20 height 7
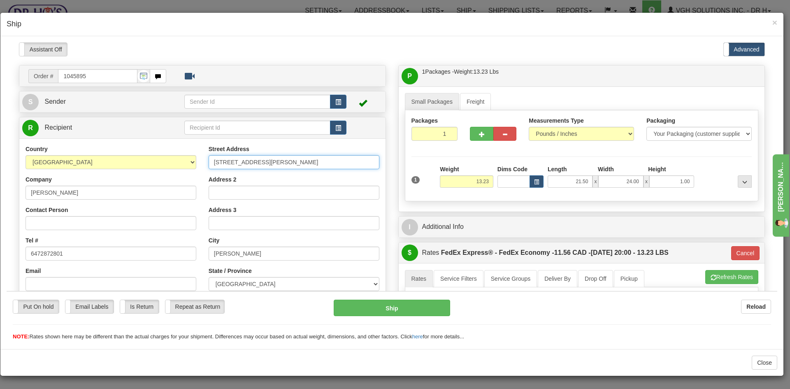
drag, startPoint x: 266, startPoint y: 160, endPoint x: 173, endPoint y: 169, distance: 93.0
click at [173, 169] on div "Country [GEOGRAPHIC_DATA] [GEOGRAPHIC_DATA] [GEOGRAPHIC_DATA] [GEOGRAPHIC_DATA]…" at bounding box center [202, 254] width 366 height 221
paste input "[STREET_ADDRESS][PERSON_NAME]"
type input "[STREET_ADDRESS][PERSON_NAME]"
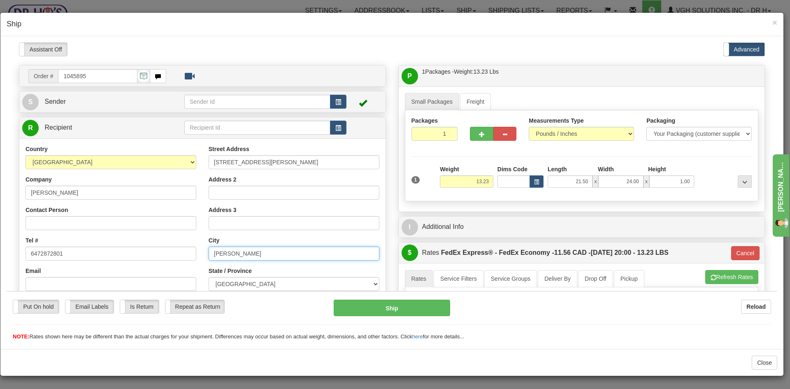
drag, startPoint x: 241, startPoint y: 254, endPoint x: 184, endPoint y: 257, distance: 56.9
click at [184, 257] on div "Country [GEOGRAPHIC_DATA] [GEOGRAPHIC_DATA] [GEOGRAPHIC_DATA] [GEOGRAPHIC_DATA]…" at bounding box center [202, 254] width 366 height 221
paste input "MAPLE"
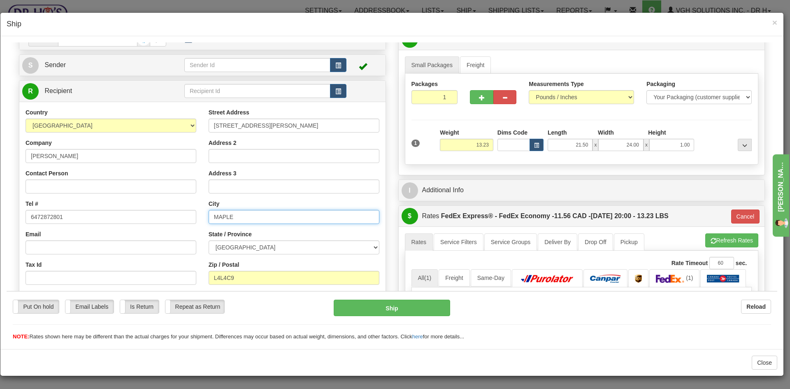
scroll to position [82, 0]
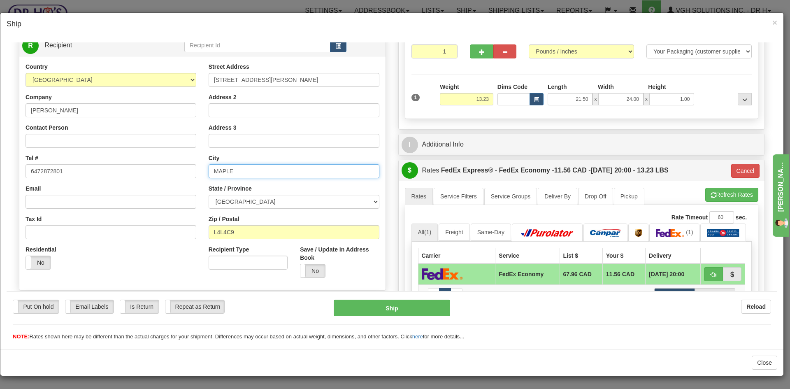
type input "MAPLE"
drag, startPoint x: 214, startPoint y: 228, endPoint x: 158, endPoint y: 232, distance: 55.7
click at [161, 232] on div "Country [GEOGRAPHIC_DATA] [GEOGRAPHIC_DATA] [GEOGRAPHIC_DATA] [GEOGRAPHIC_DATA]…" at bounding box center [202, 172] width 366 height 221
paste input "6A 0J7"
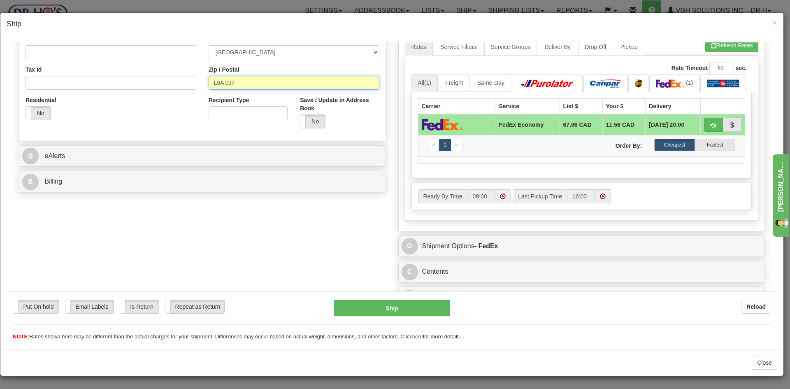
scroll to position [246, 0]
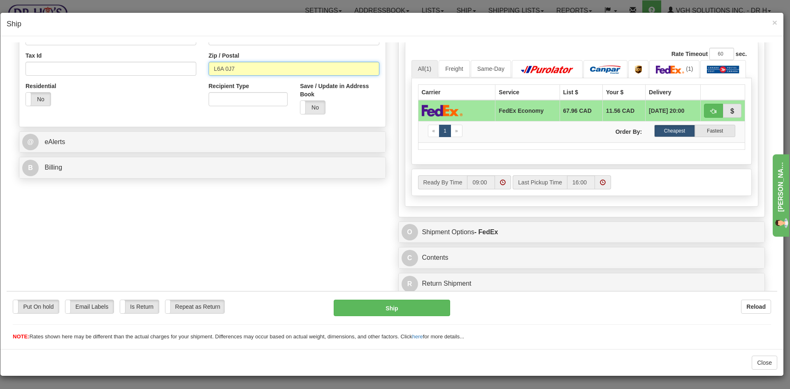
type input "L6A 0J7"
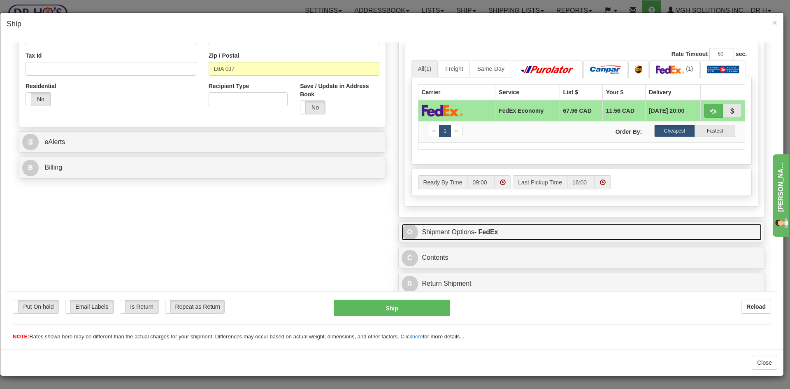
click at [596, 230] on link "O Shipment Options - FedEx" at bounding box center [582, 231] width 360 height 17
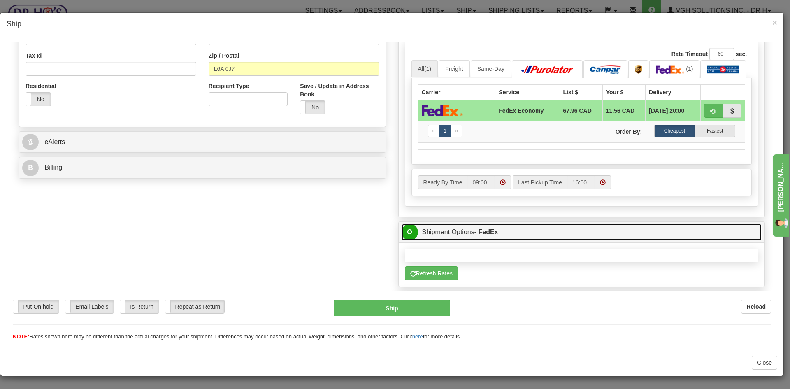
type input "20"
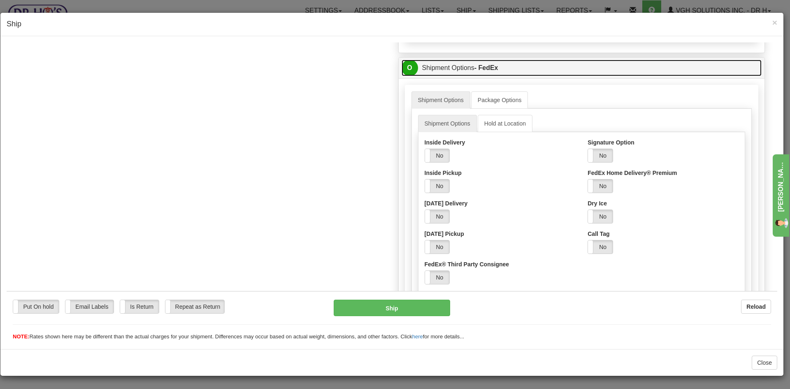
scroll to position [410, 0]
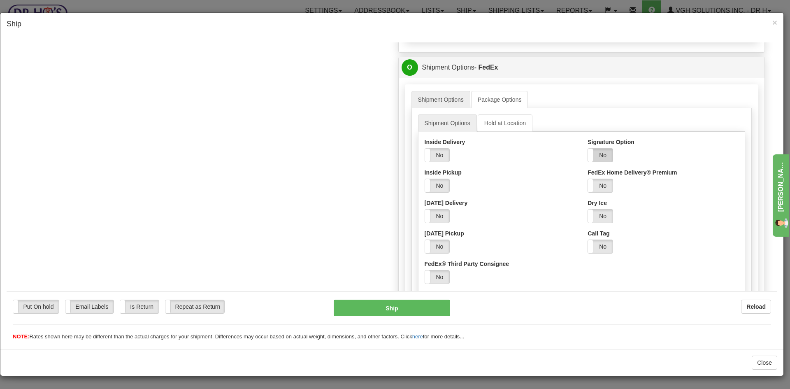
click at [600, 157] on label "No" at bounding box center [600, 154] width 25 height 13
click at [649, 185] on select "Adult Direct Indirect No Signature Required Service Default" at bounding box center [622, 185] width 69 height 14
click at [588, 178] on select "Adult Direct Indirect No Signature Required Service Default" at bounding box center [622, 185] width 69 height 14
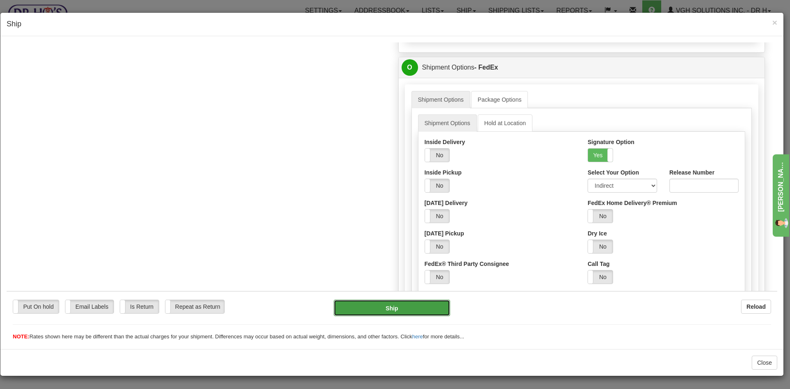
click at [398, 304] on button "Ship" at bounding box center [392, 307] width 116 height 16
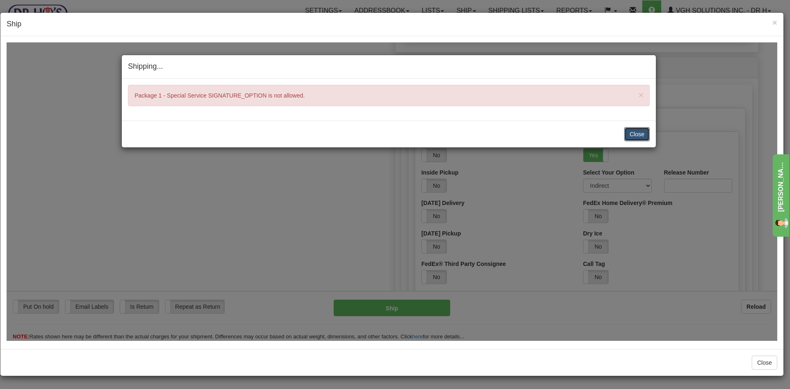
click at [635, 134] on button "Close" at bounding box center [637, 134] width 26 height 14
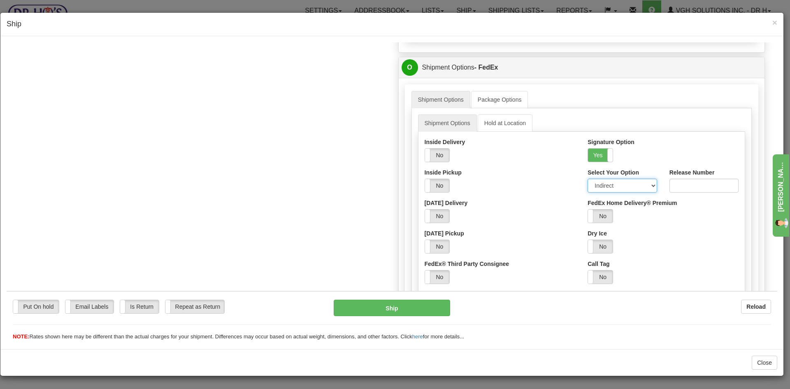
click at [646, 185] on select "Adult Direct Indirect No Signature Required Service Default" at bounding box center [622, 185] width 69 height 14
select select "0"
click at [588, 178] on select "Adult Direct Indirect No Signature Required Service Default" at bounding box center [622, 185] width 69 height 14
click at [393, 308] on button "Ship" at bounding box center [392, 307] width 116 height 16
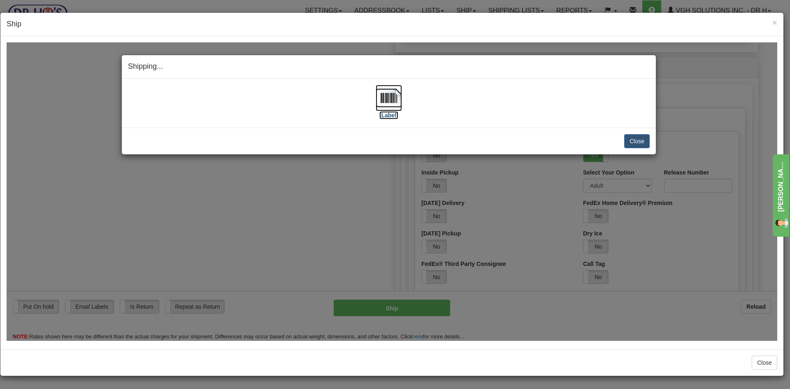
click at [390, 97] on img at bounding box center [389, 97] width 26 height 26
click at [639, 138] on button "Close" at bounding box center [637, 141] width 26 height 14
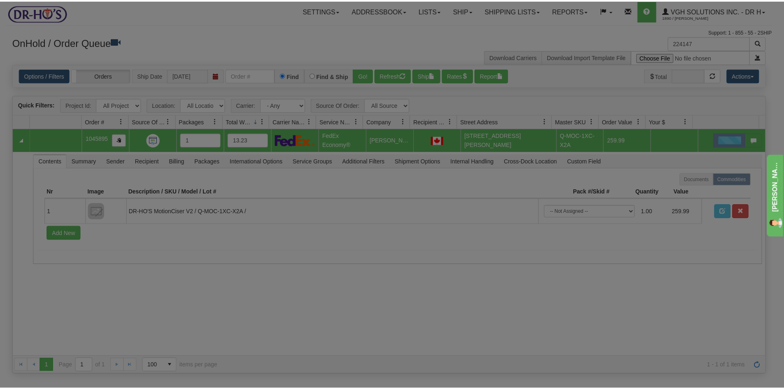
scroll to position [0, 0]
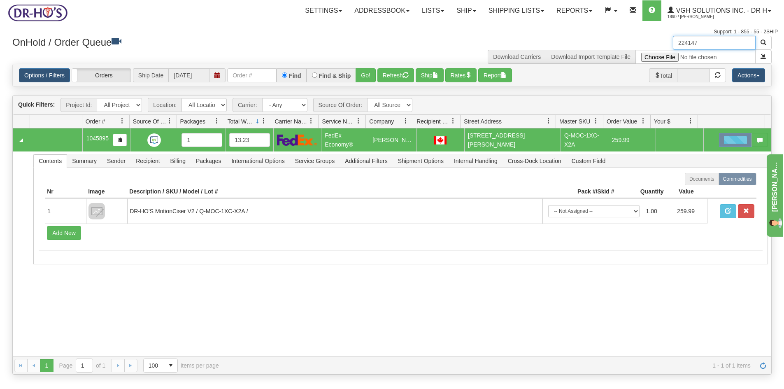
drag, startPoint x: 670, startPoint y: 43, endPoint x: 637, endPoint y: 48, distance: 33.2
click at [637, 48] on div "224147 Download Carriers Download Import Template File" at bounding box center [585, 50] width 386 height 28
click at [390, 76] on button "Refresh" at bounding box center [395, 75] width 37 height 14
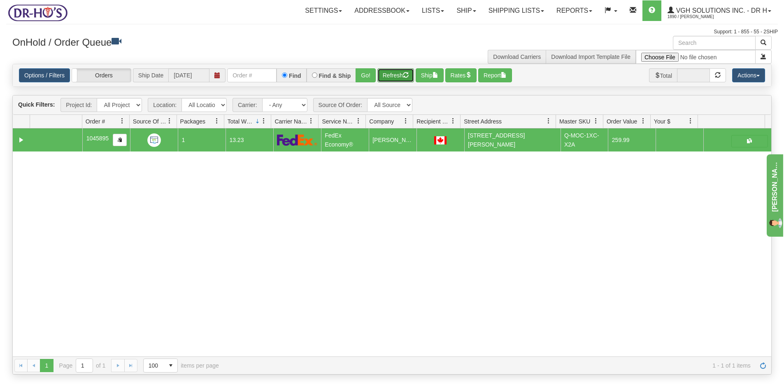
click at [395, 77] on button "Refresh" at bounding box center [395, 75] width 37 height 14
click at [302, 105] on select "- Any - Has NO carrier assigned - Has a carrier assigned FedEx Express®" at bounding box center [284, 105] width 45 height 14
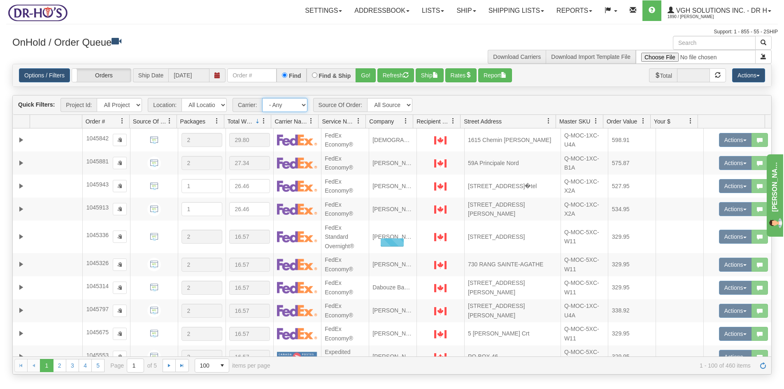
click at [262, 98] on select "- Any - Has NO carrier assigned - Has a carrier assigned FedEx Express®" at bounding box center [284, 105] width 45 height 14
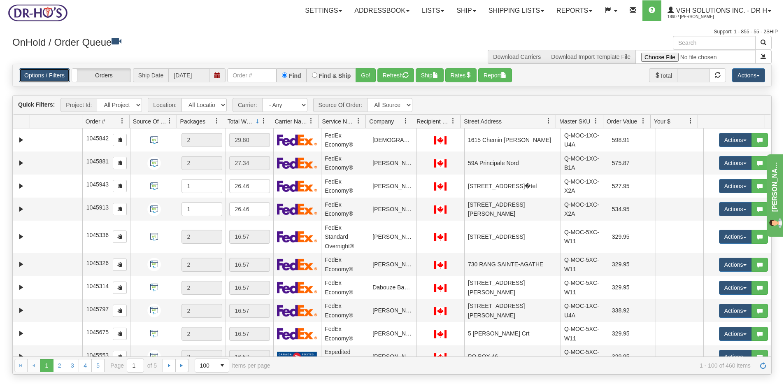
click at [53, 76] on link "Options / Filters" at bounding box center [44, 75] width 51 height 14
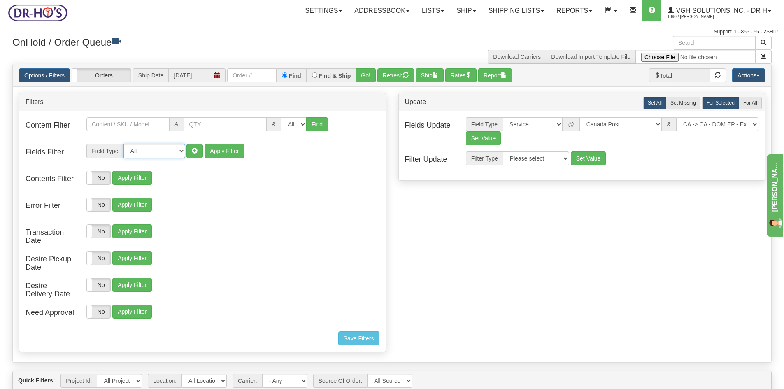
click at [180, 151] on select "All Contact Person Company Country Country & State/Province City Zip / Postal S…" at bounding box center [154, 151] width 62 height 14
select select "94"
click at [123, 144] on select "All Contact Person Company Country Country & State/Province City Zip / Postal S…" at bounding box center [154, 151] width 62 height 14
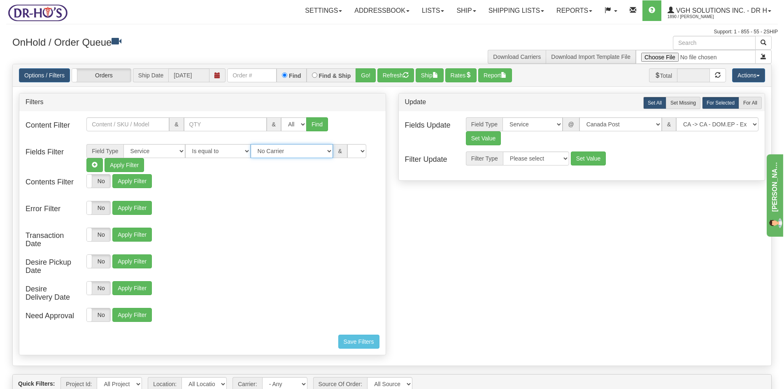
click at [319, 150] on select "No Carrier FedEx Express® UPS Purolator Canpar [GEOGRAPHIC_DATA] Post BeSwyft K…" at bounding box center [292, 151] width 82 height 14
select select "2"
click at [251, 144] on select "No Carrier FedEx Express® UPS Purolator Canpar [GEOGRAPHIC_DATA] Post BeSwyft K…" at bounding box center [292, 151] width 82 height 14
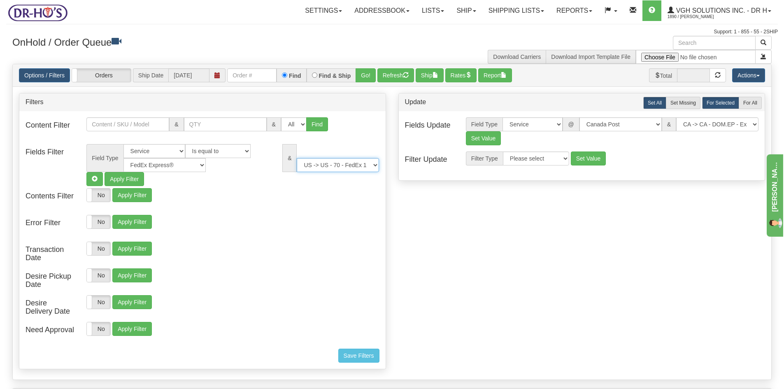
click at [375, 163] on select "US -> US - 70 - FedEx 1 Day® Freight US -> US - 03 - FedEx 2 Day® US -> US - 49…" at bounding box center [338, 165] width 82 height 14
select select "05"
click at [297, 158] on select "US -> US - 70 - FedEx 1 Day® Freight US -> US - 03 - FedEx 2 Day® US -> US - 49…" at bounding box center [338, 165] width 82 height 14
click at [390, 72] on button "Refresh" at bounding box center [395, 75] width 37 height 14
click at [31, 77] on link "Options / Filters" at bounding box center [44, 75] width 51 height 14
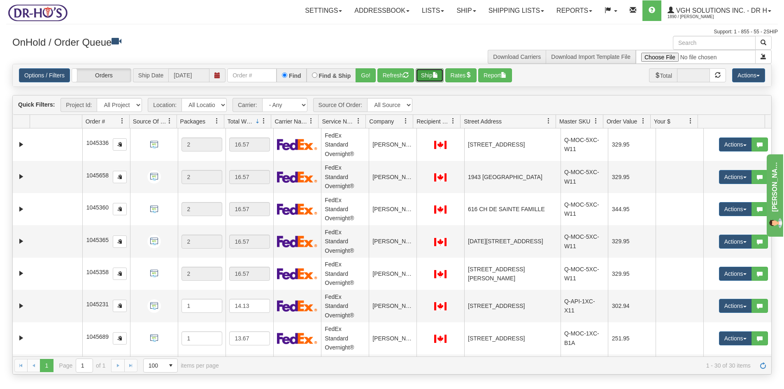
click at [433, 74] on button "Ship" at bounding box center [430, 75] width 28 height 14
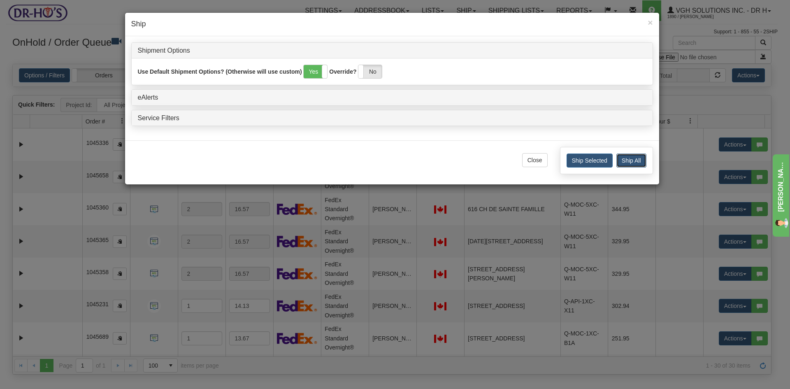
click at [635, 163] on button "Ship All" at bounding box center [631, 160] width 30 height 14
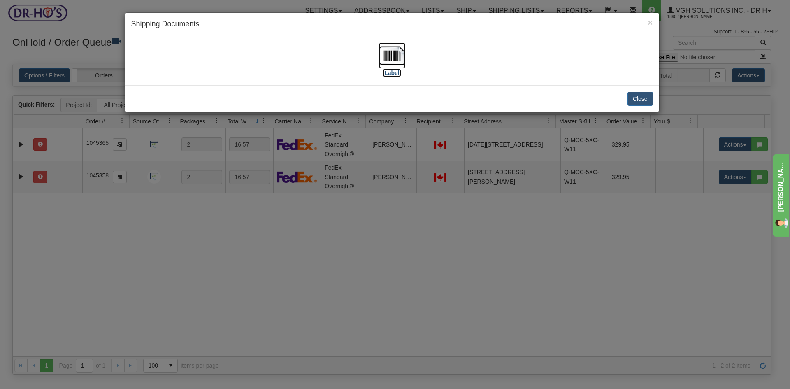
click at [393, 56] on img at bounding box center [392, 55] width 26 height 26
click at [647, 95] on button "Close" at bounding box center [641, 99] width 26 height 14
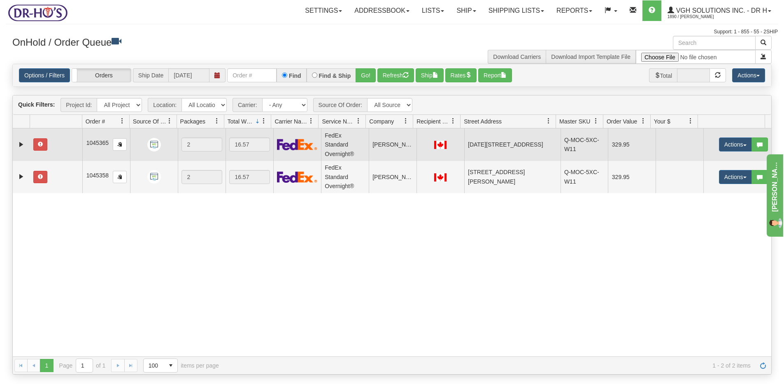
click at [62, 139] on td at bounding box center [56, 144] width 53 height 32
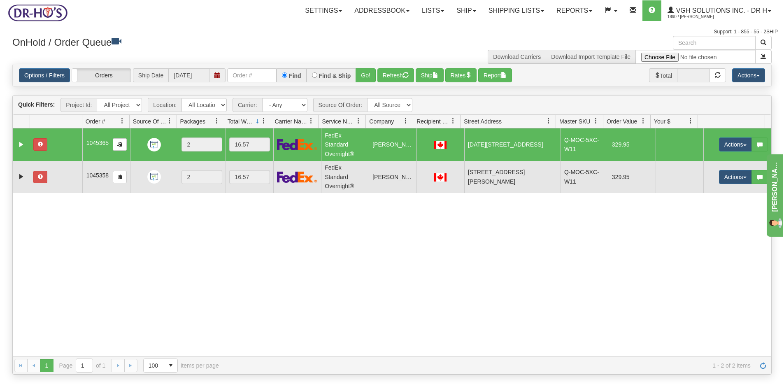
drag, startPoint x: 69, startPoint y: 177, endPoint x: 79, endPoint y: 177, distance: 9.9
click at [70, 178] on td at bounding box center [56, 177] width 53 height 32
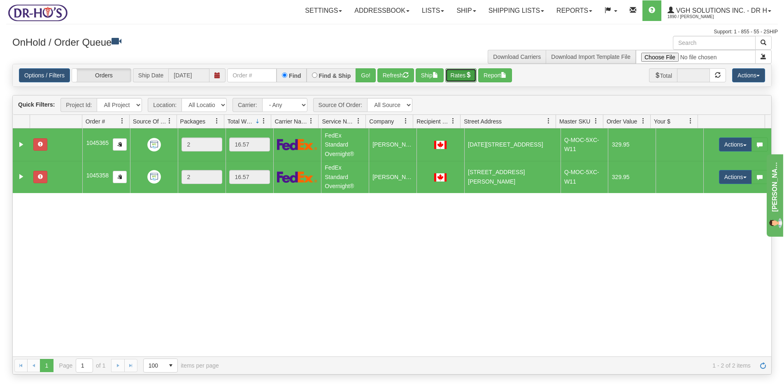
click at [463, 76] on button "Rates" at bounding box center [461, 75] width 32 height 14
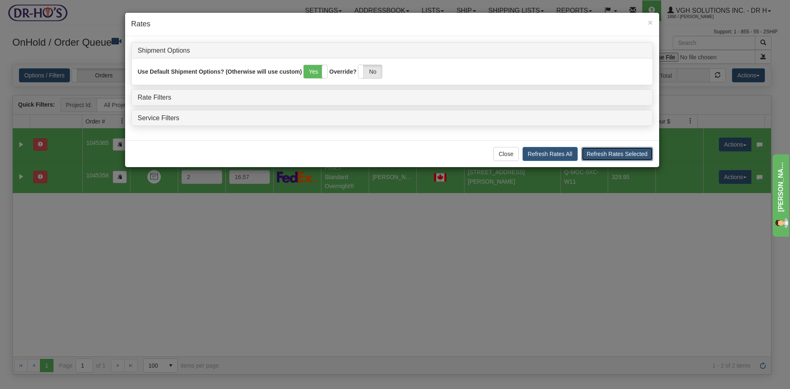
click at [611, 154] on button "Refresh Rates Selected" at bounding box center [617, 154] width 72 height 14
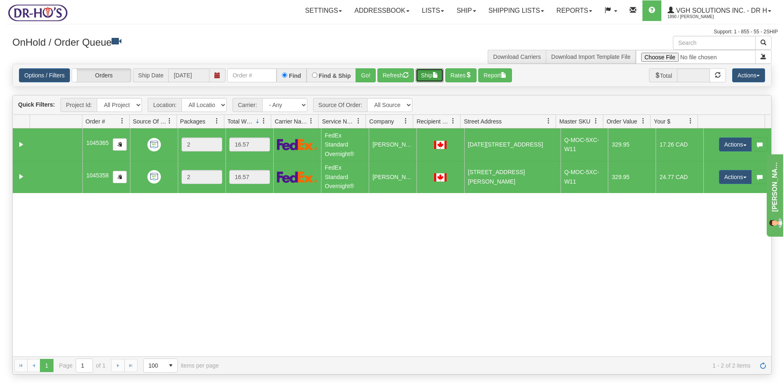
click at [429, 71] on button "Ship" at bounding box center [430, 75] width 28 height 14
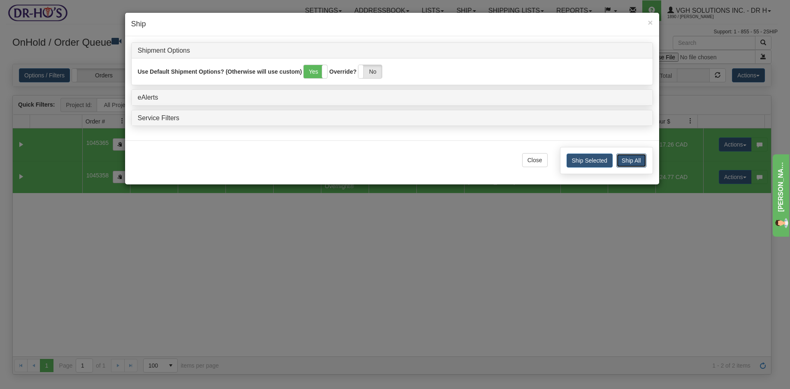
click at [630, 162] on button "Ship All" at bounding box center [631, 160] width 30 height 14
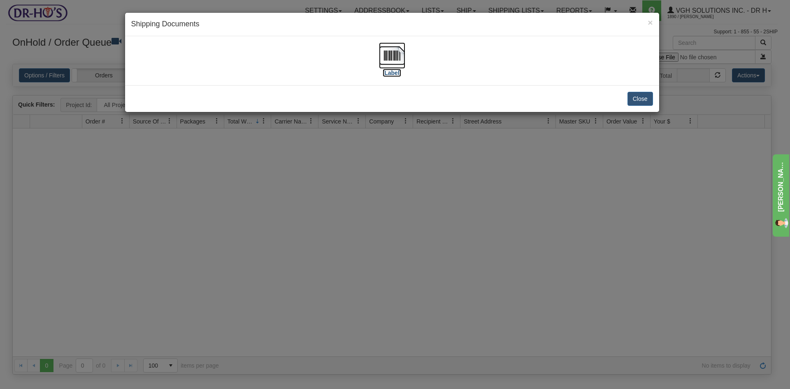
click at [398, 53] on img at bounding box center [392, 55] width 26 height 26
click at [635, 98] on button "Close" at bounding box center [641, 99] width 26 height 14
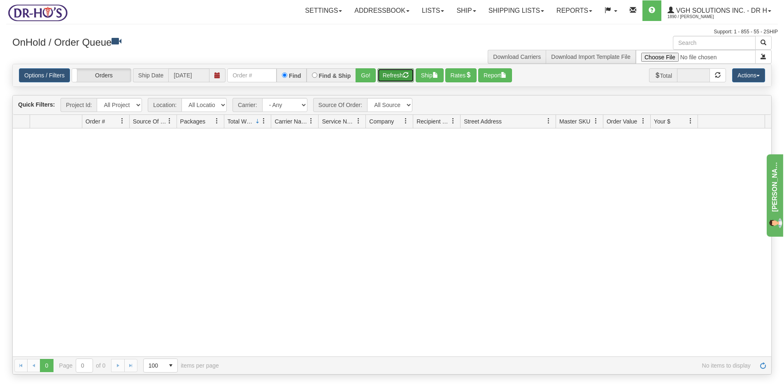
click at [396, 74] on button "Refresh" at bounding box center [395, 75] width 37 height 14
click at [38, 74] on link "Options / Filters" at bounding box center [44, 75] width 51 height 14
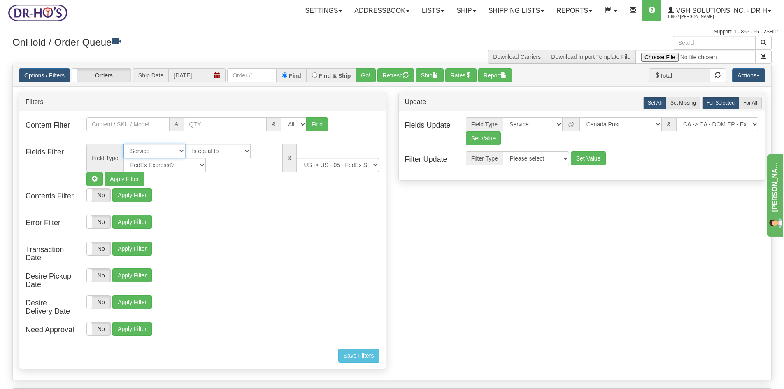
click at [181, 151] on select "All Contact Person Company Country Country & State/Province City Zip / Postal S…" at bounding box center [154, 151] width 62 height 14
select select
click at [123, 144] on select "All Contact Person Company Country Country & State/Province City Zip / Postal S…" at bounding box center [154, 151] width 62 height 14
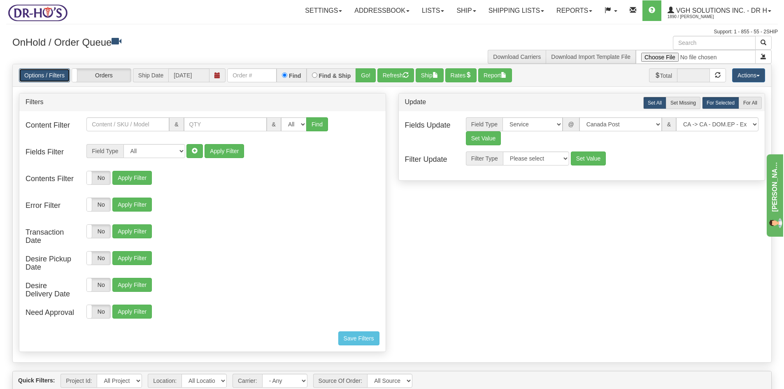
drag, startPoint x: 51, startPoint y: 75, endPoint x: 61, endPoint y: 75, distance: 9.9
click at [51, 75] on link "Options / Filters" at bounding box center [44, 75] width 51 height 14
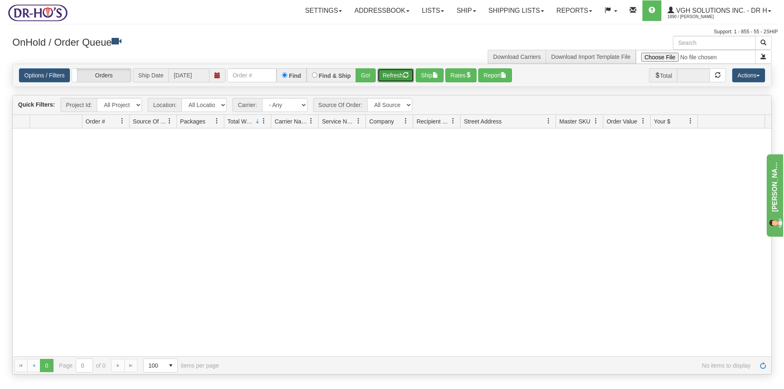
click at [390, 77] on button "Refresh" at bounding box center [395, 75] width 37 height 14
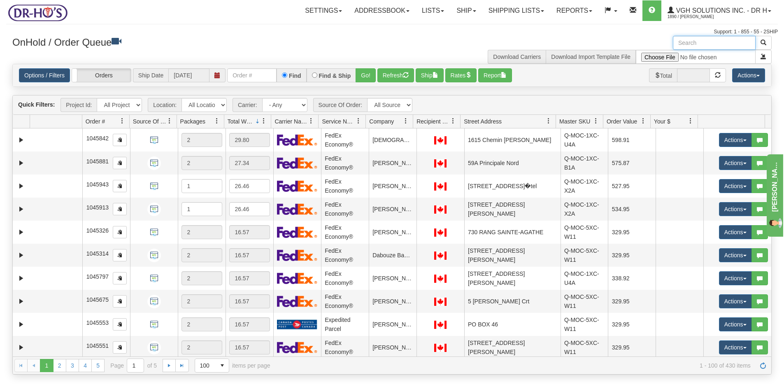
click at [700, 42] on input "text" at bounding box center [714, 43] width 83 height 14
paste input "1201179"
type input "1201179"
click at [767, 41] on button "button" at bounding box center [763, 43] width 16 height 14
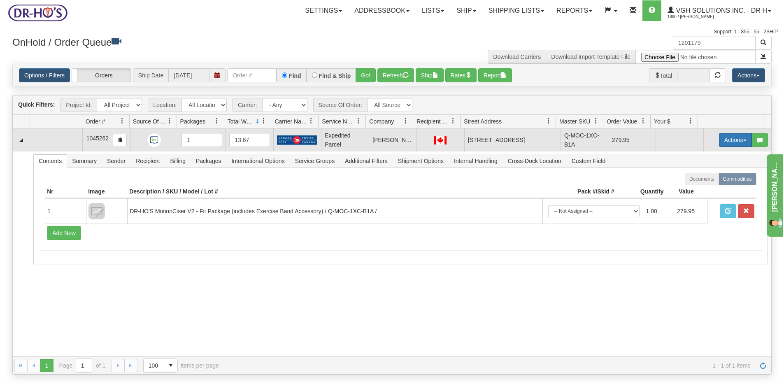
click at [727, 136] on button "Actions" at bounding box center [735, 140] width 33 height 14
click at [703, 155] on span "Open" at bounding box center [704, 155] width 20 height 7
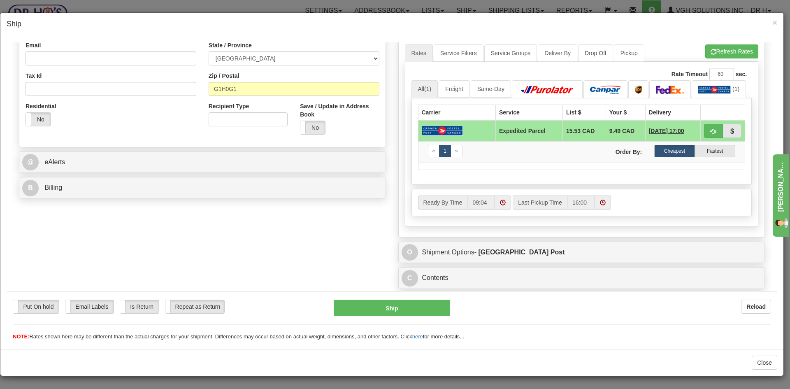
scroll to position [246, 0]
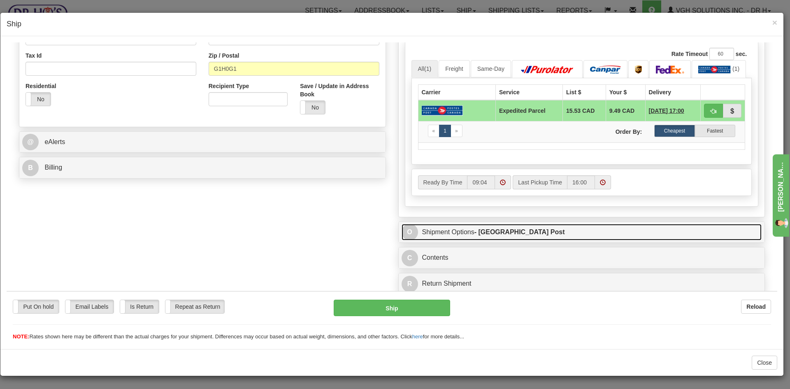
click at [541, 232] on link "O Shipment Options - [GEOGRAPHIC_DATA] Post" at bounding box center [582, 231] width 360 height 17
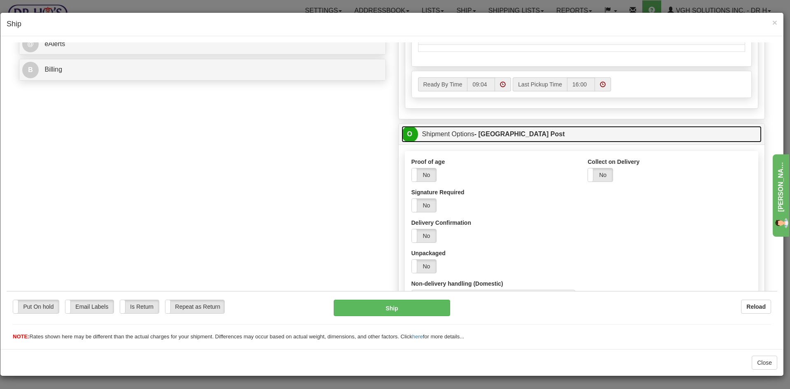
scroll to position [369, 0]
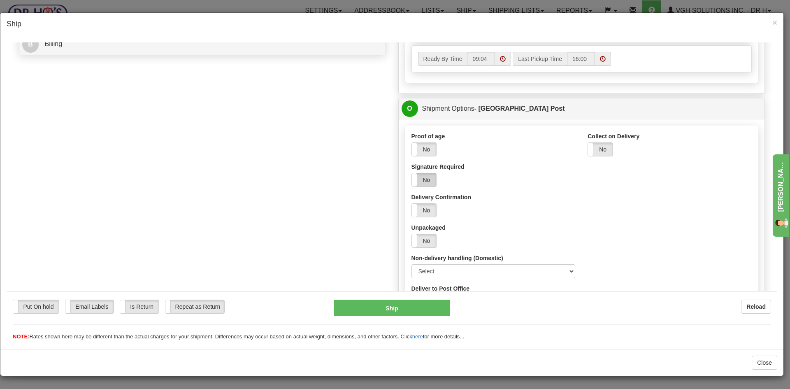
click at [428, 182] on label "No" at bounding box center [424, 179] width 25 height 13
click at [388, 305] on button "Ship" at bounding box center [392, 307] width 116 height 16
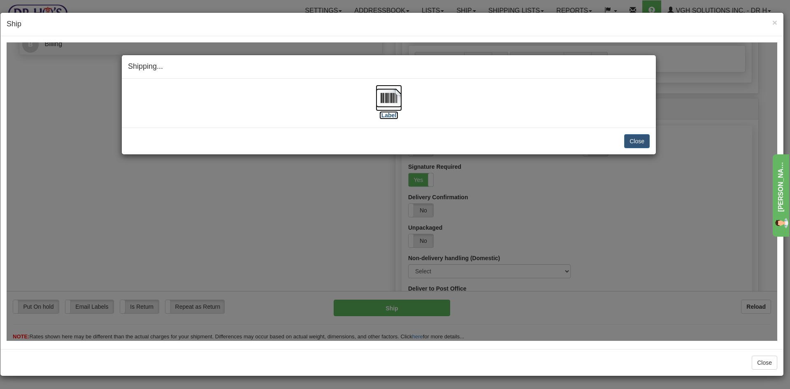
click at [387, 98] on img at bounding box center [389, 97] width 26 height 26
click at [638, 141] on button "Close" at bounding box center [637, 141] width 26 height 14
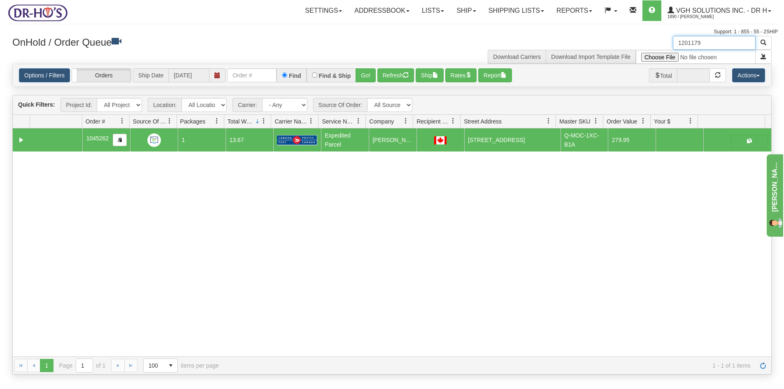
drag, startPoint x: 719, startPoint y: 39, endPoint x: 653, endPoint y: 47, distance: 66.3
click at [653, 47] on div "1201179 Download Carriers Download Import Template File" at bounding box center [585, 50] width 386 height 28
paste input "290"
click at [763, 44] on span "button" at bounding box center [763, 43] width 6 height 6
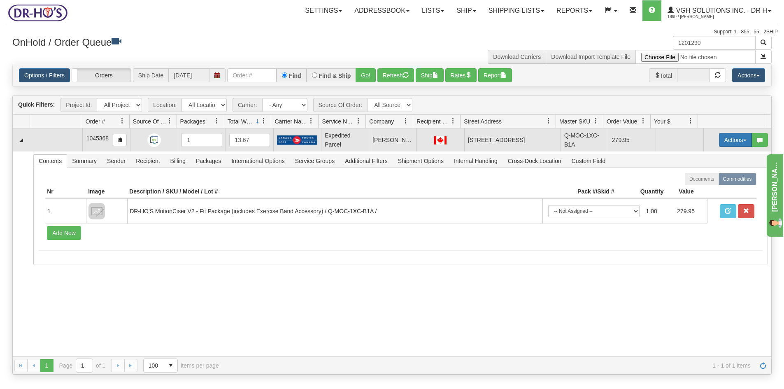
click at [727, 140] on button "Actions" at bounding box center [735, 140] width 33 height 14
click at [700, 154] on span "Open" at bounding box center [704, 155] width 20 height 7
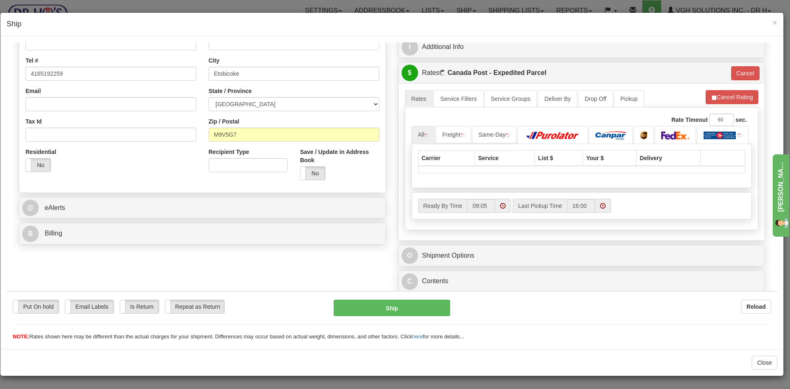
scroll to position [221, 0]
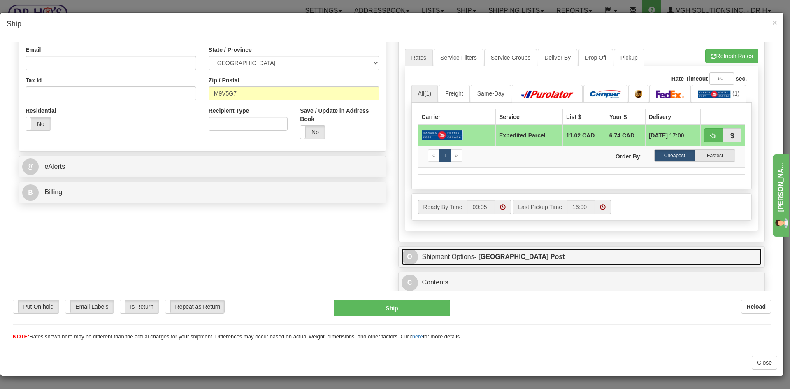
click at [531, 257] on link "O Shipment Options - [GEOGRAPHIC_DATA] Post" at bounding box center [582, 256] width 360 height 17
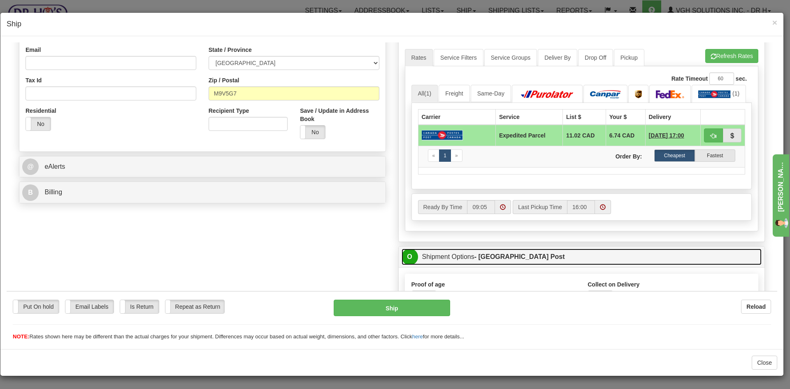
scroll to position [386, 0]
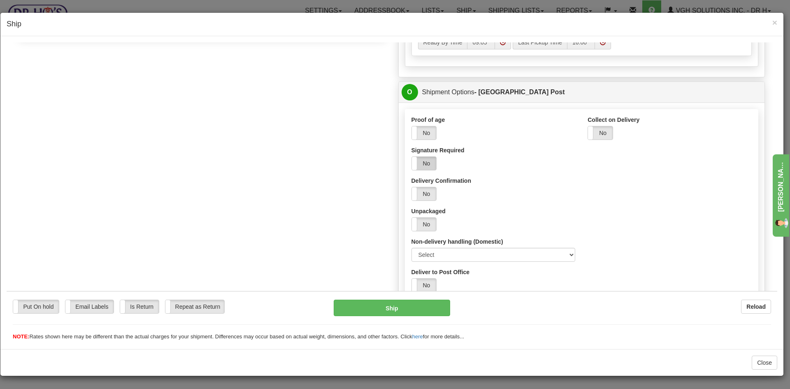
click at [423, 162] on label "No" at bounding box center [424, 162] width 25 height 13
click at [382, 304] on button "Ship" at bounding box center [392, 307] width 116 height 16
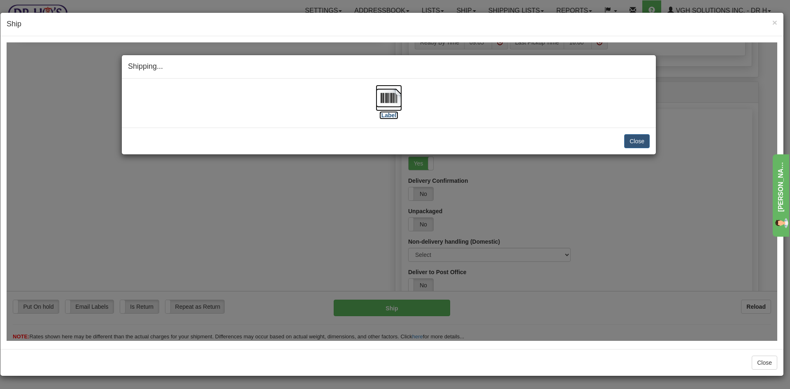
click at [397, 98] on img at bounding box center [389, 97] width 26 height 26
click at [636, 137] on button "Close" at bounding box center [637, 141] width 26 height 14
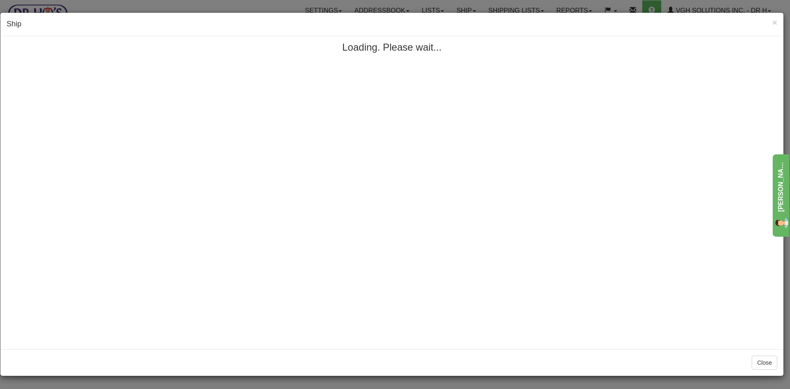
scroll to position [0, 0]
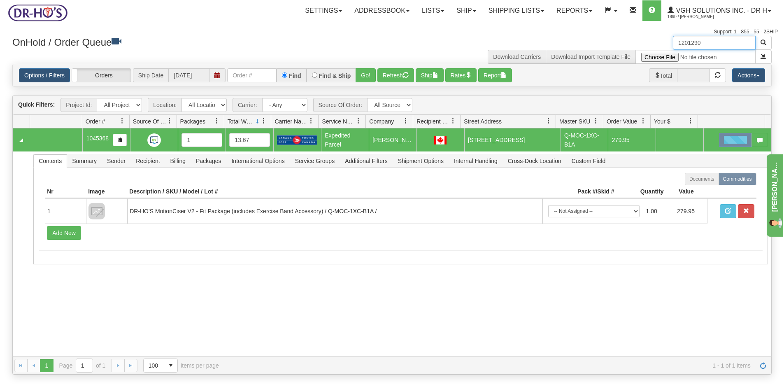
drag, startPoint x: 713, startPoint y: 43, endPoint x: 641, endPoint y: 45, distance: 72.0
click at [641, 45] on div "1201290 Download Carriers Download Import Template File" at bounding box center [585, 50] width 386 height 28
paste input "355"
click at [763, 43] on span "button" at bounding box center [763, 43] width 6 height 6
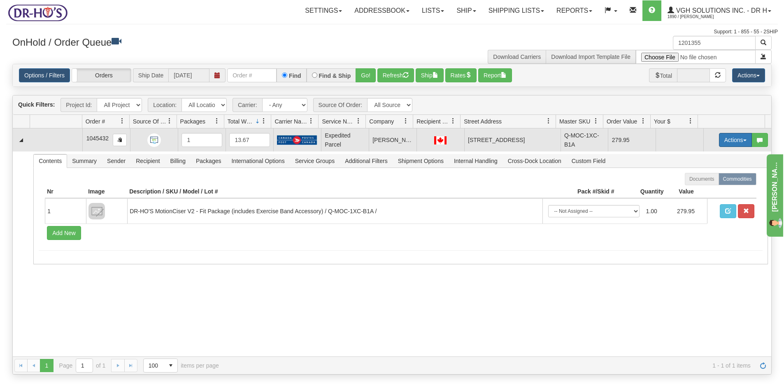
click at [730, 140] on button "Actions" at bounding box center [735, 140] width 33 height 14
click at [699, 157] on span "Open" at bounding box center [704, 155] width 20 height 7
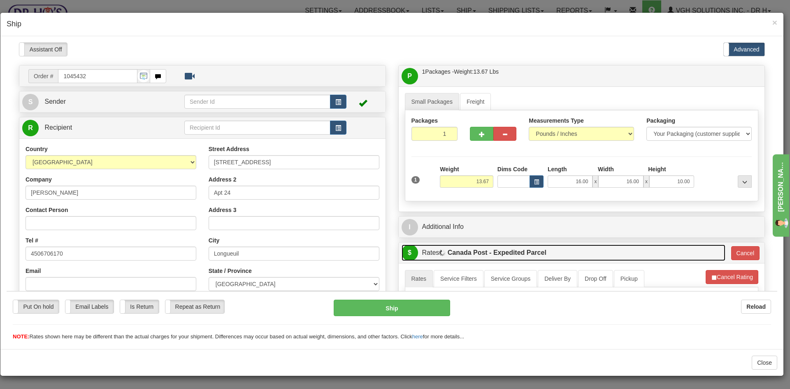
click at [567, 254] on link "$ Rates Canada Post - Expedited Parcel" at bounding box center [564, 252] width 324 height 17
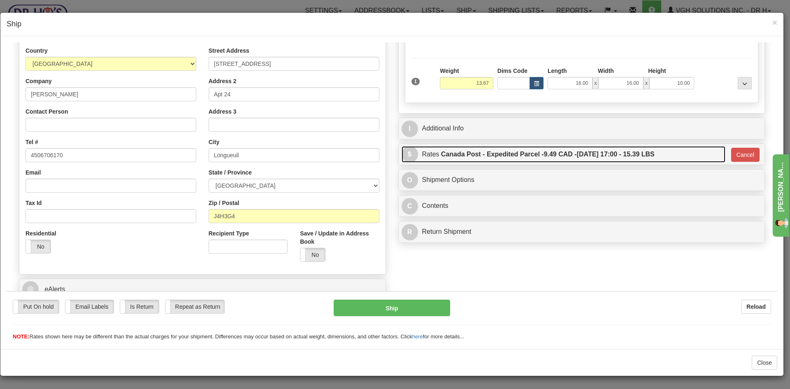
scroll to position [130, 0]
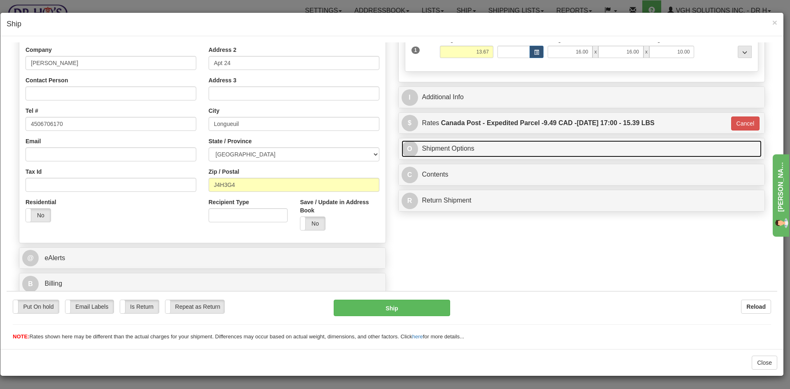
click at [513, 148] on link "O Shipment Options" at bounding box center [582, 148] width 360 height 17
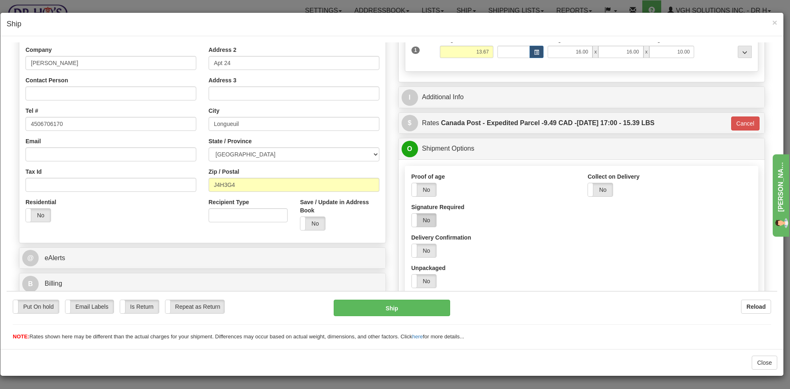
click at [426, 219] on label "No" at bounding box center [424, 219] width 25 height 13
click at [362, 306] on button "Ship" at bounding box center [392, 307] width 116 height 16
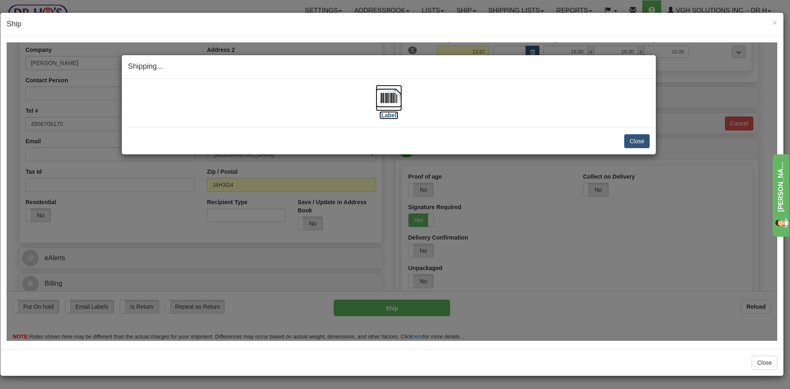
click at [393, 98] on img at bounding box center [389, 97] width 26 height 26
click at [637, 141] on button "Close" at bounding box center [637, 141] width 26 height 14
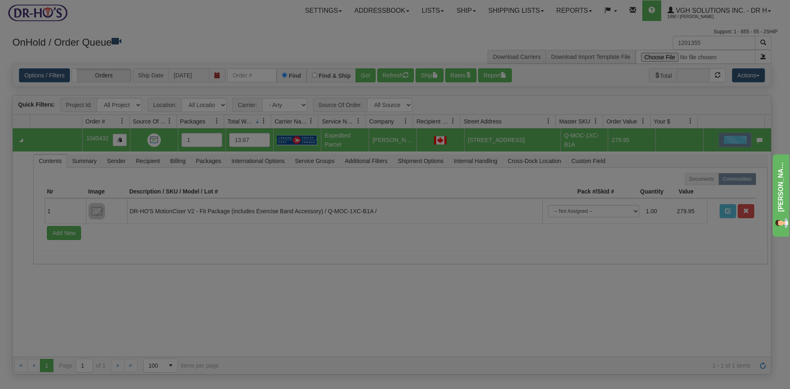
scroll to position [0, 0]
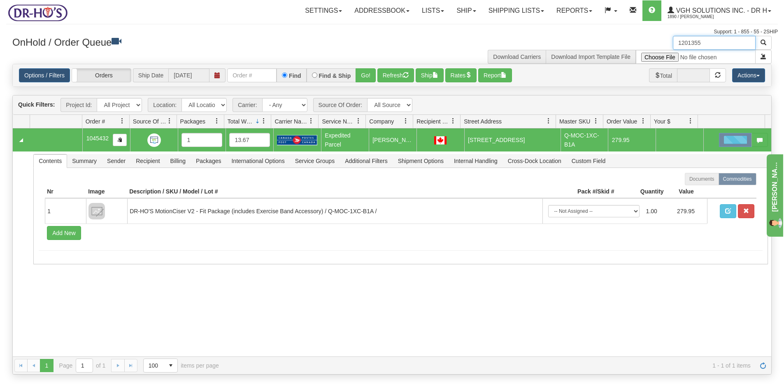
drag, startPoint x: 711, startPoint y: 45, endPoint x: 636, endPoint y: 47, distance: 75.3
click at [636, 47] on div "1201355 Download Carriers Download Import Template File" at bounding box center [585, 50] width 386 height 28
paste input "612"
type input "1201612"
click at [767, 41] on button "button" at bounding box center [763, 43] width 16 height 14
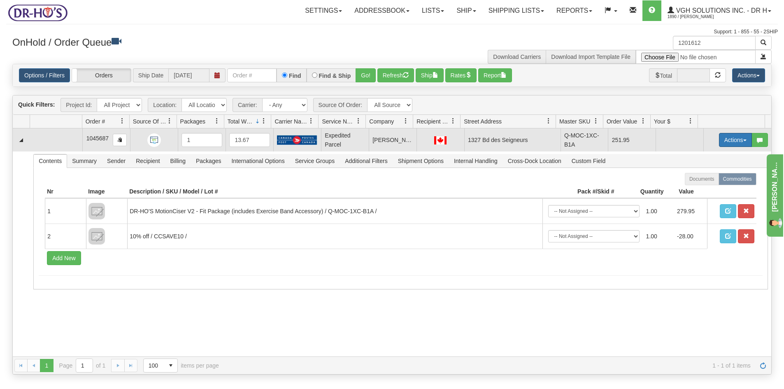
click at [729, 140] on button "Actions" at bounding box center [735, 140] width 33 height 14
click at [695, 156] on span "Open" at bounding box center [704, 155] width 20 height 7
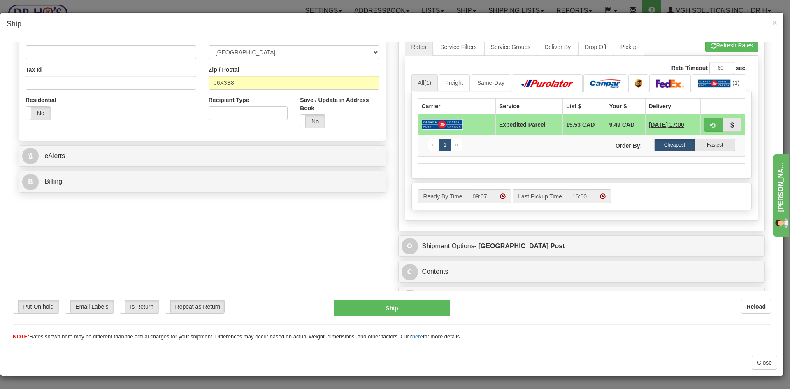
scroll to position [246, 0]
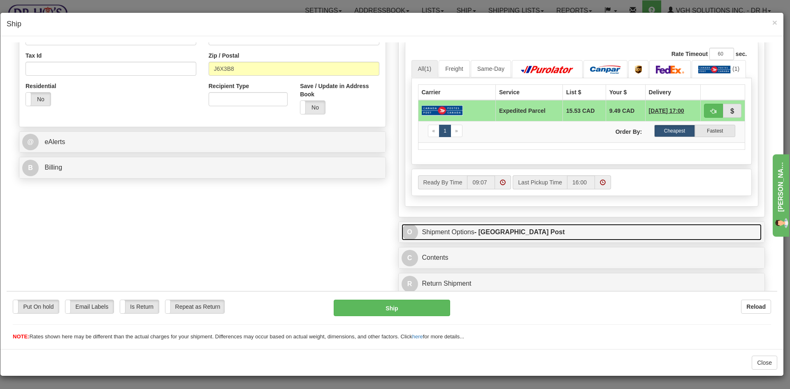
click at [547, 230] on link "O Shipment Options - [GEOGRAPHIC_DATA] Post" at bounding box center [582, 231] width 360 height 17
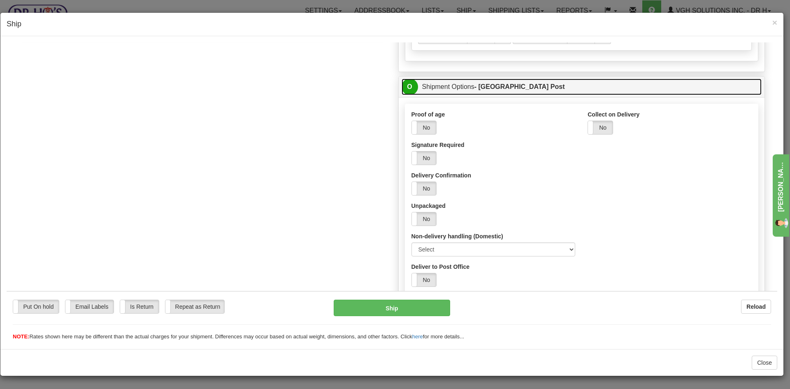
scroll to position [395, 0]
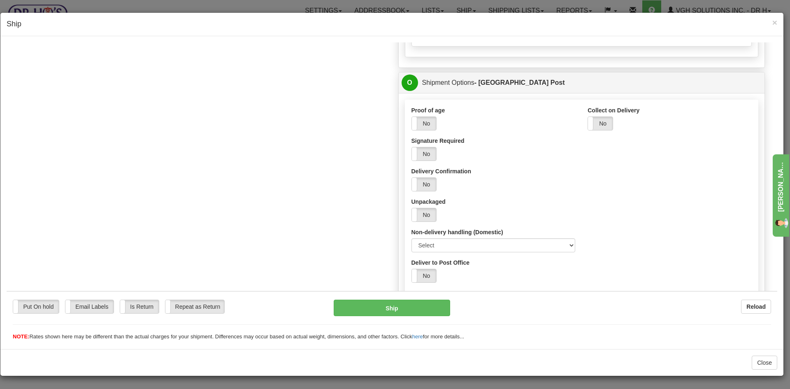
drag, startPoint x: 422, startPoint y: 155, endPoint x: 437, endPoint y: 208, distance: 55.1
click at [423, 155] on label "No" at bounding box center [424, 153] width 25 height 13
click at [395, 307] on button "Ship" at bounding box center [392, 307] width 116 height 16
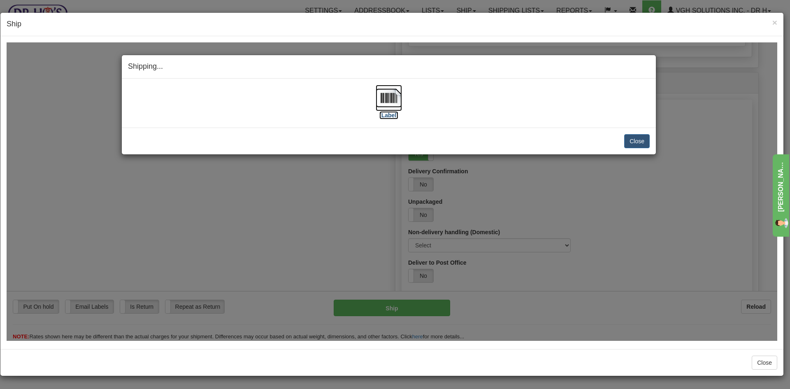
click at [394, 95] on img at bounding box center [389, 97] width 26 height 26
click at [633, 139] on button "Close" at bounding box center [637, 141] width 26 height 14
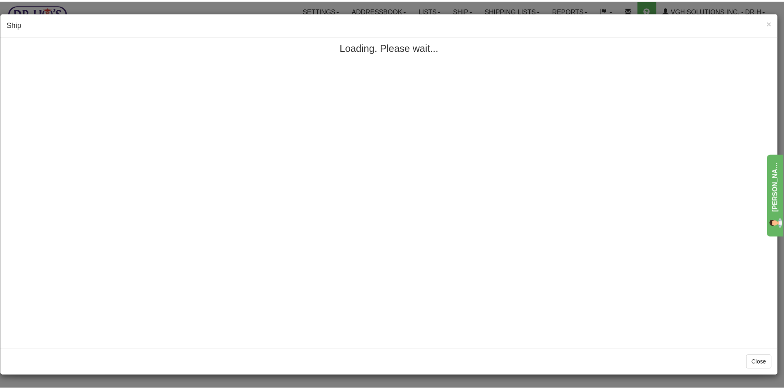
scroll to position [0, 0]
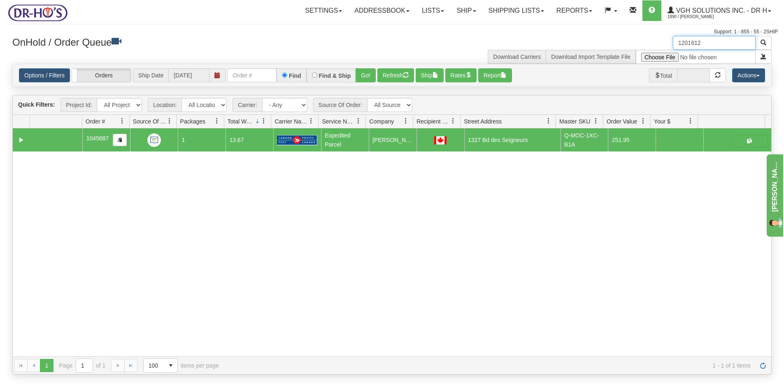
drag, startPoint x: 706, startPoint y: 39, endPoint x: 591, endPoint y: 50, distance: 115.8
click at [593, 50] on div "1201612 Download Carriers Download Import Template File" at bounding box center [585, 50] width 386 height 28
click at [395, 76] on button "Refresh" at bounding box center [395, 75] width 37 height 14
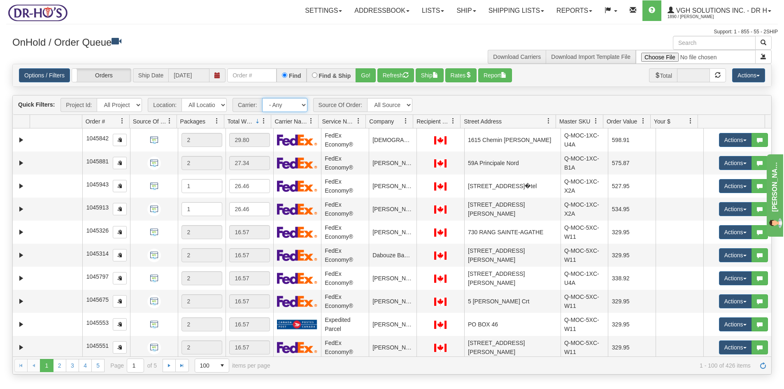
click at [302, 106] on select "- Any - Has NO carrier assigned - Has a carrier assigned FedEx Express®" at bounding box center [284, 105] width 45 height 14
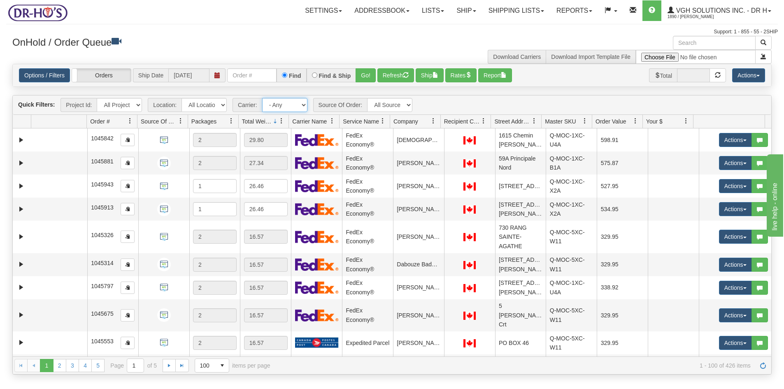
click at [303, 102] on select "- Any - Has NO carrier assigned - Has a carrier assigned FedEx Express® Canada …" at bounding box center [284, 105] width 45 height 14
select select "20"
click at [262, 98] on select "- Any - Has NO carrier assigned - Has a carrier assigned FedEx Express® Canada …" at bounding box center [284, 105] width 45 height 14
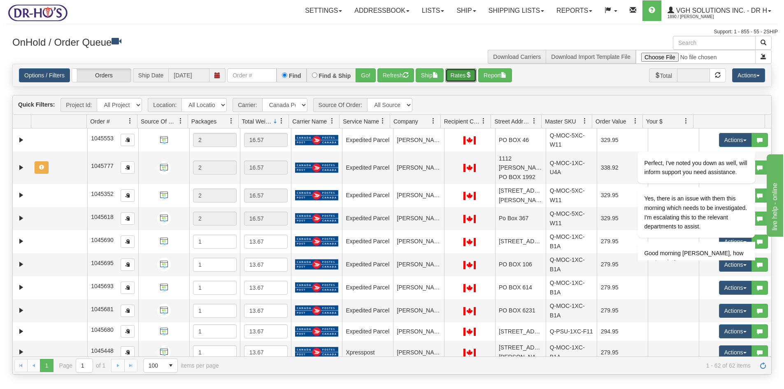
click at [461, 75] on button "Rates" at bounding box center [461, 75] width 32 height 14
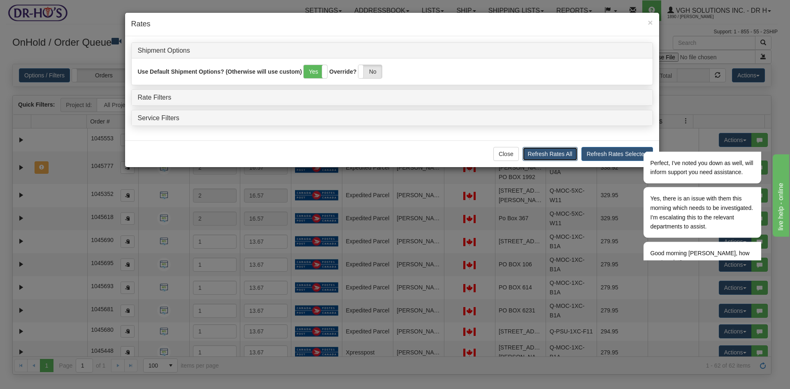
click at [554, 154] on button "Refresh Rates All" at bounding box center [550, 154] width 55 height 14
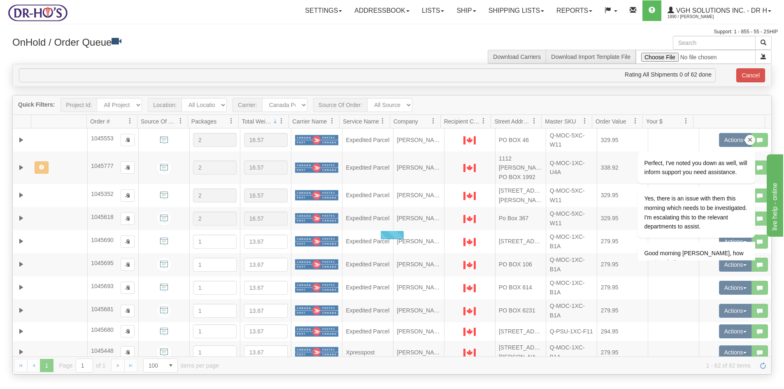
click at [749, 139] on icon "Chat attention grabber" at bounding box center [750, 139] width 7 height 7
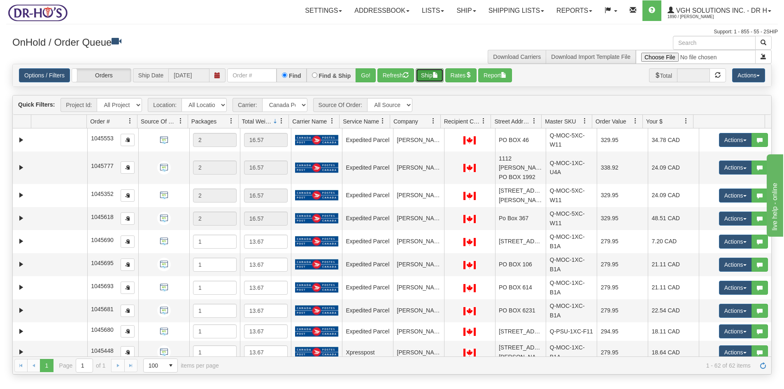
click at [432, 76] on button "Ship" at bounding box center [430, 75] width 28 height 14
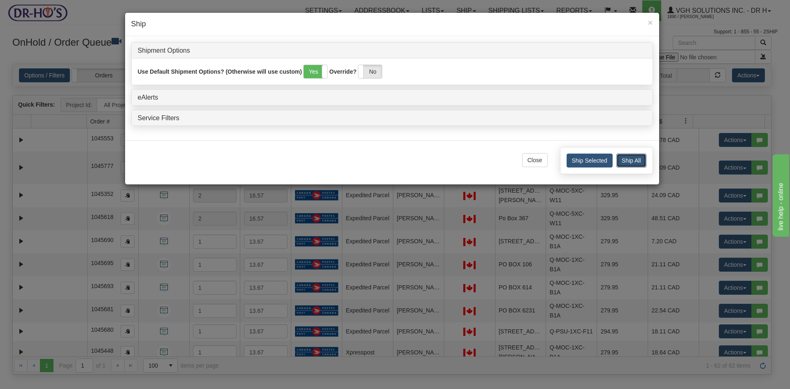
click at [636, 157] on button "Ship All" at bounding box center [631, 160] width 30 height 14
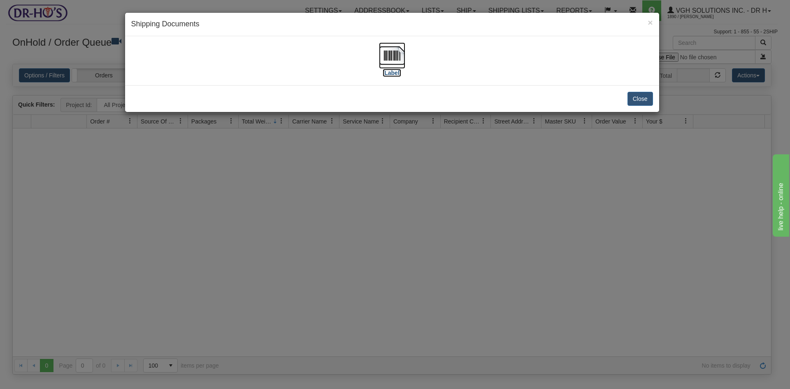
click at [389, 55] on img at bounding box center [392, 55] width 26 height 26
click at [640, 97] on button "Close" at bounding box center [641, 99] width 26 height 14
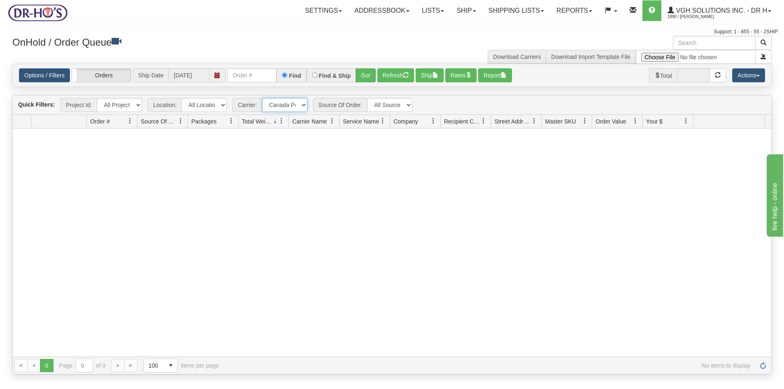
click at [303, 104] on select "- Any - Has NO carrier assigned - Has a carrier assigned FedEx Express® Canada …" at bounding box center [284, 105] width 45 height 14
select select "grid toolbar"
click at [262, 98] on select "- Any - Has NO carrier assigned - Has a carrier assigned FedEx Express® Canada …" at bounding box center [284, 105] width 45 height 14
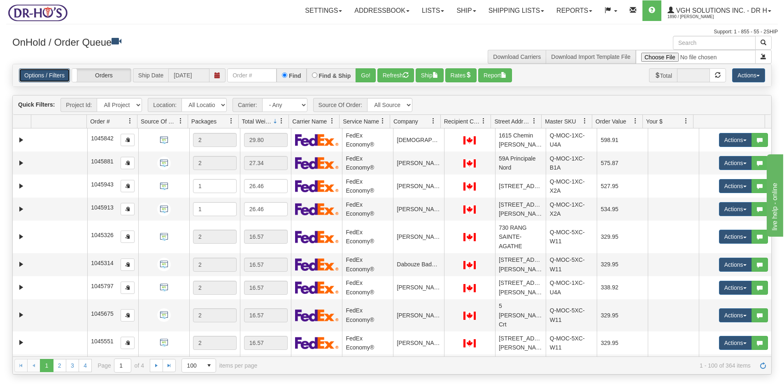
drag, startPoint x: 40, startPoint y: 71, endPoint x: 44, endPoint y: 73, distance: 4.2
click at [40, 71] on link "Options / Filters" at bounding box center [44, 75] width 51 height 14
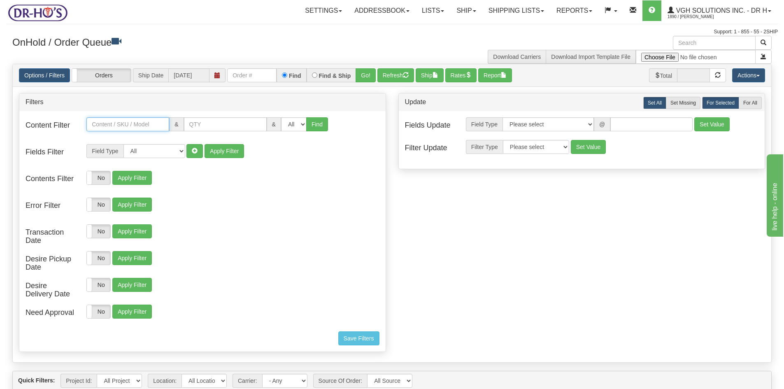
click at [122, 126] on input "text" at bounding box center [127, 124] width 83 height 14
paste input "Q-MOC-1XC-X2A"
type input "Q-MOC-1XC-X2A"
click at [316, 123] on button "Find" at bounding box center [317, 124] width 22 height 14
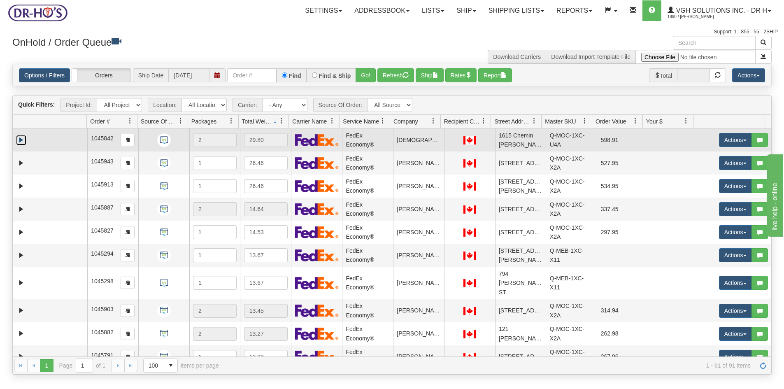
click at [21, 138] on link "Expand" at bounding box center [21, 140] width 10 height 10
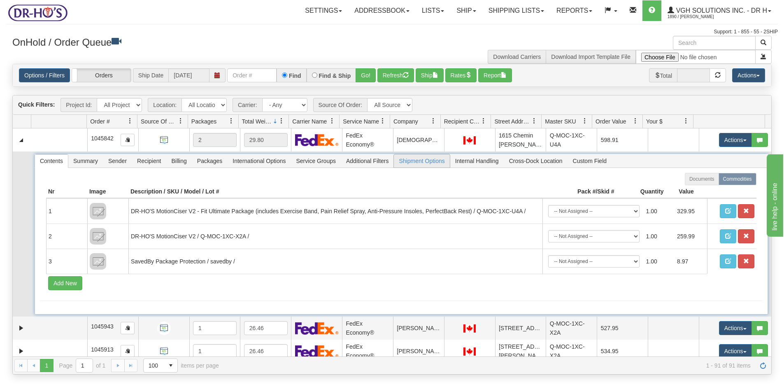
click at [428, 161] on span "Shipment Options" at bounding box center [422, 160] width 56 height 13
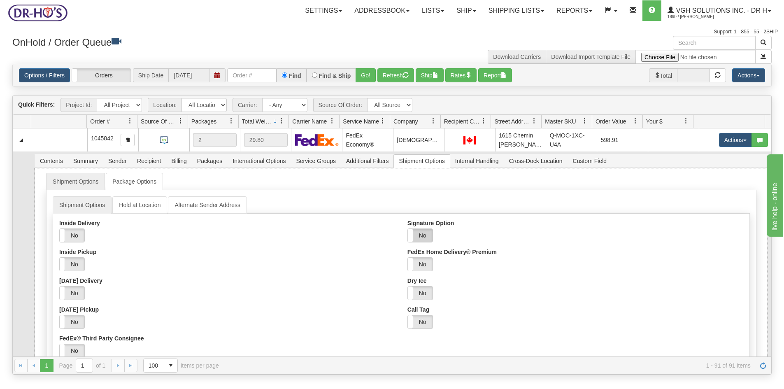
click at [419, 232] on label "No" at bounding box center [420, 235] width 25 height 13
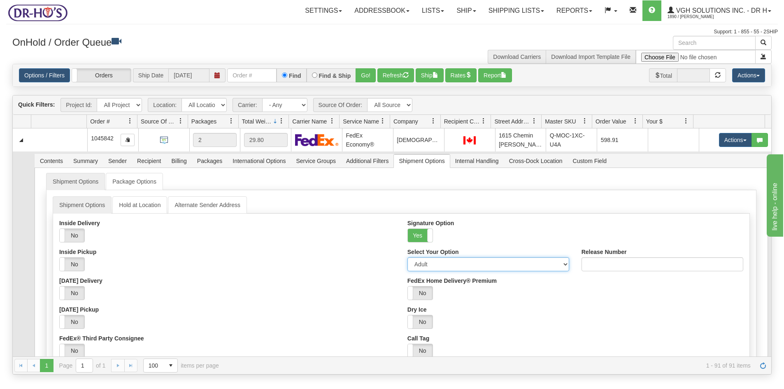
click at [433, 267] on select "Adult Direct Indirect No Signature Required Service Default" at bounding box center [488, 264] width 162 height 14
select select "2"
click at [407, 257] on select "Adult Direct Indirect No Signature Required Service Default" at bounding box center [488, 264] width 162 height 14
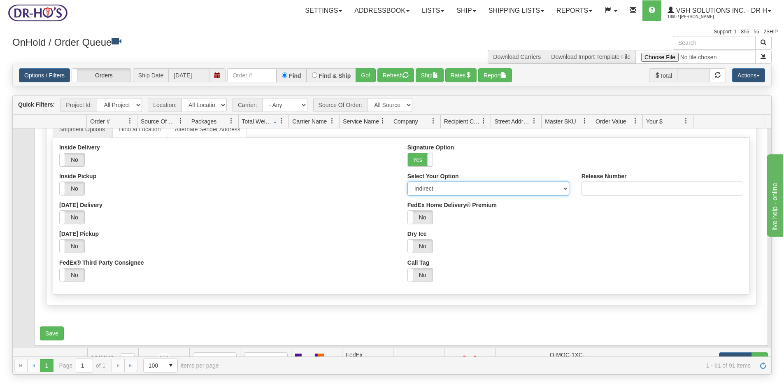
scroll to position [82, 0]
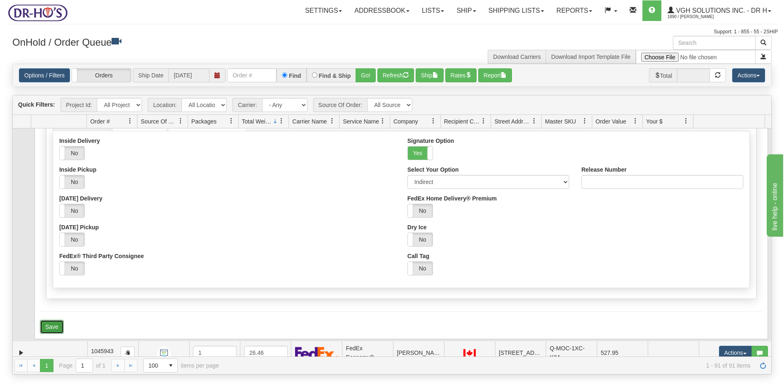
click at [48, 326] on button "Save" at bounding box center [52, 327] width 24 height 14
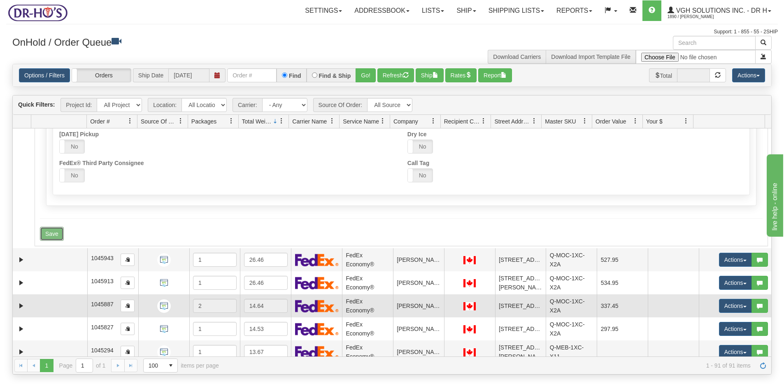
scroll to position [206, 0]
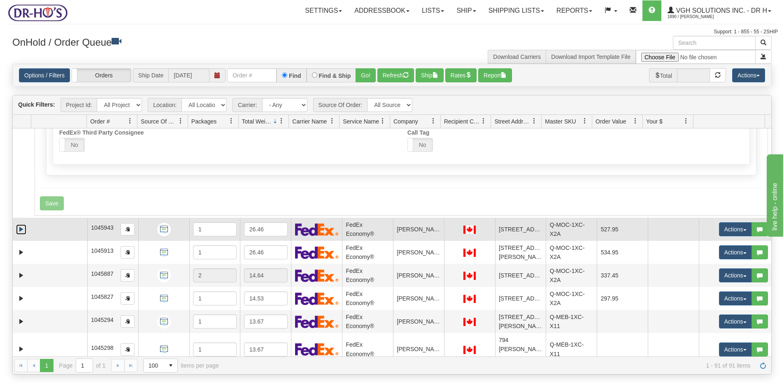
click at [23, 228] on link "Expand" at bounding box center [21, 229] width 10 height 10
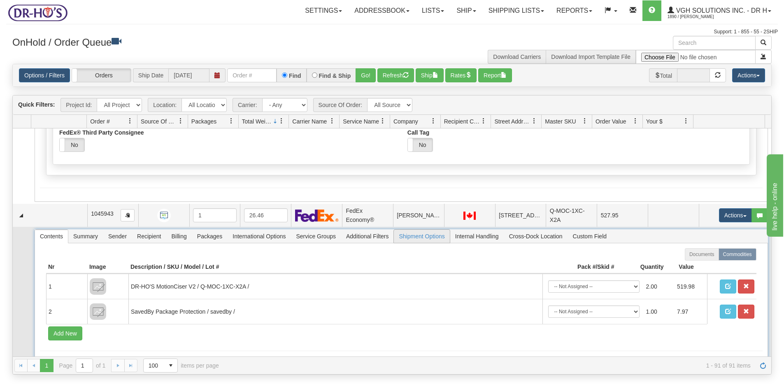
click at [430, 237] on span "Shipment Options" at bounding box center [422, 236] width 56 height 13
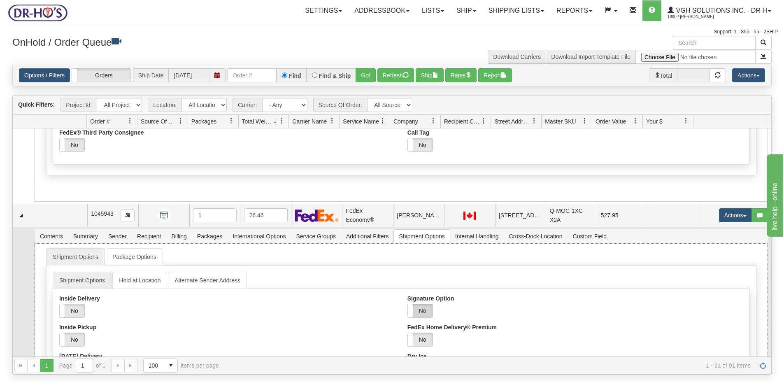
click at [419, 312] on label "No" at bounding box center [420, 310] width 25 height 13
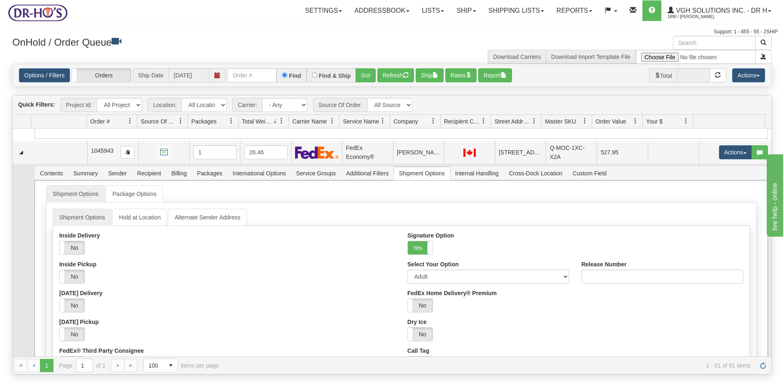
scroll to position [288, 0]
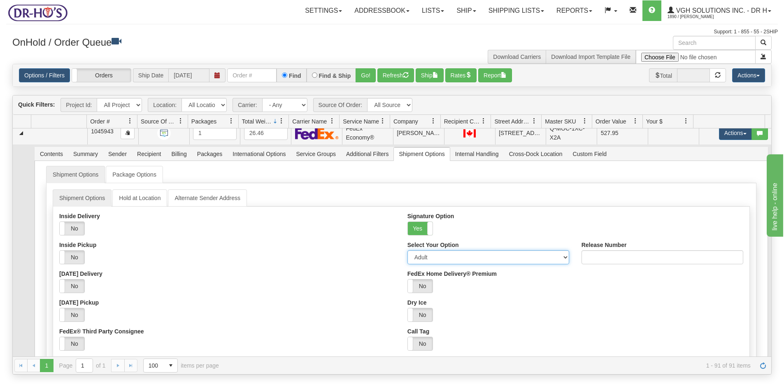
click at [438, 257] on select "Adult Direct Indirect No Signature Required Service Default" at bounding box center [488, 257] width 162 height 14
select select "2"
click at [407, 250] on select "Adult Direct Indirect No Signature Required Service Default" at bounding box center [488, 257] width 162 height 14
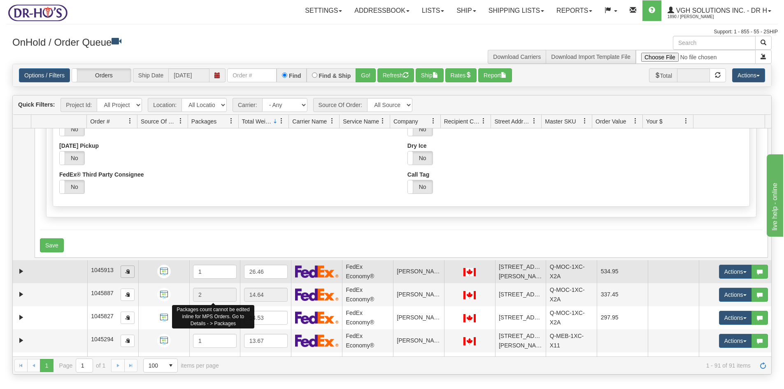
scroll to position [453, 0]
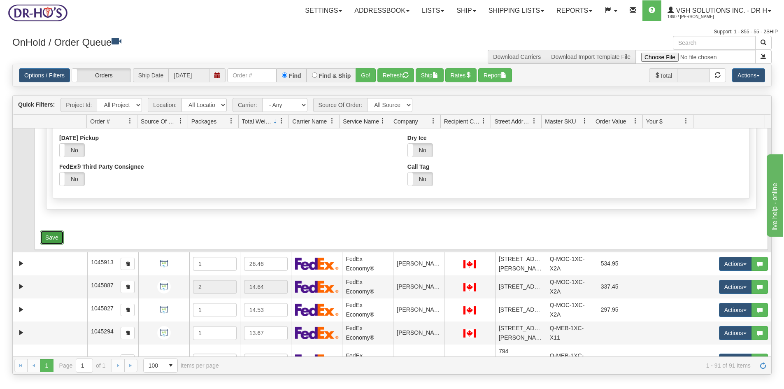
click at [49, 237] on button "Save" at bounding box center [52, 237] width 24 height 14
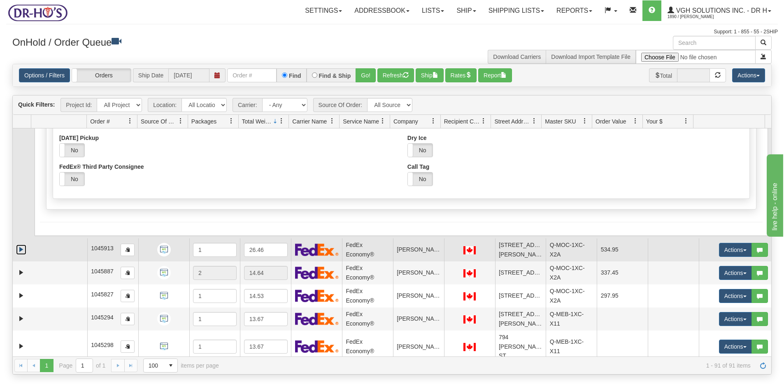
click at [23, 248] on link "Expand" at bounding box center [21, 249] width 10 height 10
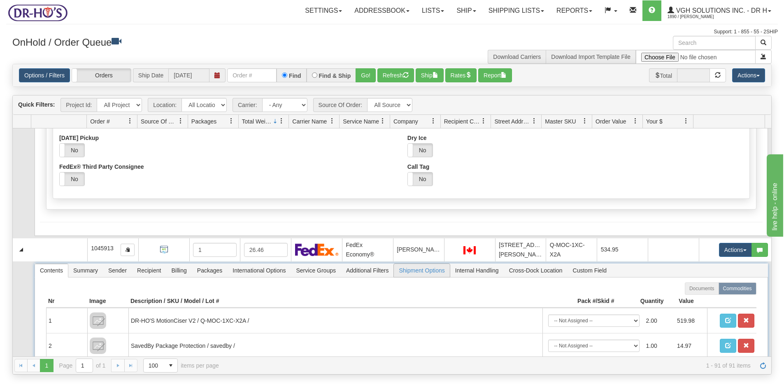
click at [429, 271] on span "Shipment Options" at bounding box center [422, 270] width 56 height 13
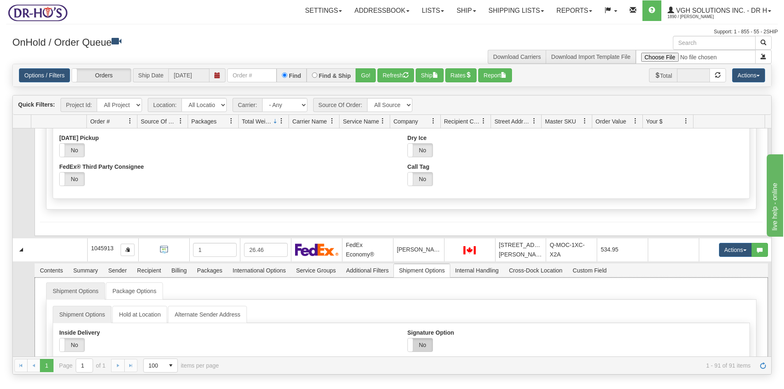
click at [418, 344] on label "No" at bounding box center [420, 344] width 25 height 13
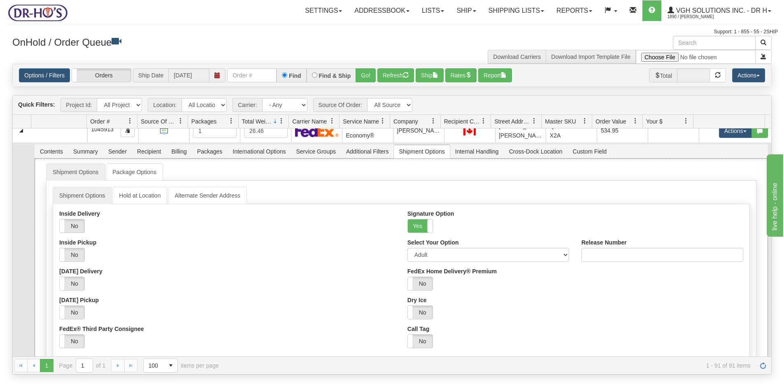
scroll to position [576, 0]
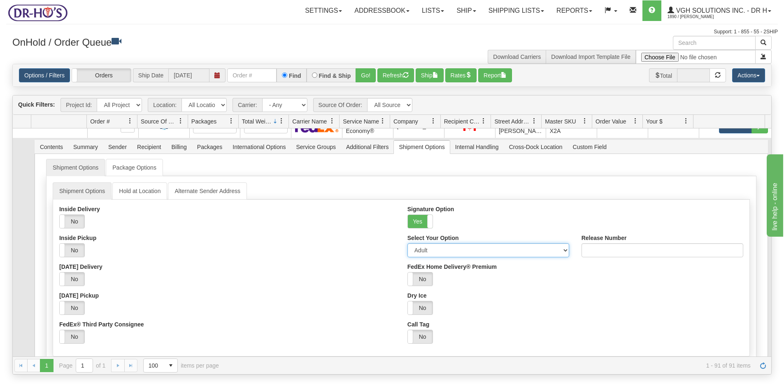
click at [420, 252] on select "Adult Direct Indirect No Signature Required Service Default" at bounding box center [488, 250] width 162 height 14
select select "2"
click at [407, 243] on select "Adult Direct Indirect No Signature Required Service Default" at bounding box center [488, 250] width 162 height 14
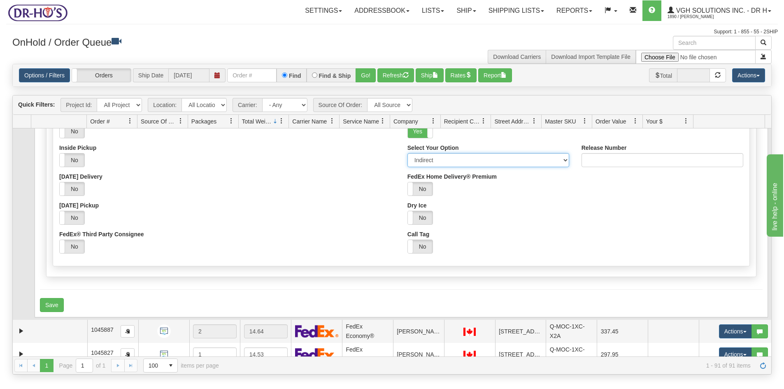
scroll to position [700, 0]
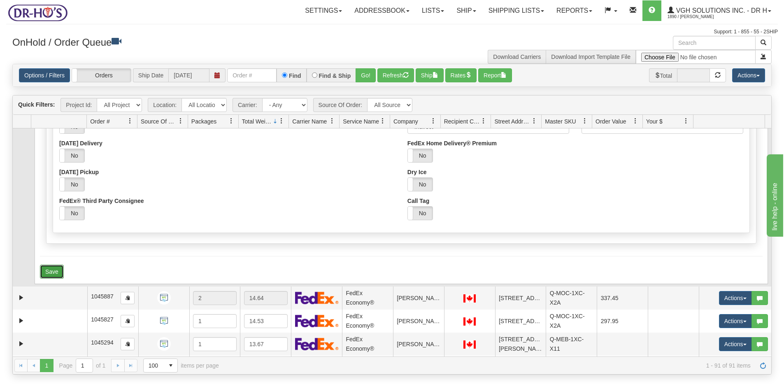
click at [50, 271] on button "Save" at bounding box center [52, 272] width 24 height 14
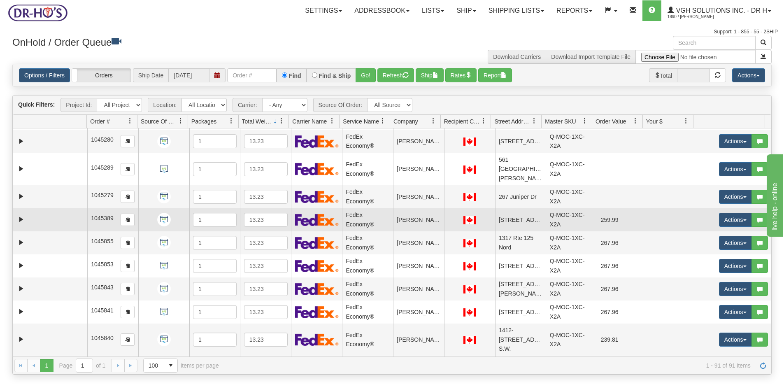
scroll to position [1728, 0]
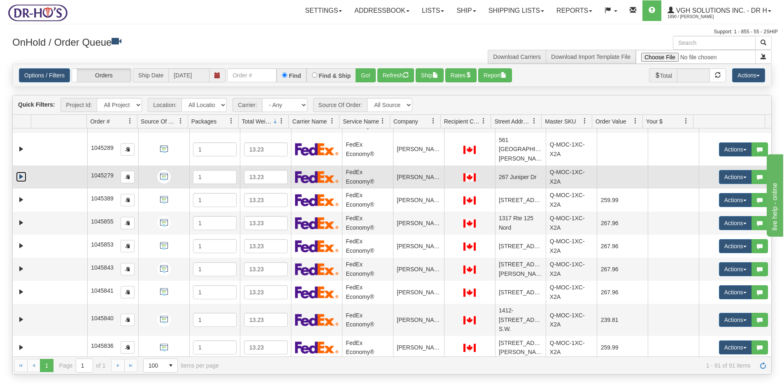
click at [20, 172] on link "Expand" at bounding box center [21, 177] width 10 height 10
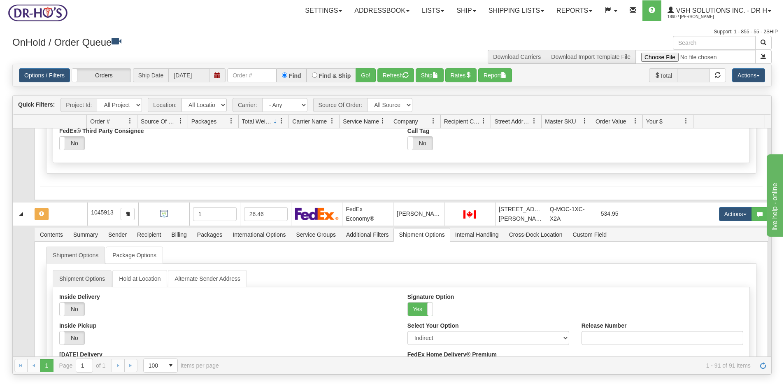
scroll to position [503, 0]
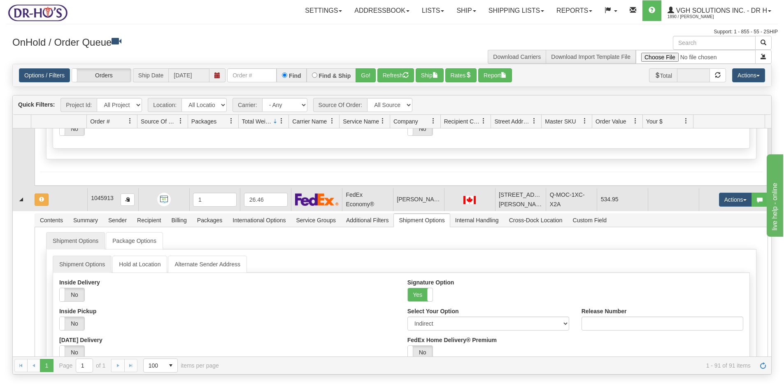
click at [65, 202] on td at bounding box center [59, 199] width 56 height 23
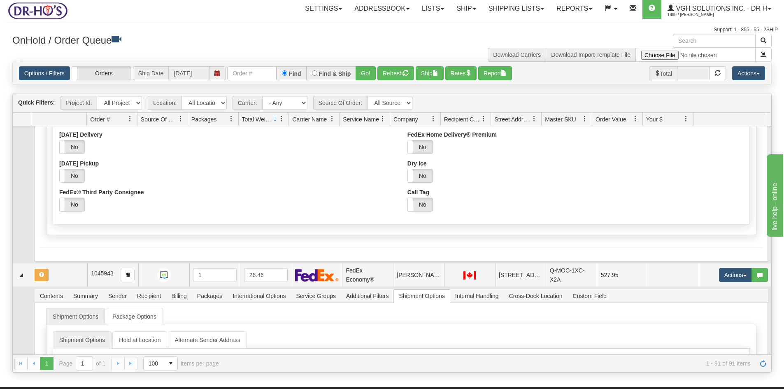
scroll to position [133, 0]
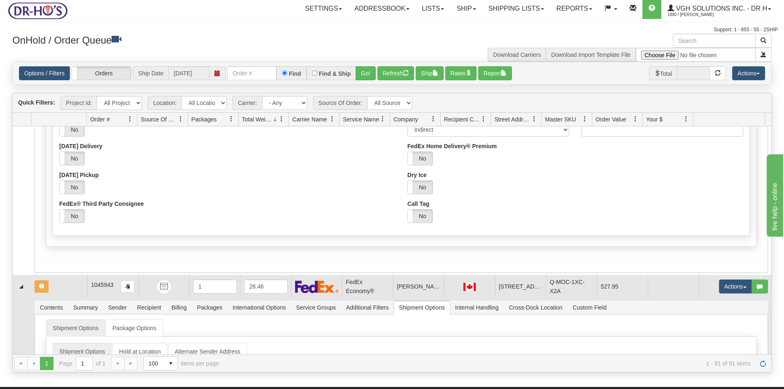
click at [58, 285] on td at bounding box center [59, 286] width 56 height 23
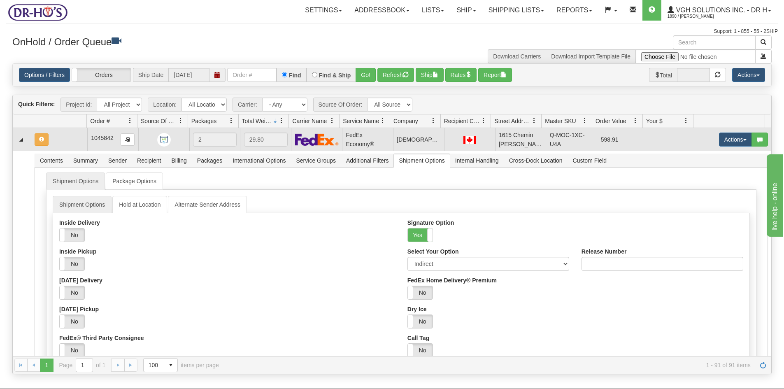
scroll to position [0, 0]
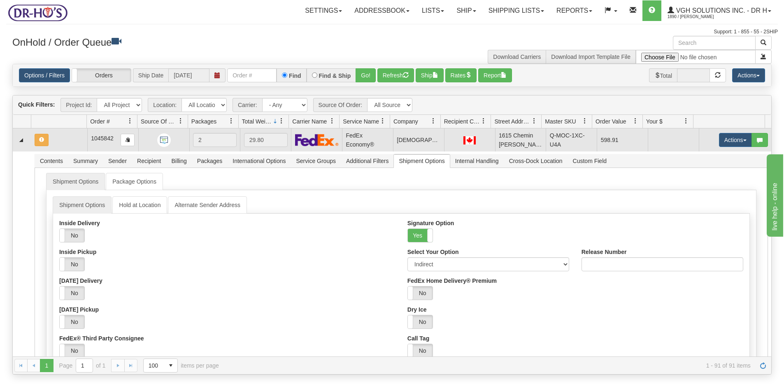
click at [60, 140] on td at bounding box center [59, 139] width 56 height 23
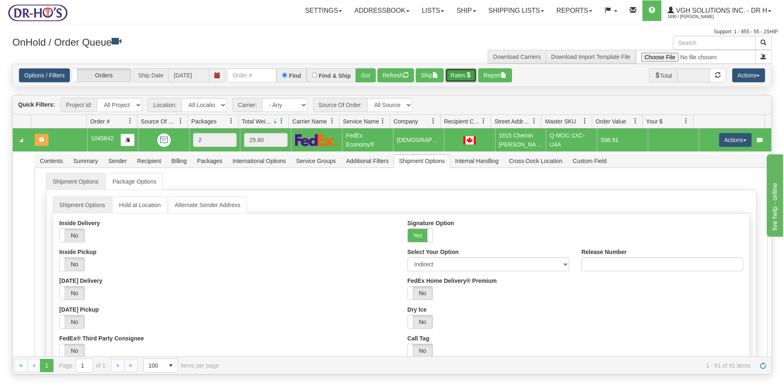
click at [463, 74] on button "Rates" at bounding box center [461, 75] width 32 height 14
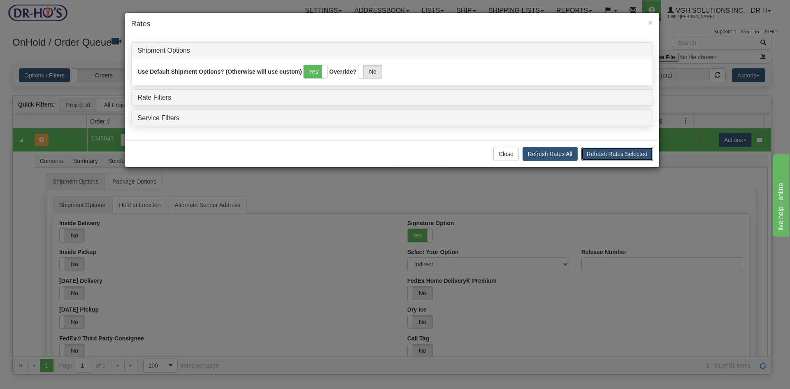
click at [620, 155] on button "Refresh Rates Selected" at bounding box center [617, 154] width 72 height 14
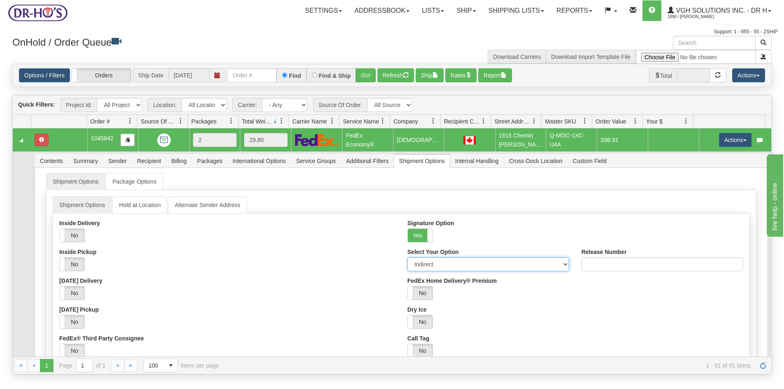
click at [558, 265] on select "Adult Direct Indirect No Signature Required Service Default" at bounding box center [488, 264] width 162 height 14
select select "0"
click at [407, 257] on select "Adult Direct Indirect No Signature Required Service Default" at bounding box center [488, 264] width 162 height 14
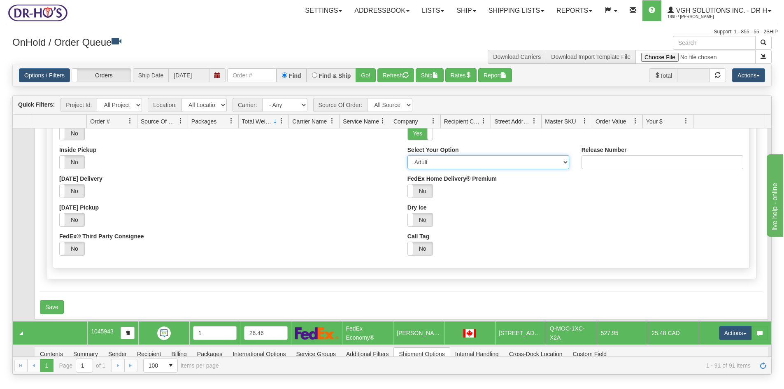
scroll to position [123, 0]
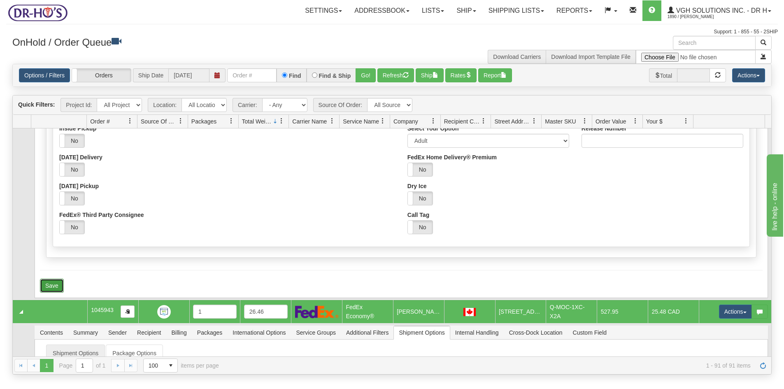
click at [49, 285] on button "Save" at bounding box center [52, 286] width 24 height 14
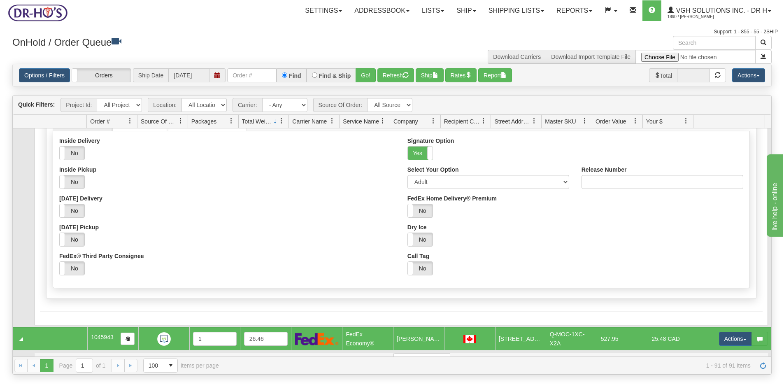
scroll to position [0, 0]
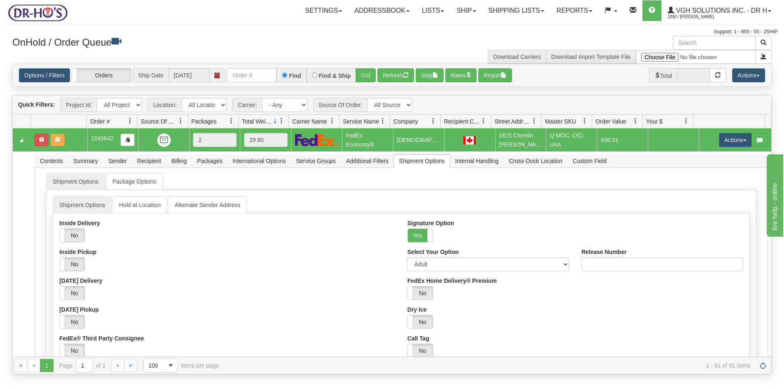
click at [74, 144] on td at bounding box center [59, 139] width 56 height 23
click at [466, 75] on button "Rates" at bounding box center [461, 75] width 32 height 14
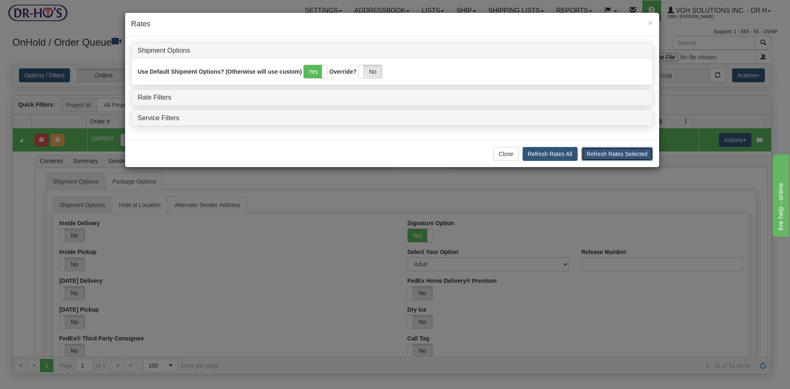
click at [600, 155] on button "Refresh Rates Selected" at bounding box center [617, 154] width 72 height 14
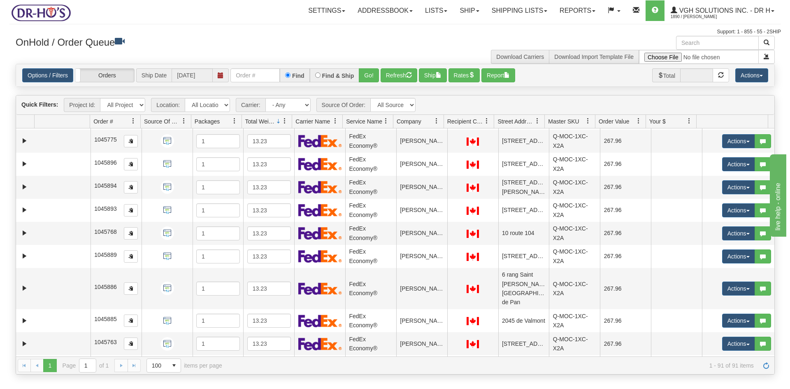
scroll to position [1111, 0]
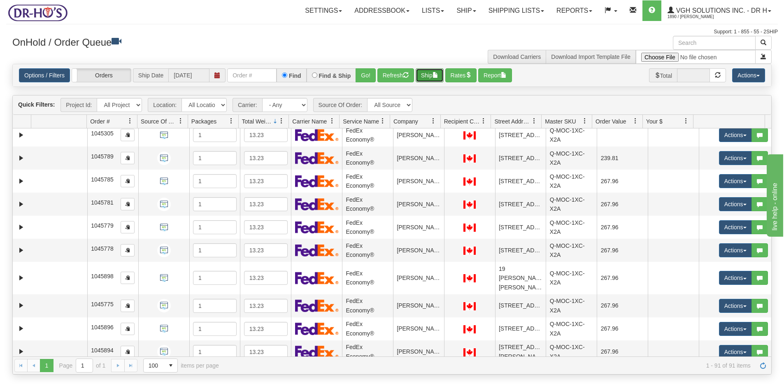
click at [430, 77] on button "Ship" at bounding box center [430, 75] width 28 height 14
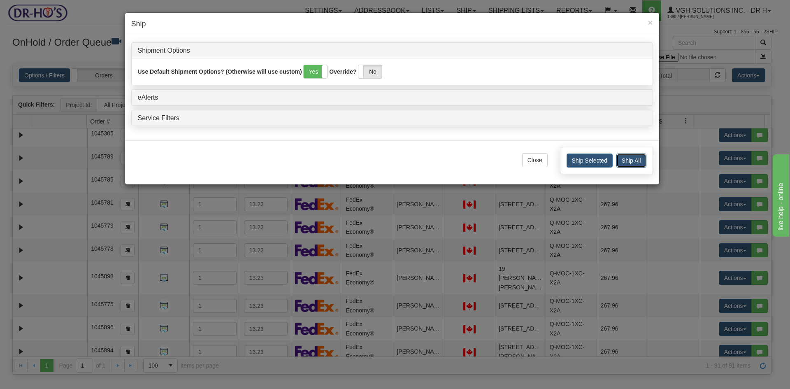
click at [635, 162] on button "Ship All" at bounding box center [631, 160] width 30 height 14
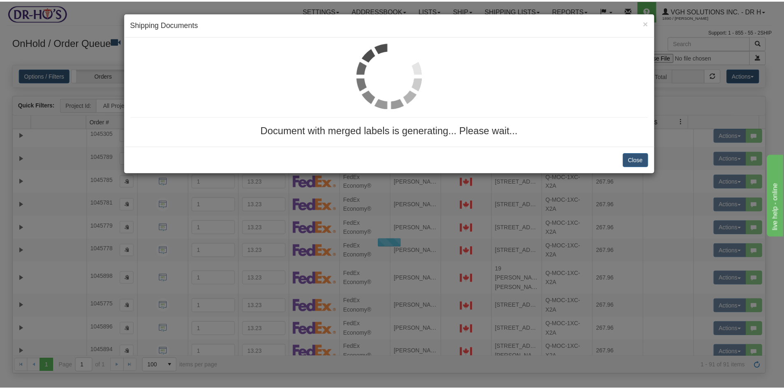
scroll to position [0, 0]
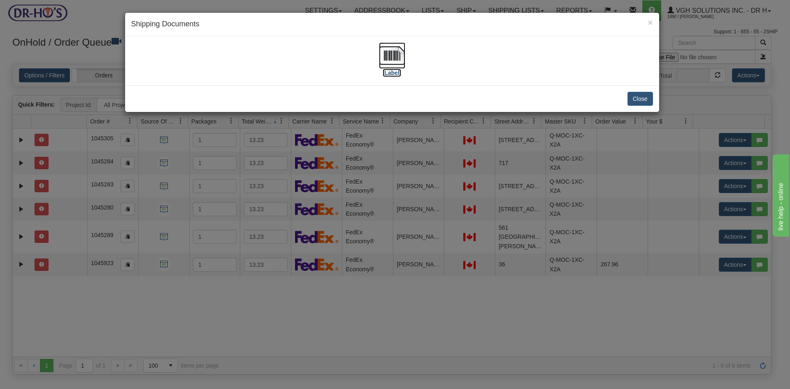
click at [395, 56] on img at bounding box center [392, 55] width 26 height 26
click at [633, 97] on button "Close" at bounding box center [641, 99] width 26 height 14
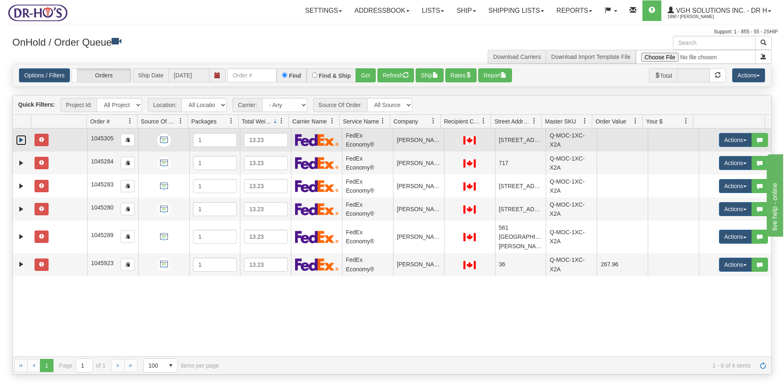
click at [25, 140] on link "Expand" at bounding box center [21, 140] width 10 height 10
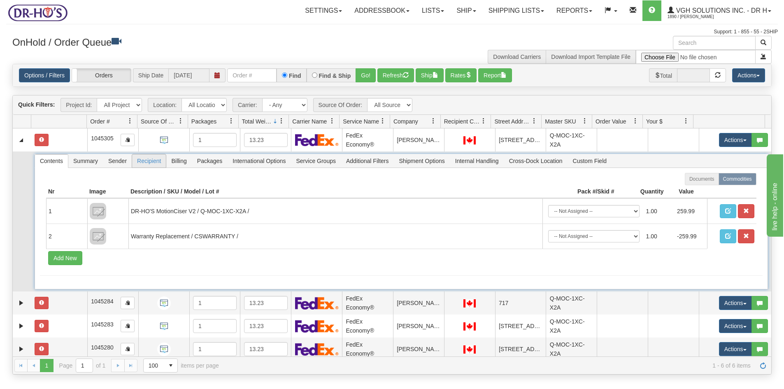
click at [145, 160] on span "Recipient" at bounding box center [149, 160] width 34 height 13
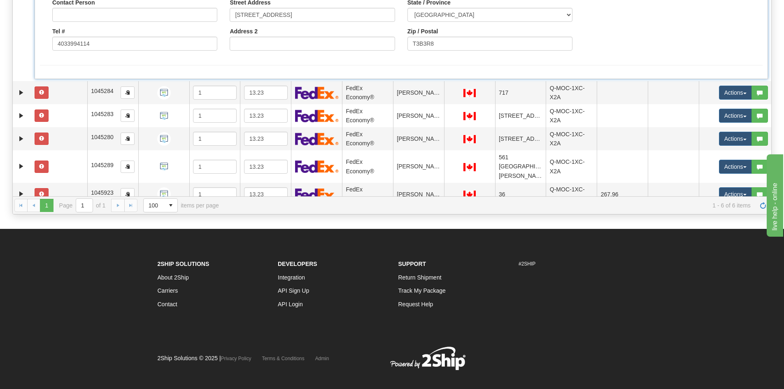
scroll to position [165, 0]
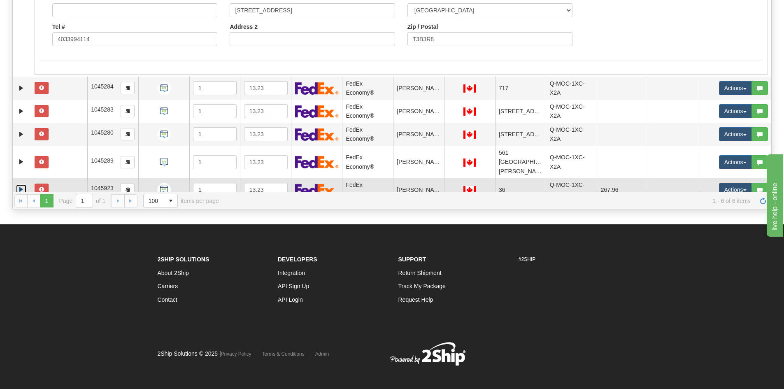
click at [22, 184] on link "Expand" at bounding box center [21, 189] width 10 height 10
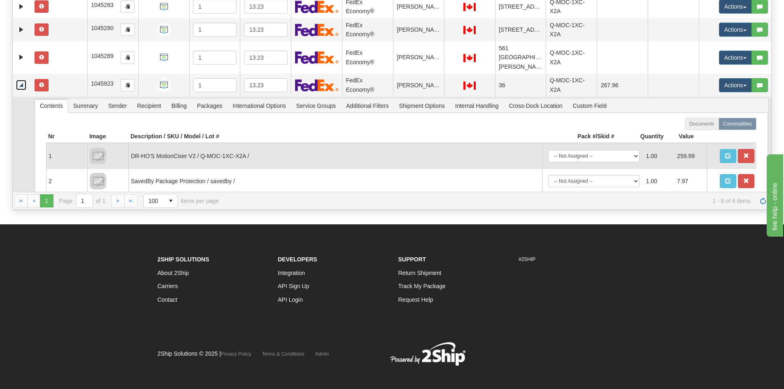
scroll to position [195, 0]
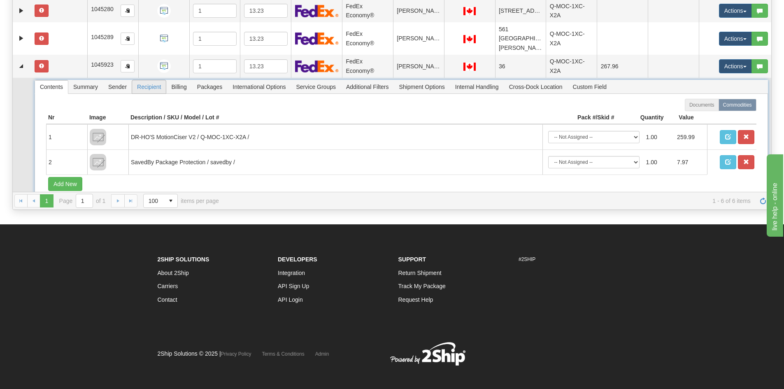
click at [144, 80] on span "Recipient" at bounding box center [149, 86] width 34 height 13
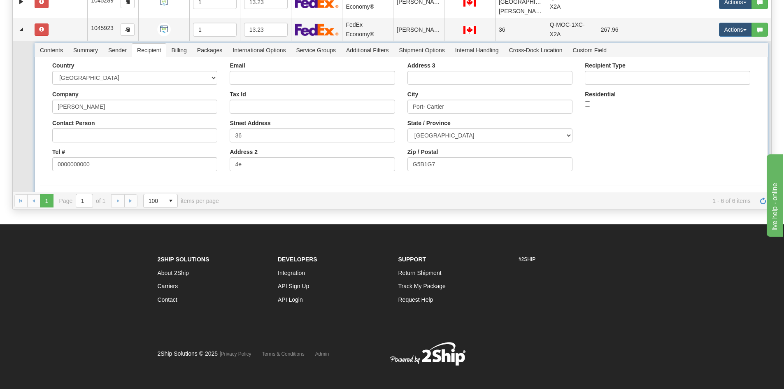
scroll to position [232, 0]
drag, startPoint x: 252, startPoint y: 155, endPoint x: 210, endPoint y: 154, distance: 42.4
click at [210, 154] on div "Country AFGHANISTAN ALAND ISLANDS ALBANIA ALGERIA AMERICAN SAMOA ANDORRA ANGOLA…" at bounding box center [401, 118] width 723 height 115
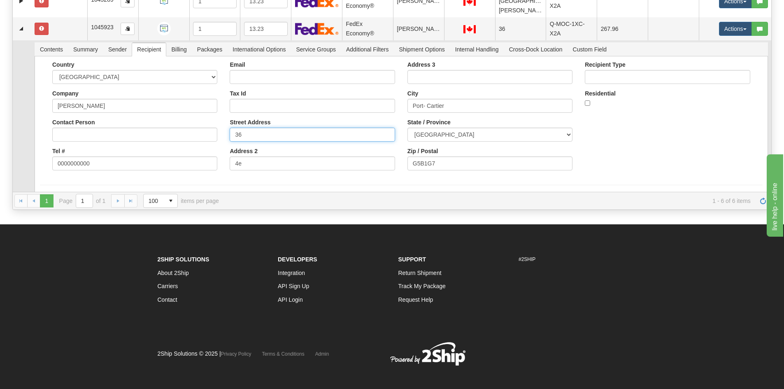
click at [269, 128] on input "36" at bounding box center [312, 135] width 165 height 14
paste input "4e"
type input "36 4e"
click at [130, 169] on form "Country AFGHANISTAN ALAND ISLANDS ALBANIA ALGERIA AMERICAN SAMOA ANDORRA ANGOLA…" at bounding box center [401, 134] width 723 height 146
click at [52, 193] on button "Save" at bounding box center [52, 200] width 24 height 14
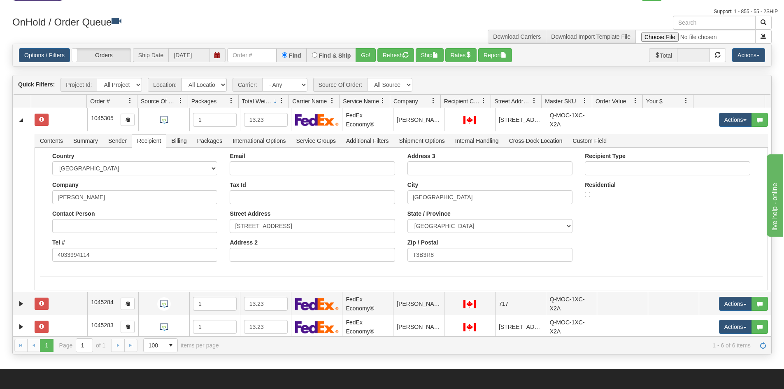
scroll to position [0, 0]
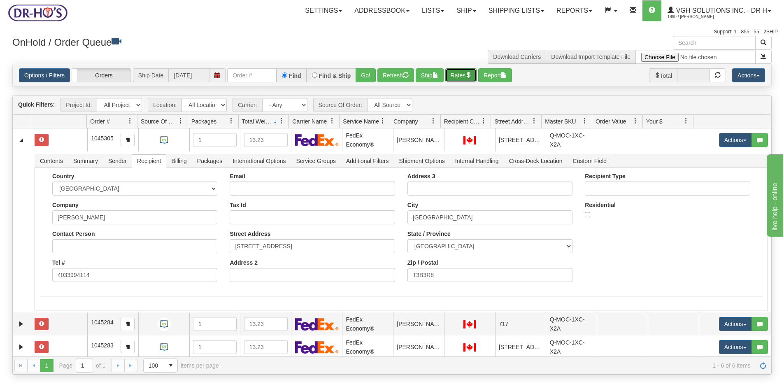
click at [464, 77] on button "Rates" at bounding box center [461, 75] width 32 height 14
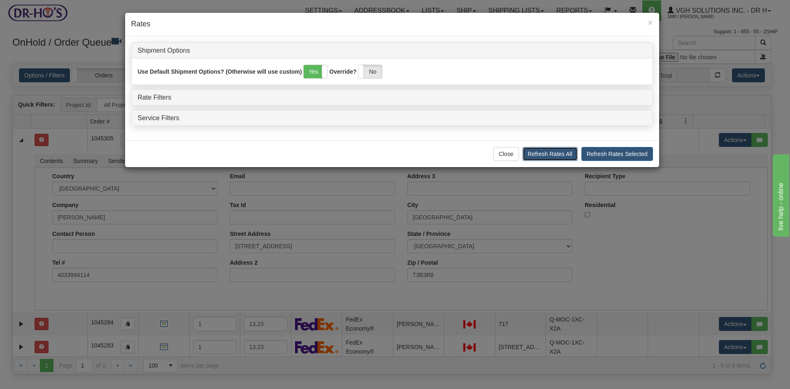
click at [558, 151] on button "Refresh Rates All" at bounding box center [550, 154] width 55 height 14
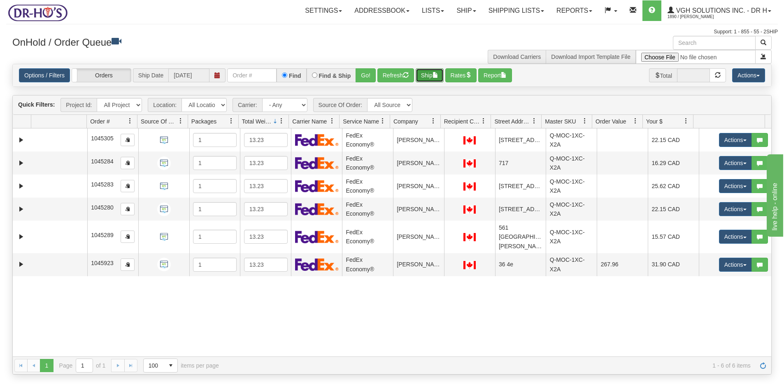
click at [428, 76] on button "Ship" at bounding box center [430, 75] width 28 height 14
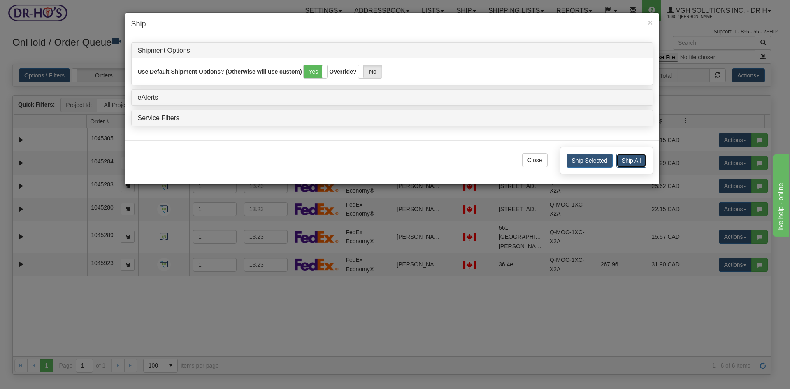
click at [624, 158] on button "Ship All" at bounding box center [631, 160] width 30 height 14
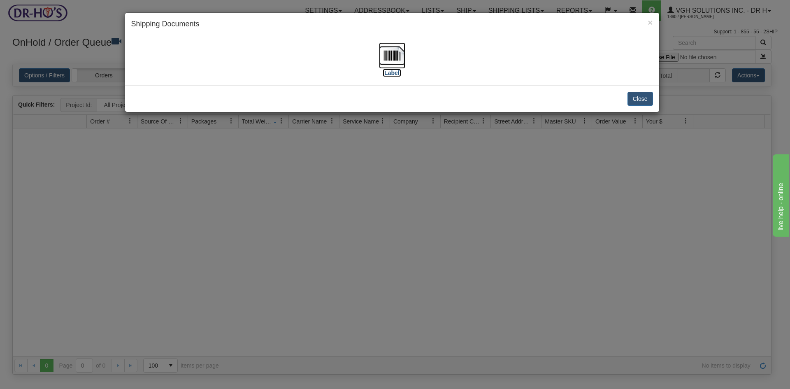
click at [392, 51] on img at bounding box center [392, 55] width 26 height 26
click at [645, 102] on button "Close" at bounding box center [641, 99] width 26 height 14
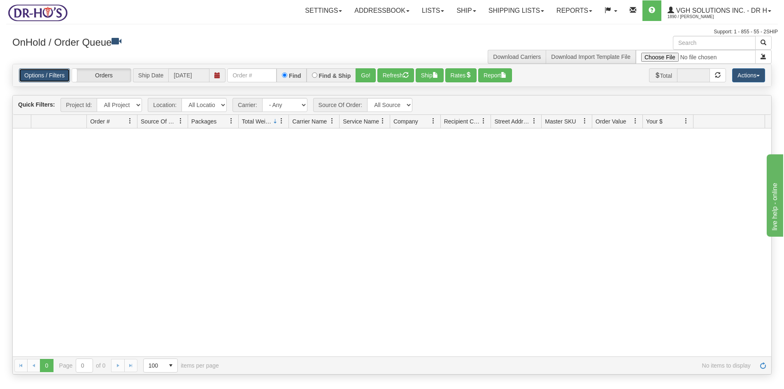
click at [40, 72] on link "Options / Filters" at bounding box center [44, 75] width 51 height 14
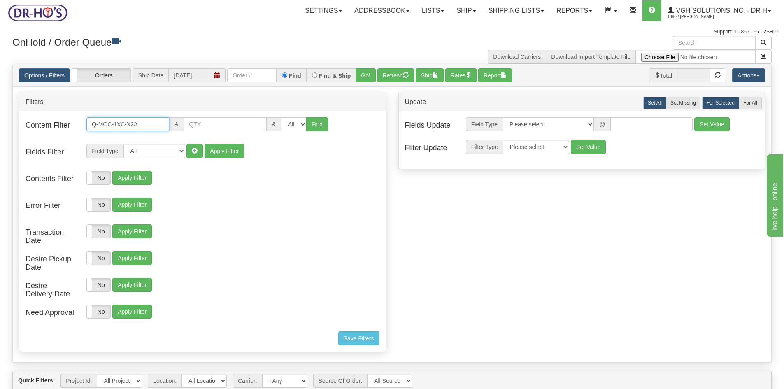
drag, startPoint x: 143, startPoint y: 124, endPoint x: 52, endPoint y: 126, distance: 91.0
click at [52, 126] on div "Content Filter Q-MOC-1XC-X2A & & All 1 2 3 4 5 6 7 8 9 10 11 12 13 14 15 16 Find" at bounding box center [202, 129] width 366 height 25
paste input "B1A"
type input "Q-MOC-1XC-B1A"
click at [307, 125] on button "Find" at bounding box center [317, 124] width 22 height 14
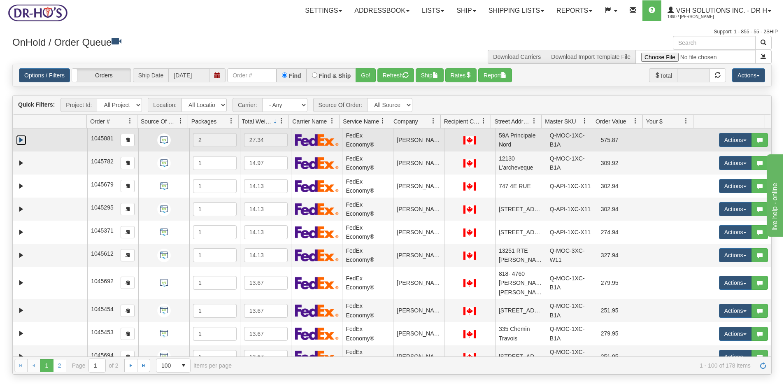
click at [21, 137] on link "Expand" at bounding box center [21, 140] width 10 height 10
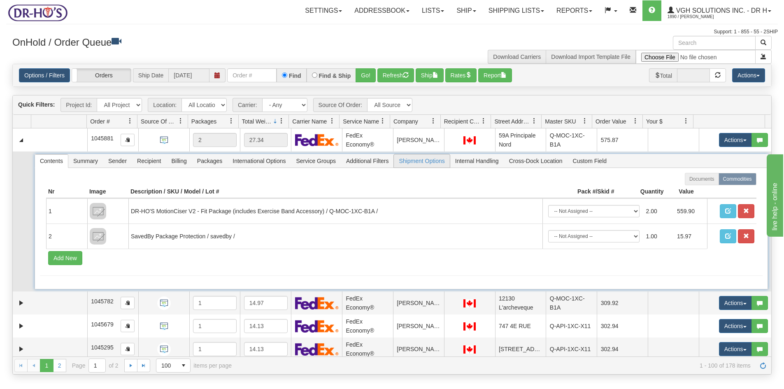
click at [419, 161] on span "Shipment Options" at bounding box center [422, 160] width 56 height 13
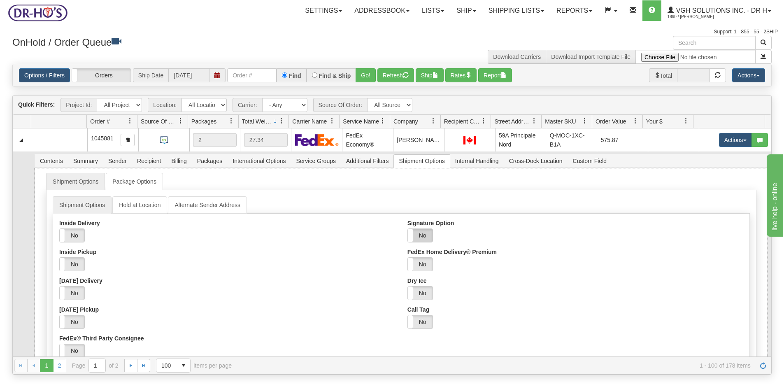
drag, startPoint x: 420, startPoint y: 234, endPoint x: 425, endPoint y: 236, distance: 5.0
click at [422, 235] on label "No" at bounding box center [420, 235] width 25 height 13
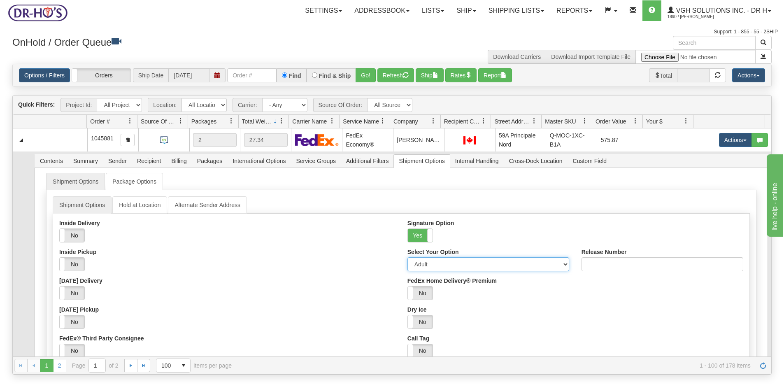
click at [427, 265] on select "Adult Direct Indirect No Signature Required Service Default" at bounding box center [488, 264] width 162 height 14
select select "2"
click at [407, 257] on select "Adult Direct Indirect No Signature Required Service Default" at bounding box center [488, 264] width 162 height 14
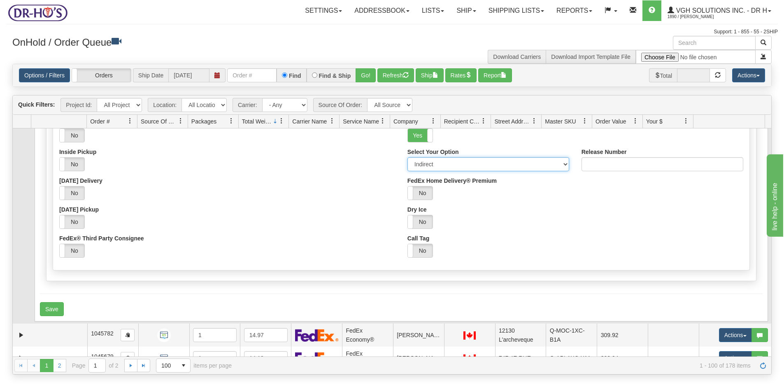
scroll to position [123, 0]
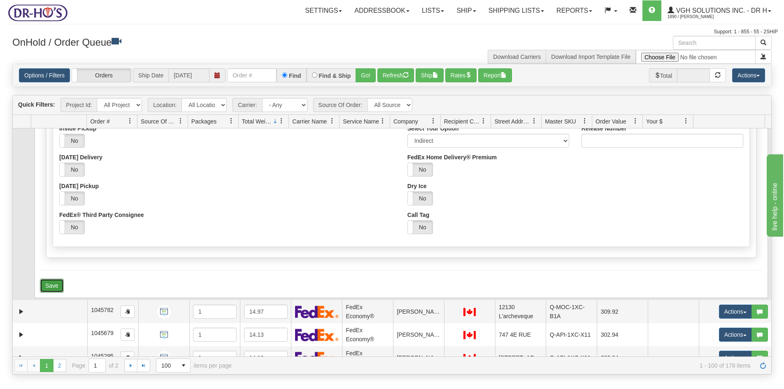
click at [51, 286] on button "Save" at bounding box center [52, 286] width 24 height 14
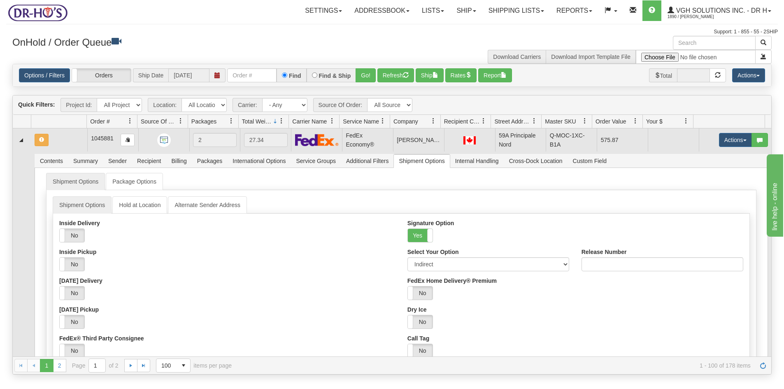
click at [54, 141] on td at bounding box center [59, 139] width 56 height 23
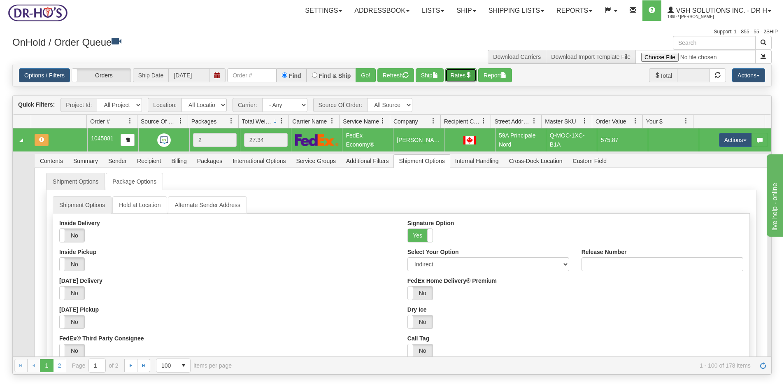
click at [461, 73] on button "Rates" at bounding box center [461, 75] width 32 height 14
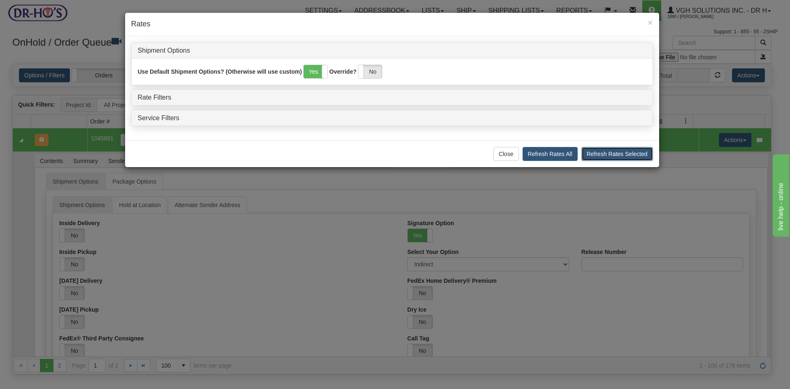
click at [606, 154] on button "Refresh Rates Selected" at bounding box center [617, 154] width 72 height 14
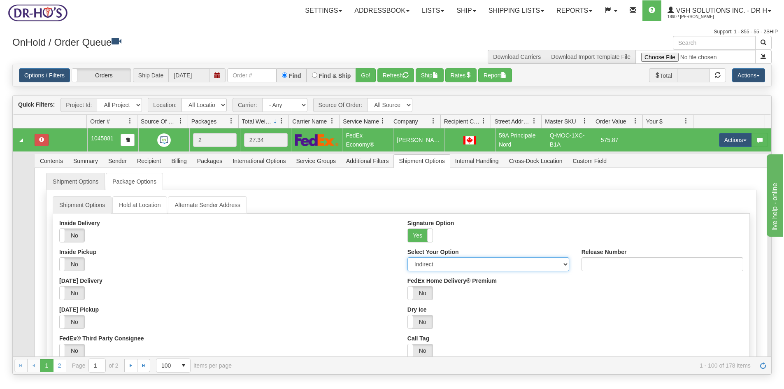
click at [558, 263] on select "Adult Direct Indirect No Signature Required Service Default" at bounding box center [488, 264] width 162 height 14
select select "0"
click at [407, 257] on select "Adult Direct Indirect No Signature Required Service Default" at bounding box center [488, 264] width 162 height 14
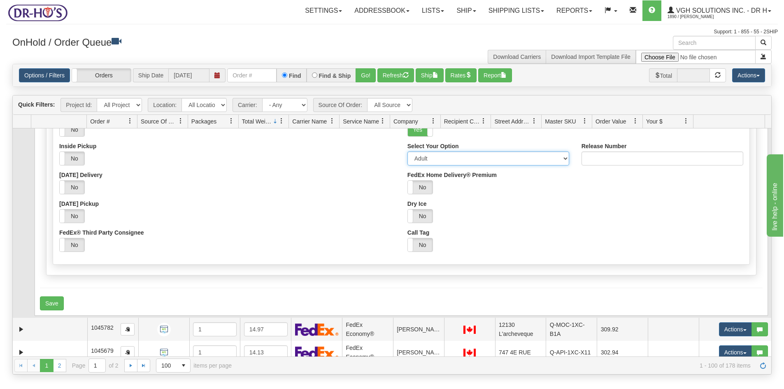
scroll to position [123, 0]
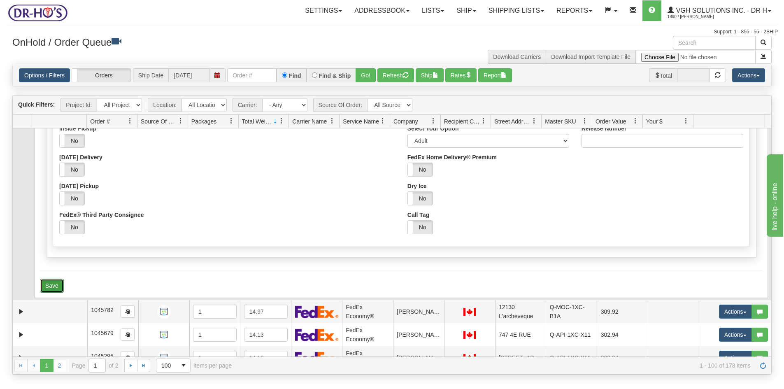
click at [58, 286] on button "Save" at bounding box center [52, 286] width 24 height 14
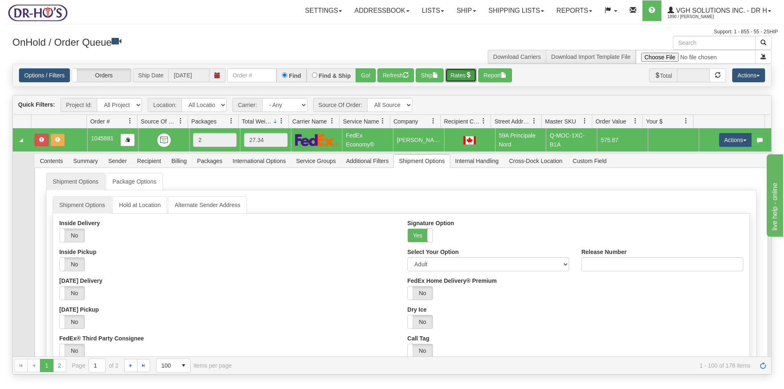
click at [461, 76] on button "Rates" at bounding box center [461, 75] width 32 height 14
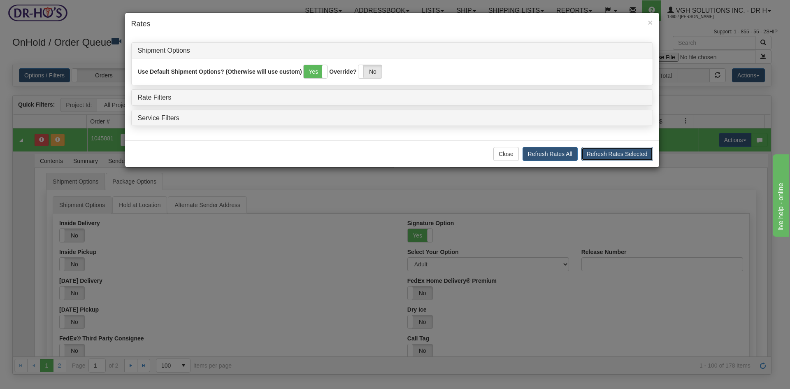
click at [619, 154] on button "Refresh Rates Selected" at bounding box center [617, 154] width 72 height 14
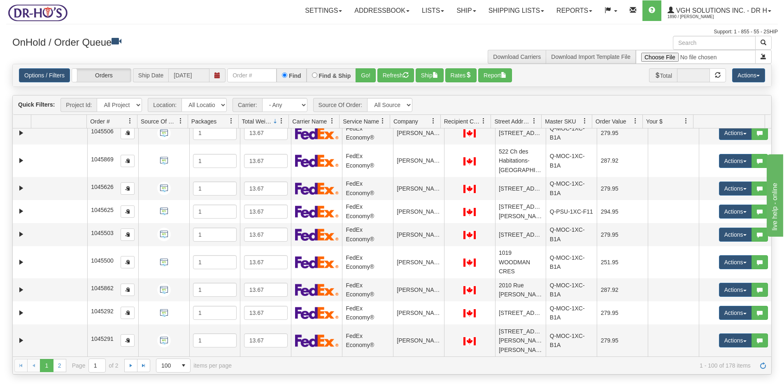
scroll to position [2537, 0]
click at [61, 366] on link "2" at bounding box center [59, 365] width 13 height 13
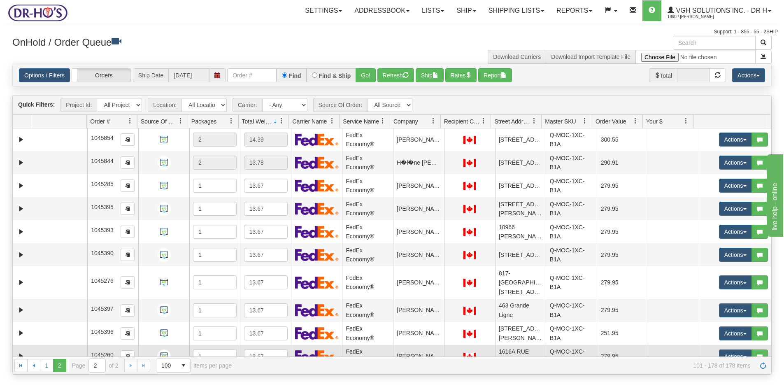
scroll to position [0, 0]
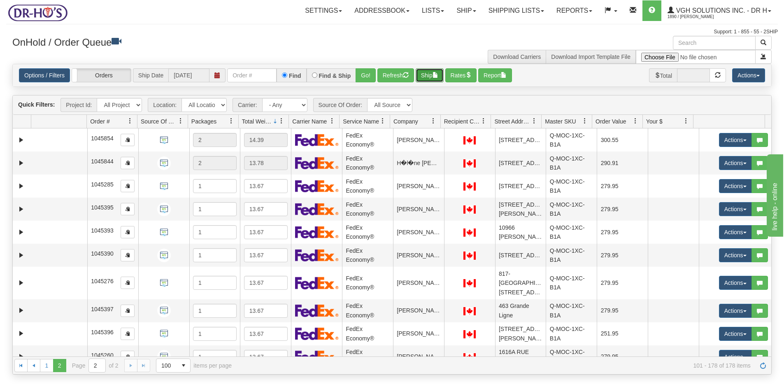
click at [425, 78] on button "Ship" at bounding box center [430, 75] width 28 height 14
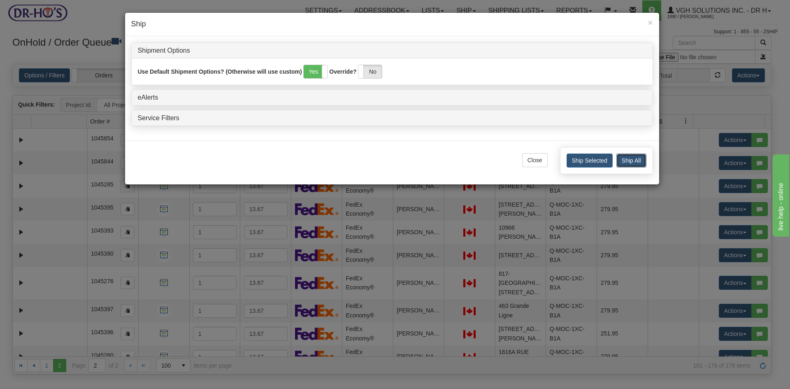
click at [630, 156] on button "Ship All" at bounding box center [631, 160] width 30 height 14
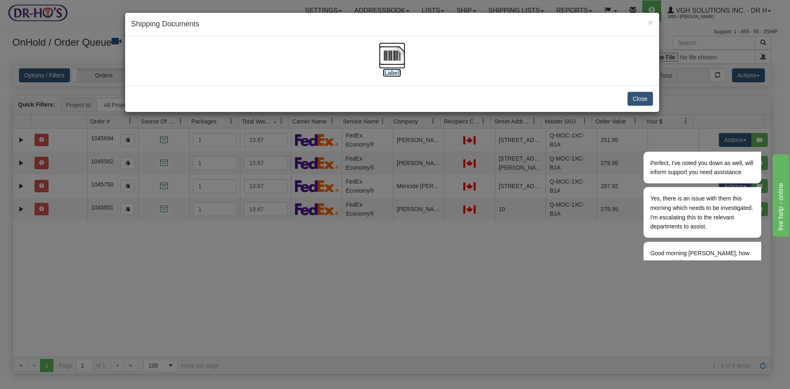
click at [391, 54] on img at bounding box center [392, 55] width 26 height 26
click at [648, 98] on button "Close" at bounding box center [641, 99] width 26 height 14
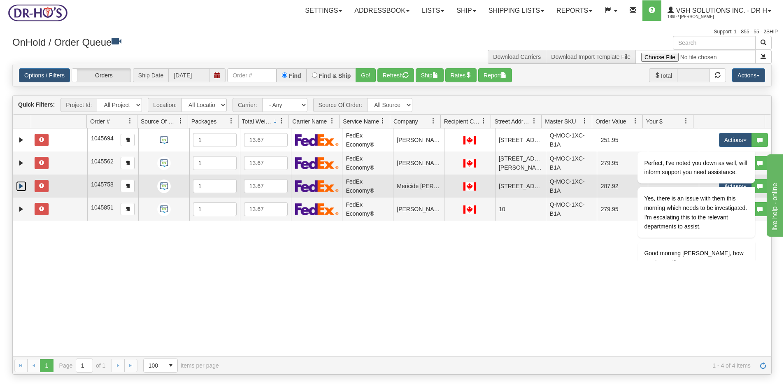
click at [24, 185] on link "Expand" at bounding box center [21, 186] width 10 height 10
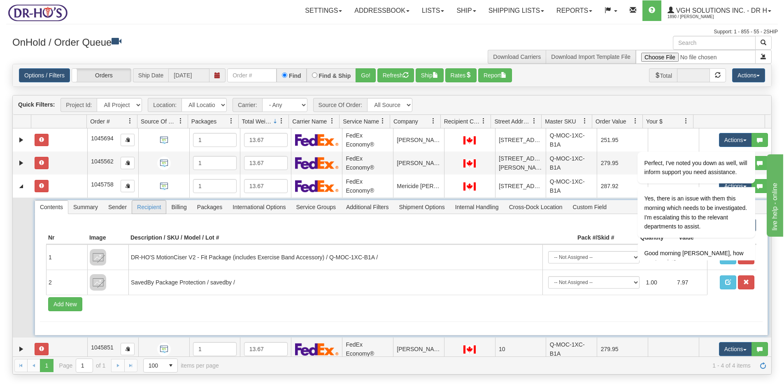
click at [152, 208] on span "Recipient" at bounding box center [149, 206] width 34 height 13
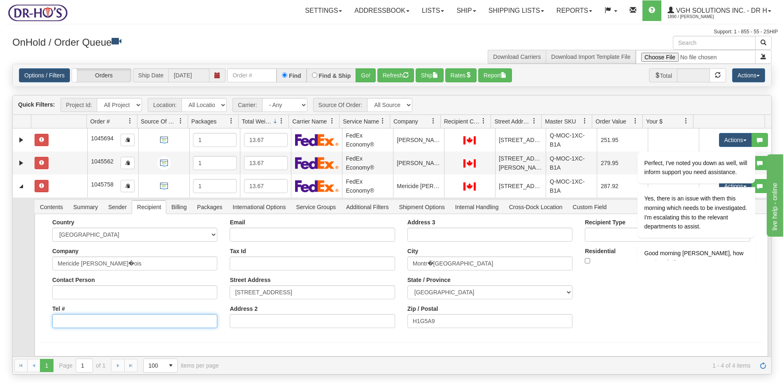
click at [91, 319] on input "Tel #" at bounding box center [134, 321] width 165 height 14
type input "0000000000"
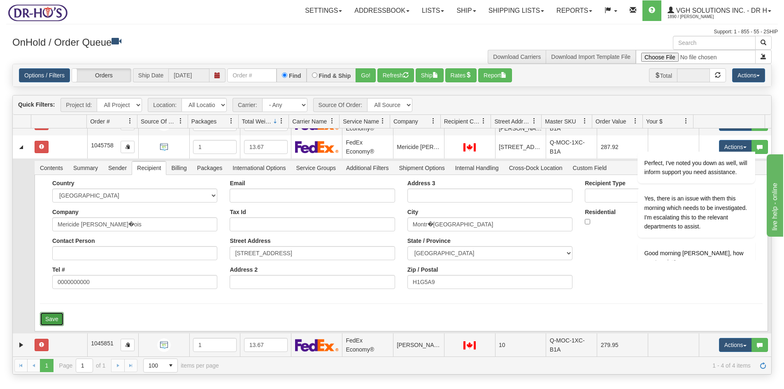
click at [56, 317] on button "Save" at bounding box center [52, 319] width 24 height 14
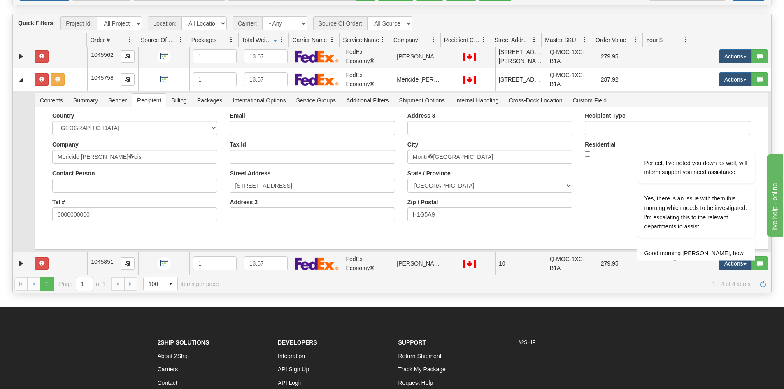
scroll to position [82, 0]
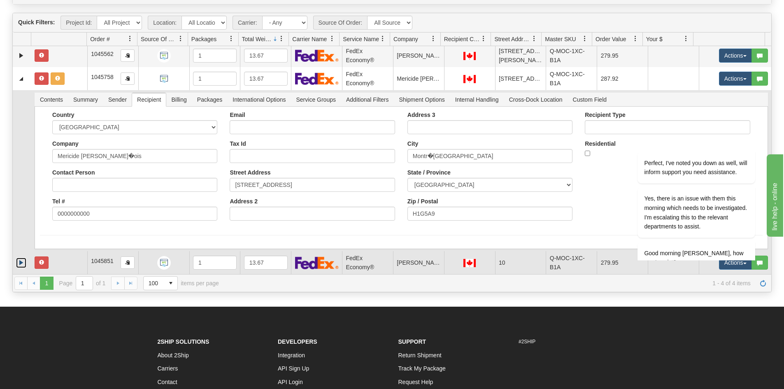
click at [21, 263] on link "Expand" at bounding box center [21, 263] width 10 height 10
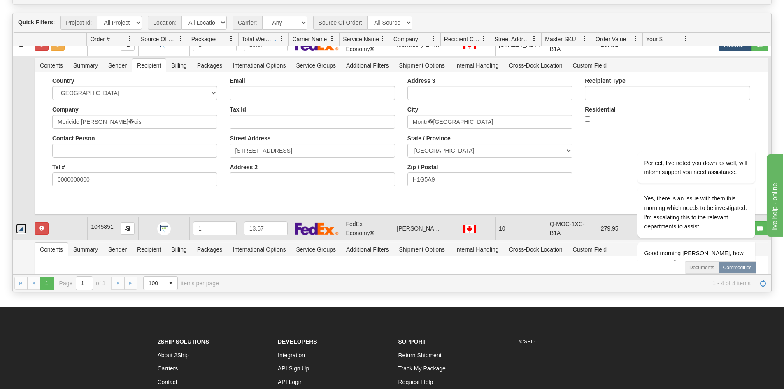
scroll to position [140, 0]
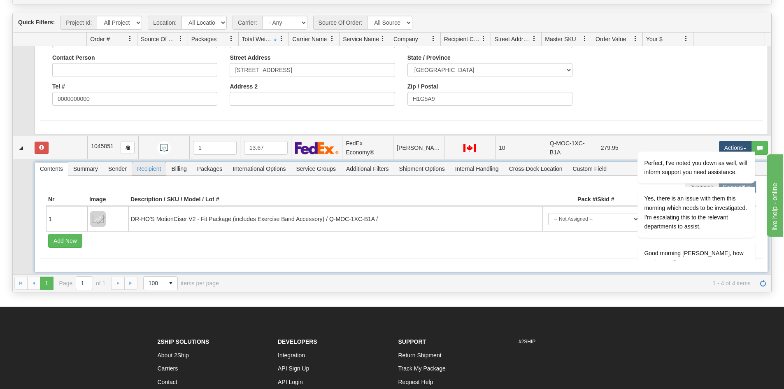
click at [156, 170] on span "Recipient" at bounding box center [149, 168] width 34 height 13
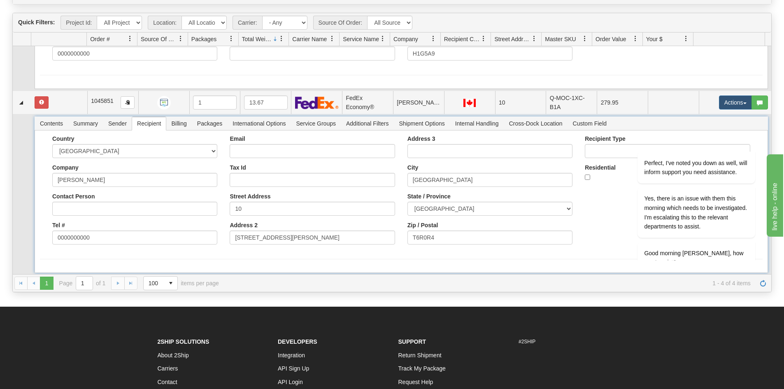
scroll to position [186, 0]
drag, startPoint x: 311, startPoint y: 236, endPoint x: 219, endPoint y: 239, distance: 92.2
click at [223, 239] on div "Email Tax Id Street Address 10 Address 2 4058 Mactaggart Drive NW" at bounding box center [311, 192] width 177 height 115
click at [257, 208] on input "10" at bounding box center [312, 208] width 165 height 14
paste input "4058 Mactaggart Drive NW"
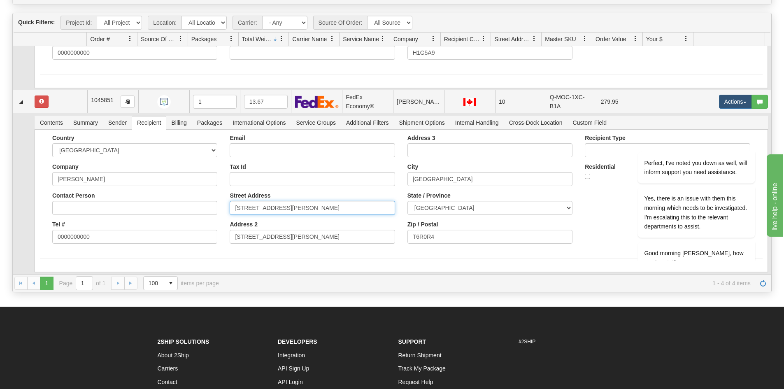
type input "10 - 4058 Mactaggart Drive NW"
click at [240, 259] on div "Country AFGHANISTAN ALAND ISLANDS ALBANIA ALGERIA AMERICAN SAMOA ANDORRA ANGOLA…" at bounding box center [401, 201] width 733 height 142
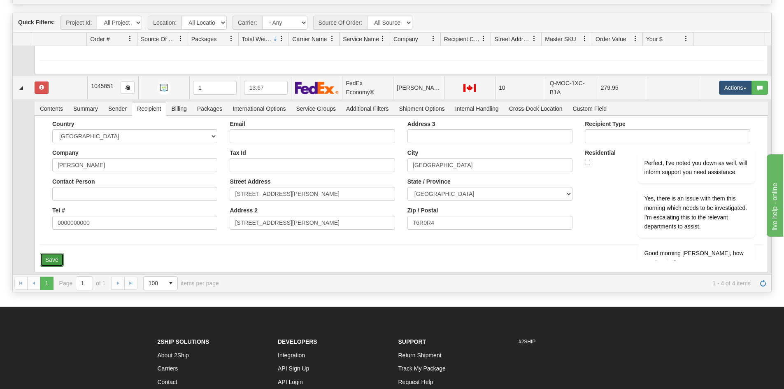
click at [46, 261] on button "Save" at bounding box center [52, 260] width 24 height 14
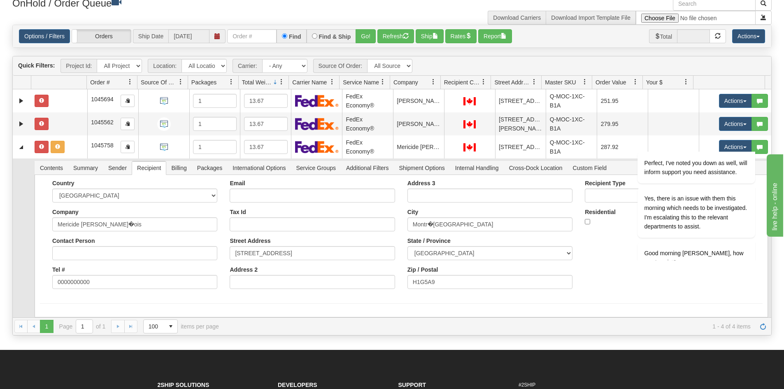
scroll to position [0, 0]
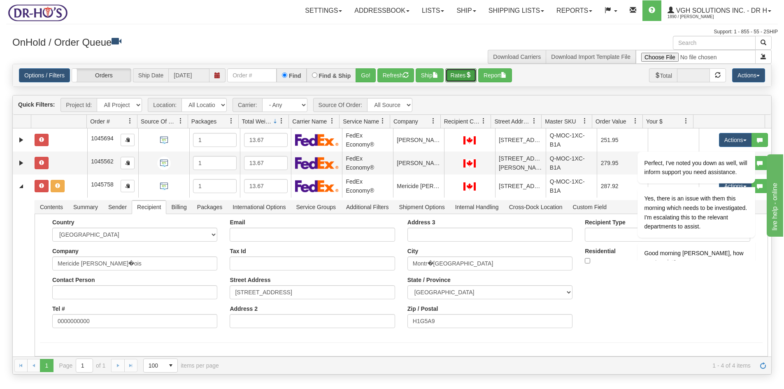
click at [466, 76] on button "Rates" at bounding box center [461, 75] width 32 height 14
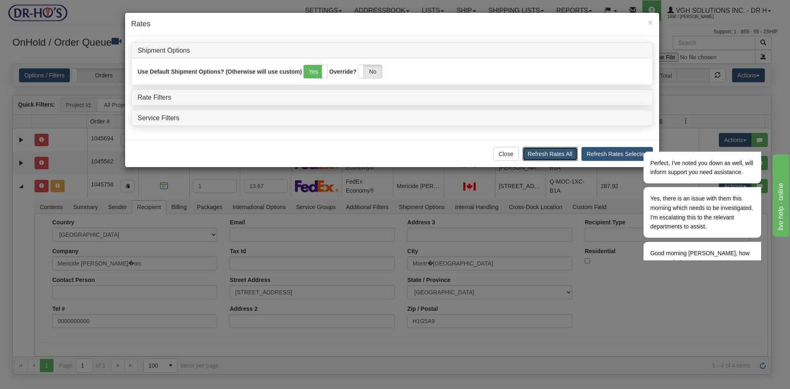
drag, startPoint x: 546, startPoint y: 154, endPoint x: 572, endPoint y: 154, distance: 25.9
click at [547, 154] on button "Refresh Rates All" at bounding box center [550, 154] width 55 height 14
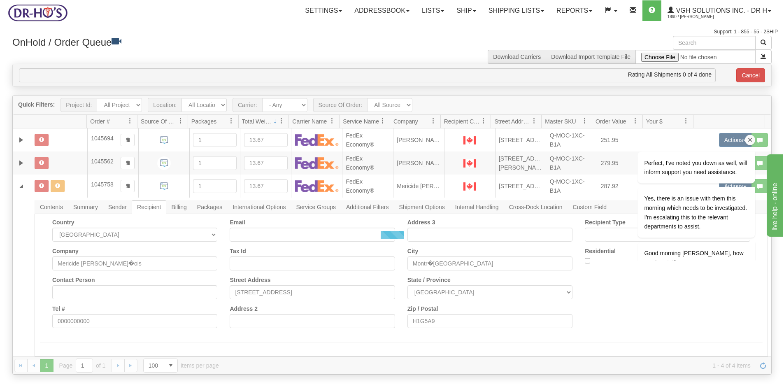
click at [749, 140] on icon "Chat attention grabber" at bounding box center [750, 139] width 7 height 7
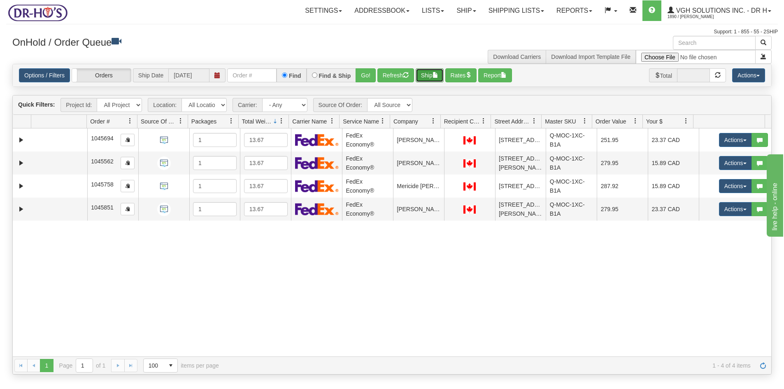
click at [427, 75] on button "Ship" at bounding box center [430, 75] width 28 height 14
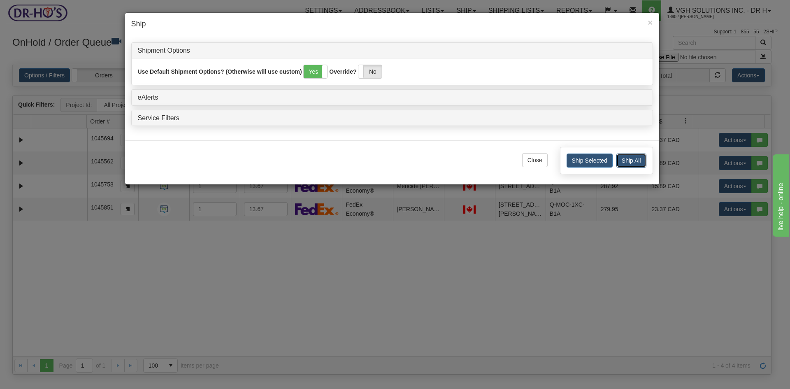
click at [636, 158] on button "Ship All" at bounding box center [631, 160] width 30 height 14
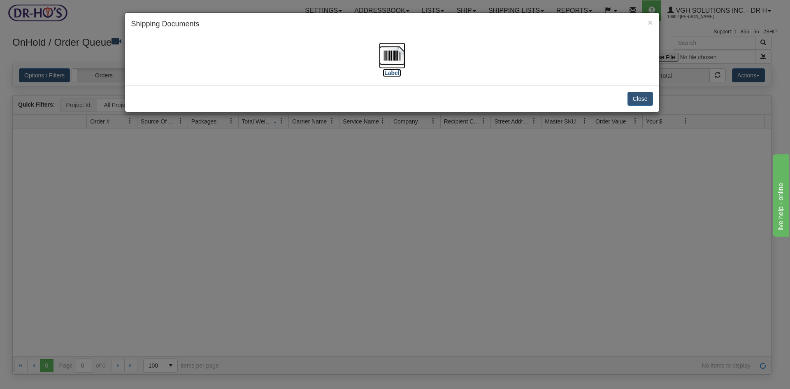
click at [395, 55] on img at bounding box center [392, 55] width 26 height 26
drag, startPoint x: 644, startPoint y: 96, endPoint x: 623, endPoint y: 93, distance: 21.3
click at [643, 96] on button "Close" at bounding box center [641, 99] width 26 height 14
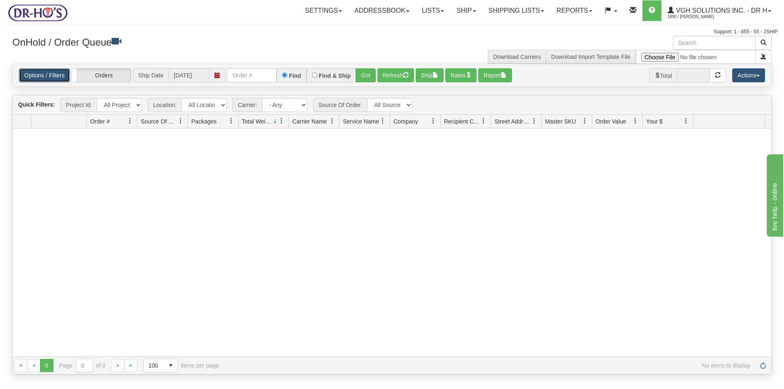
click at [49, 74] on link "Options / Filters" at bounding box center [44, 75] width 51 height 14
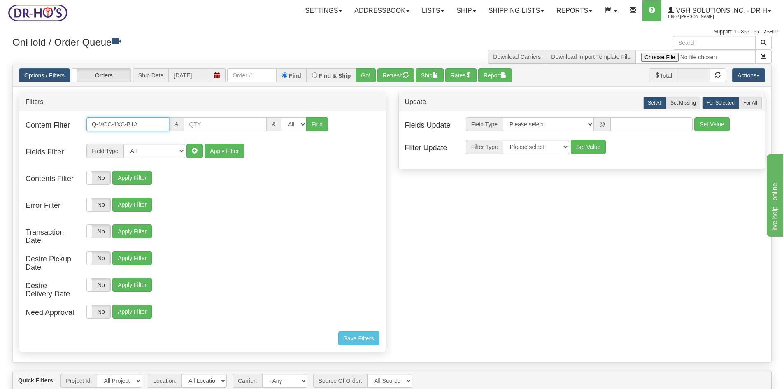
drag, startPoint x: 161, startPoint y: 126, endPoint x: 28, endPoint y: 124, distance: 133.3
click at [30, 124] on div "Content Filter Q-MOC-1XC-B1A & & All 1 2 3 4 5 6 7 8 9 10 11 12 13 14 15 16 Find" at bounding box center [202, 129] width 366 height 25
paste input "X2A"
click at [311, 123] on button "Find" at bounding box center [317, 124] width 22 height 14
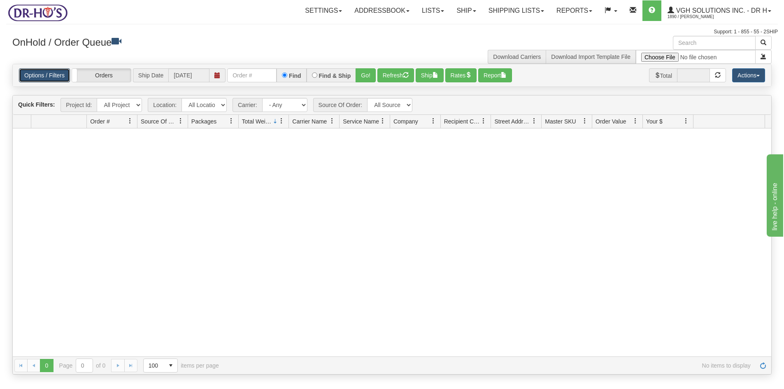
drag, startPoint x: 55, startPoint y: 77, endPoint x: 58, endPoint y: 86, distance: 9.1
click at [55, 77] on link "Options / Filters" at bounding box center [44, 75] width 51 height 14
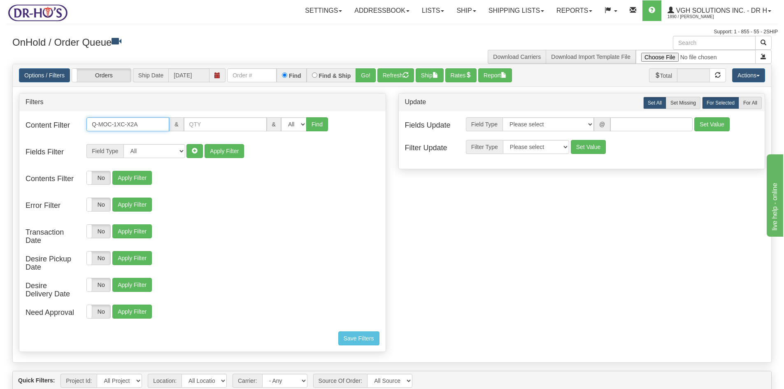
drag, startPoint x: 144, startPoint y: 126, endPoint x: 51, endPoint y: 123, distance: 93.5
click at [51, 123] on div "Content Filter Q-MOC-1XC-X2A & & All 1 2 3 4 5 6 7 8 9 10 11 12 13 14 15 16 Find" at bounding box center [202, 129] width 366 height 25
paste input "3A"
click at [310, 123] on button "Find" at bounding box center [317, 124] width 22 height 14
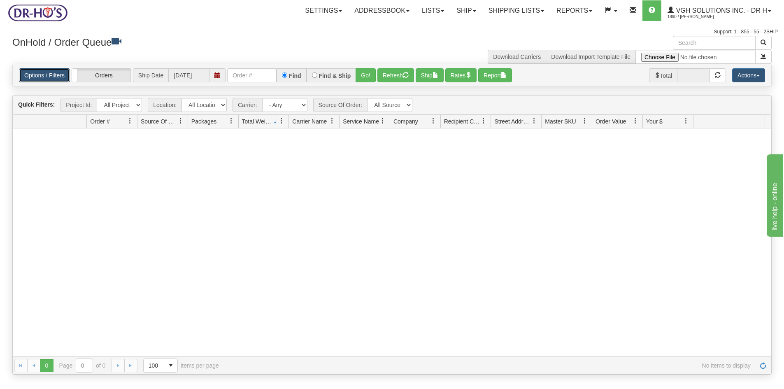
click at [40, 77] on link "Options / Filters" at bounding box center [44, 75] width 51 height 14
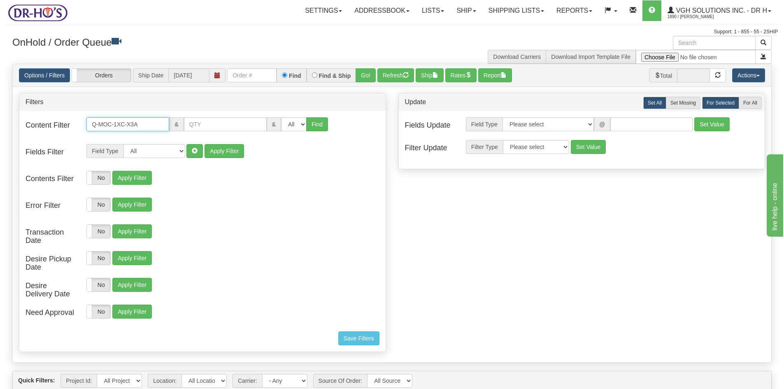
drag, startPoint x: 146, startPoint y: 127, endPoint x: 59, endPoint y: 125, distance: 86.4
click at [62, 126] on div "Content Filter Q-MOC-1XC-X3A & & All 1 2 3 4 5 6 7 8 9 10 11 12 13 14 15 16 Find" at bounding box center [202, 129] width 366 height 25
paste input "U4A"
click at [312, 123] on button "Find" at bounding box center [317, 124] width 22 height 14
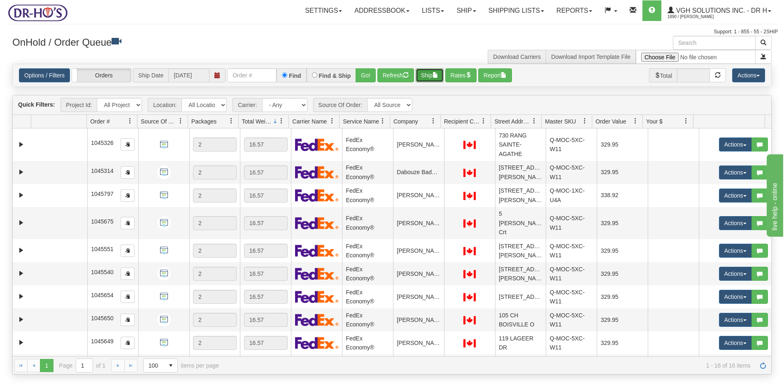
click at [433, 74] on button "Ship" at bounding box center [430, 75] width 28 height 14
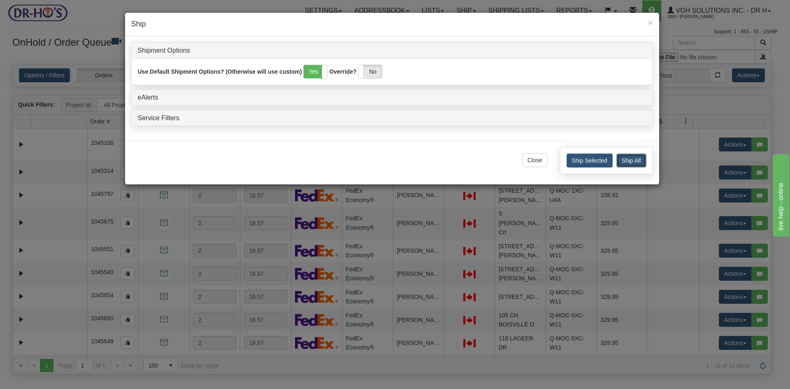
click at [626, 158] on button "Ship All" at bounding box center [631, 160] width 30 height 14
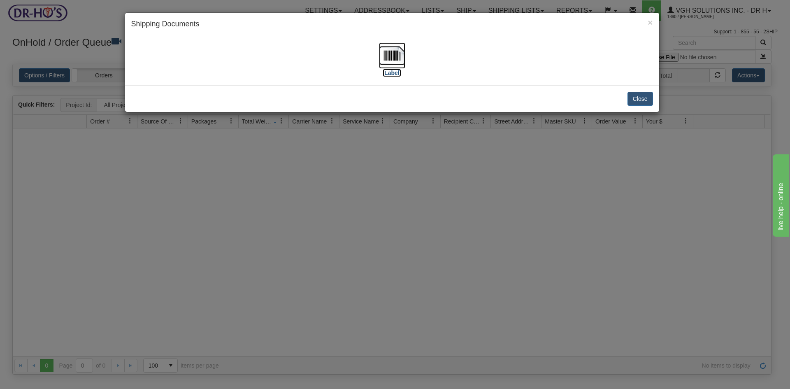
click at [394, 56] on img at bounding box center [392, 55] width 26 height 26
click at [641, 98] on button "Close" at bounding box center [641, 99] width 26 height 14
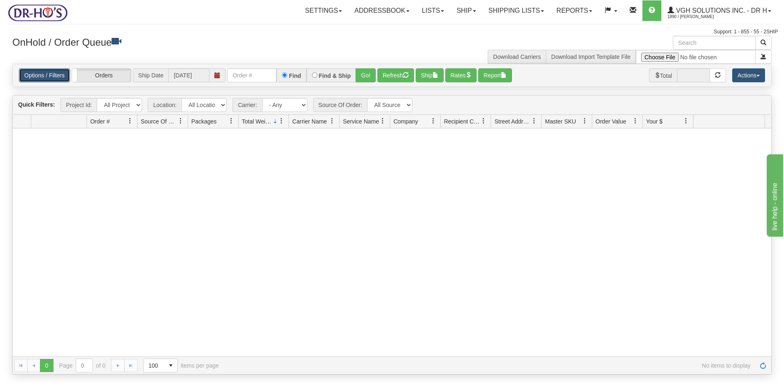
click at [48, 75] on link "Options / Filters" at bounding box center [44, 75] width 51 height 14
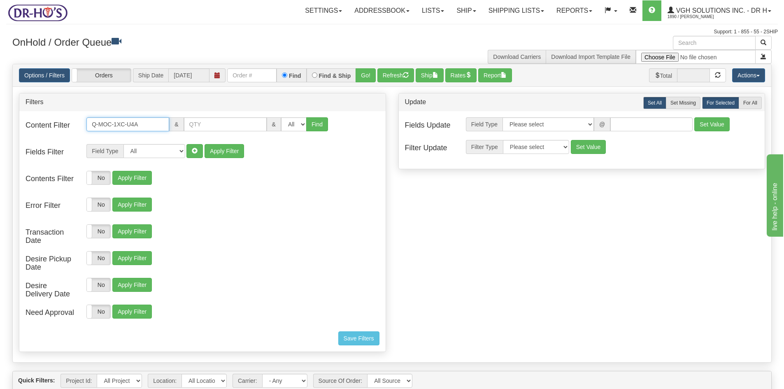
drag, startPoint x: 141, startPoint y: 125, endPoint x: 66, endPoint y: 132, distance: 75.2
click at [66, 132] on div "Content Filter Q-MOC-1XC-U4A & & All 1 2 3 4 5 6 7 8 9 10 11 12 13 14 15 16 Find" at bounding box center [202, 129] width 366 height 25
paste input "5"
click at [311, 123] on button "Find" at bounding box center [317, 124] width 22 height 14
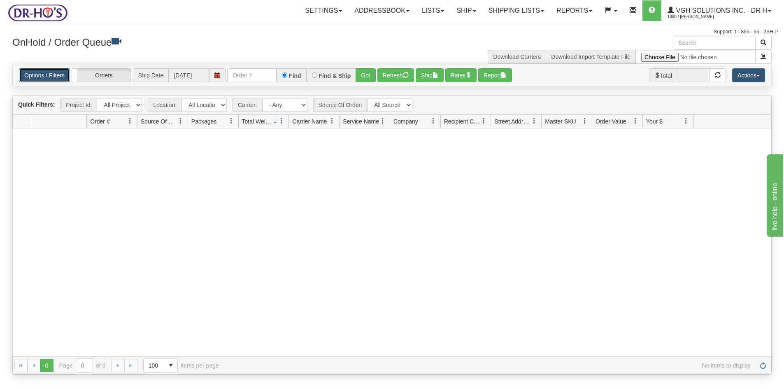
drag, startPoint x: 44, startPoint y: 77, endPoint x: 60, endPoint y: 100, distance: 28.1
click at [45, 77] on link "Options / Filters" at bounding box center [44, 75] width 51 height 14
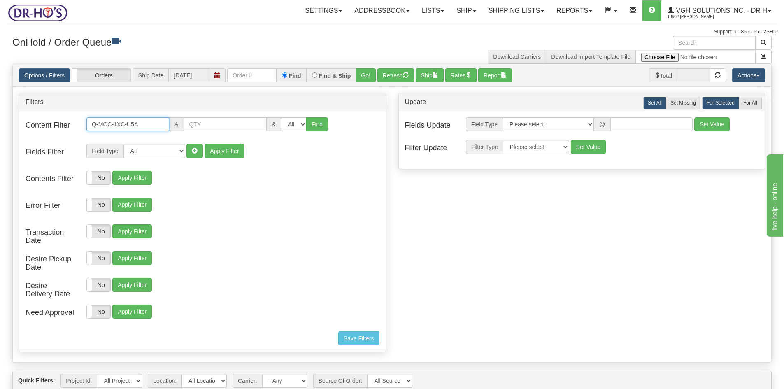
drag, startPoint x: 127, startPoint y: 122, endPoint x: 51, endPoint y: 127, distance: 76.3
click at [51, 127] on div "Content Filter Q-MOC-1XC-U5A & & All 1 2 3 4 5 6 7 8 9 10 11 12 13 14 15 16 Find" at bounding box center [202, 129] width 366 height 25
paste input "B2A"
click at [312, 121] on button "Find" at bounding box center [317, 124] width 22 height 14
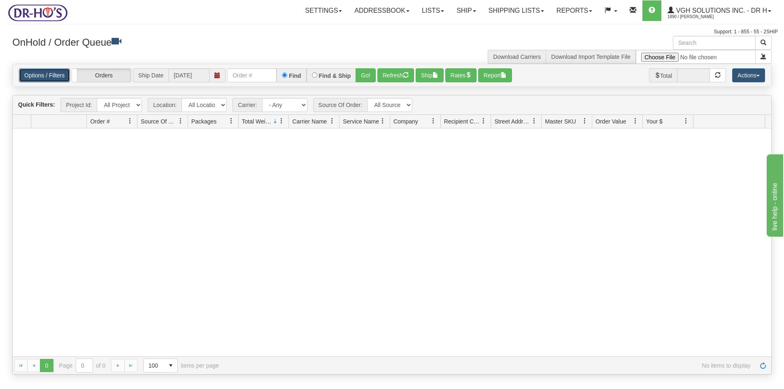
drag, startPoint x: 46, startPoint y: 76, endPoint x: 49, endPoint y: 79, distance: 4.7
click at [46, 76] on link "Options / Filters" at bounding box center [44, 75] width 51 height 14
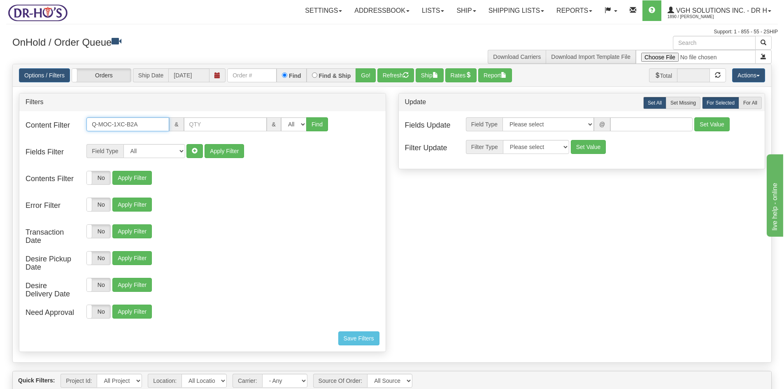
drag, startPoint x: 150, startPoint y: 124, endPoint x: 54, endPoint y: 127, distance: 95.9
click at [57, 127] on div "Content Filter Q-MOC-1XC-B2A & & All 1 2 3 4 5 6 7 8 9 10 11 12 13 14 15 16 Find" at bounding box center [202, 129] width 366 height 25
paste input "X3"
type input "Q-MOC-1XC-X3A"
click at [314, 121] on button "Find" at bounding box center [317, 124] width 22 height 14
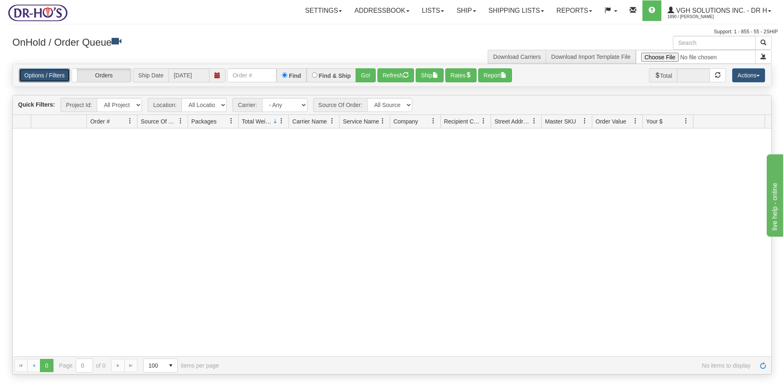
click at [48, 76] on link "Options / Filters" at bounding box center [44, 75] width 51 height 14
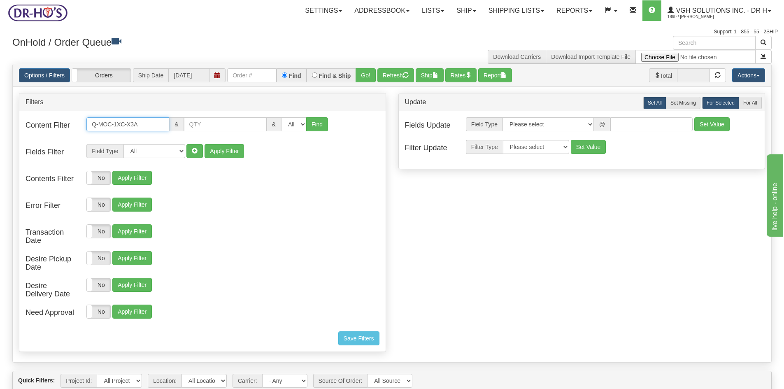
drag, startPoint x: 107, startPoint y: 124, endPoint x: 57, endPoint y: 123, distance: 49.8
click at [60, 124] on div "Content Filter Q-MOC-1XC-X3A & & All 1 2 3 4 5 6 7 8 9 10 11 12 13 14 15 16 Find" at bounding box center [202, 129] width 366 height 25
drag, startPoint x: 40, startPoint y: 72, endPoint x: 75, endPoint y: 78, distance: 36.0
click at [40, 72] on link "Options / Filters" at bounding box center [44, 75] width 51 height 14
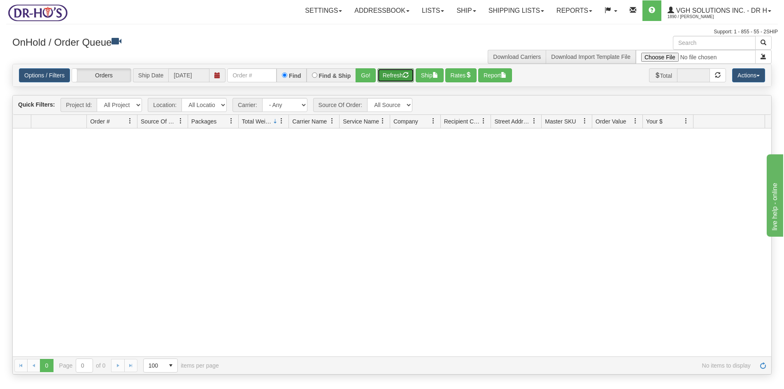
click at [402, 76] on button "Refresh" at bounding box center [395, 75] width 37 height 14
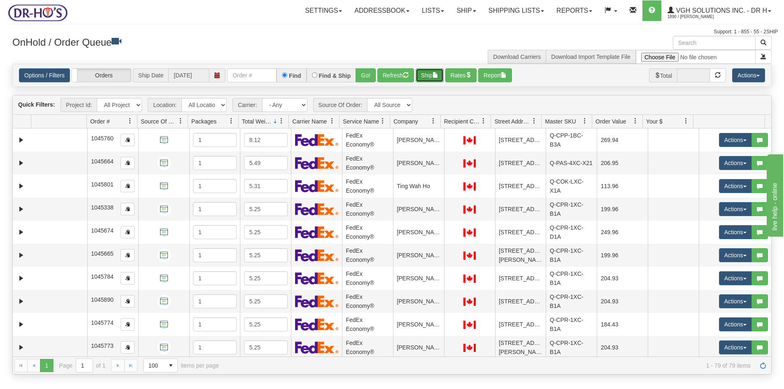
click at [432, 72] on button "Ship" at bounding box center [430, 75] width 28 height 14
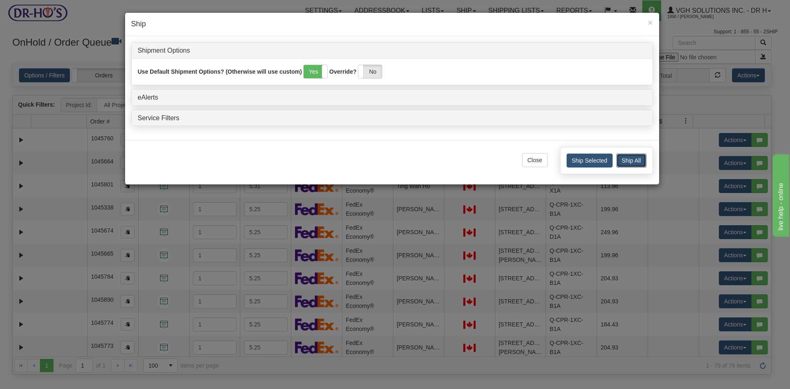
click at [633, 162] on button "Ship All" at bounding box center [631, 160] width 30 height 14
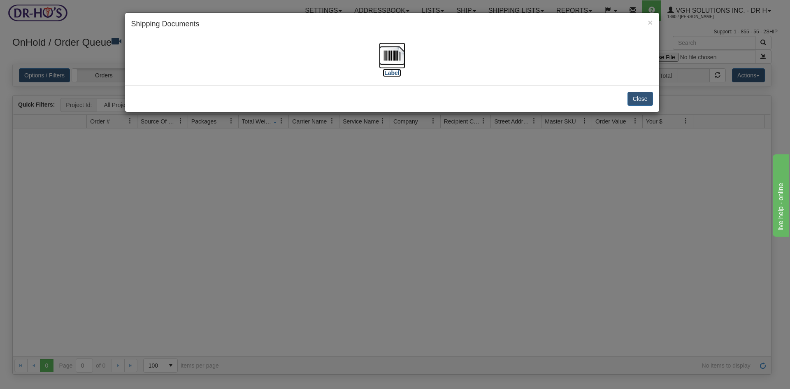
click at [387, 57] on img at bounding box center [392, 55] width 26 height 26
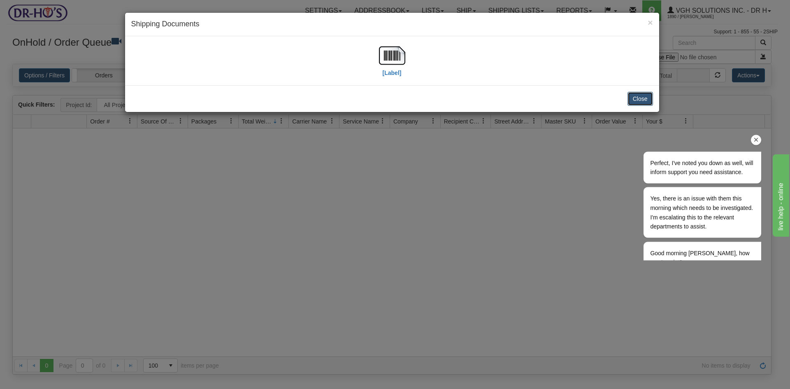
click at [644, 99] on button "Close" at bounding box center [641, 99] width 26 height 14
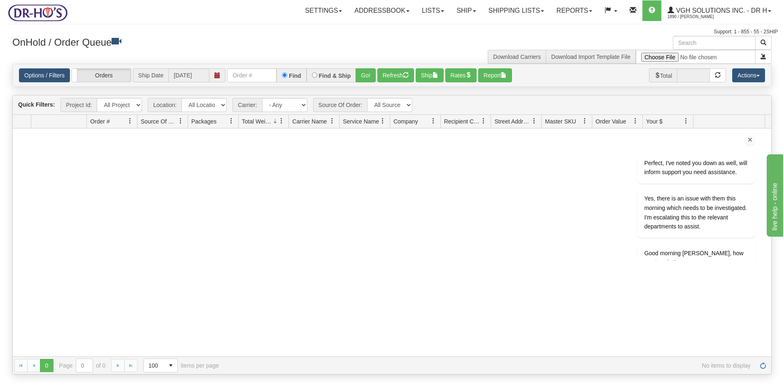
click at [748, 139] on icon "Chat attention grabber" at bounding box center [750, 139] width 7 height 7
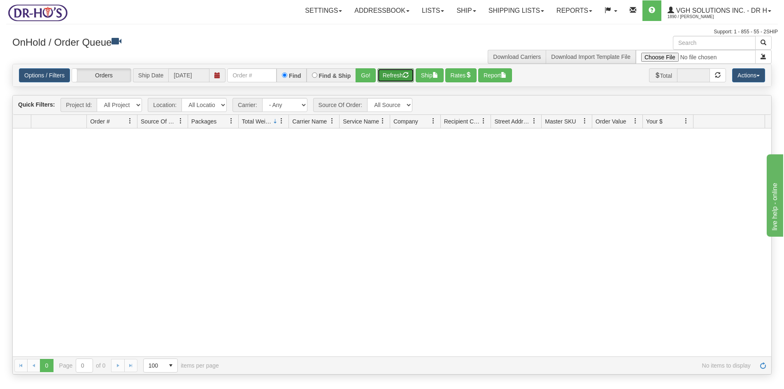
click at [406, 72] on span "button" at bounding box center [406, 75] width 6 height 6
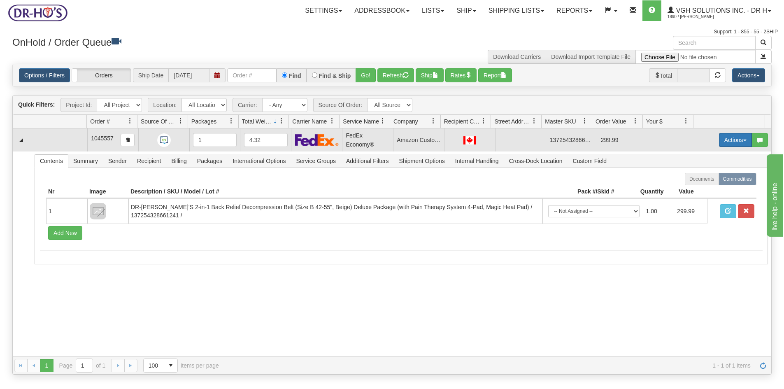
click at [721, 138] on button "Actions" at bounding box center [735, 140] width 33 height 14
click at [703, 156] on span "Open" at bounding box center [704, 155] width 20 height 7
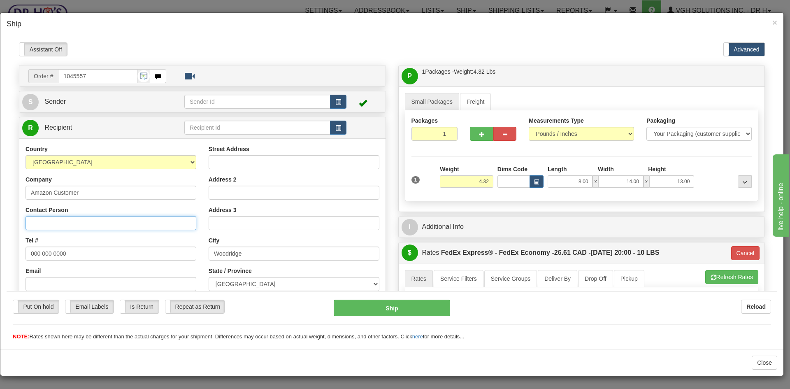
click at [42, 223] on input "Contact Person" at bounding box center [111, 223] width 171 height 14
paste input "Joyce Peters"
type input "Joyce Peters"
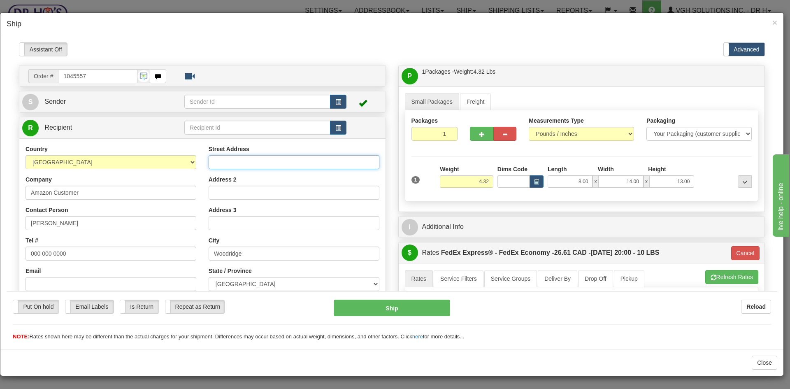
click at [228, 161] on input "Street Address" at bounding box center [294, 162] width 171 height 14
paste input "573 2nd Street W, Box 21"
type input "573 2nd Street W, Box 21"
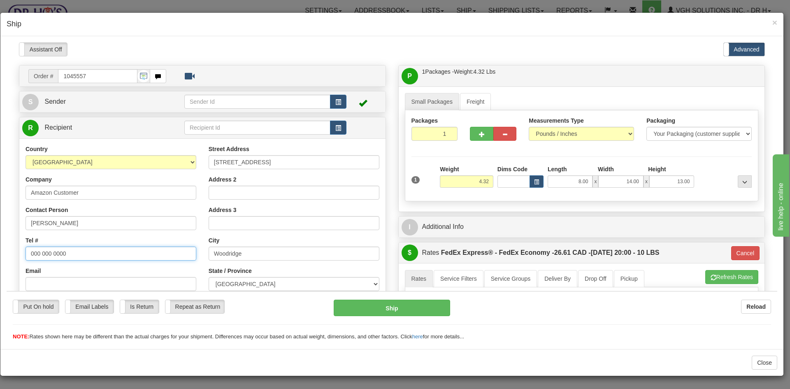
drag, startPoint x: 56, startPoint y: 253, endPoint x: -1, endPoint y: 254, distance: 57.2
click at [7, 254] on html "Please wait... Attention! Ok Add to Bidding... Preview Custom Documents Preview…" at bounding box center [392, 191] width 771 height 298
paste input "2043710694"
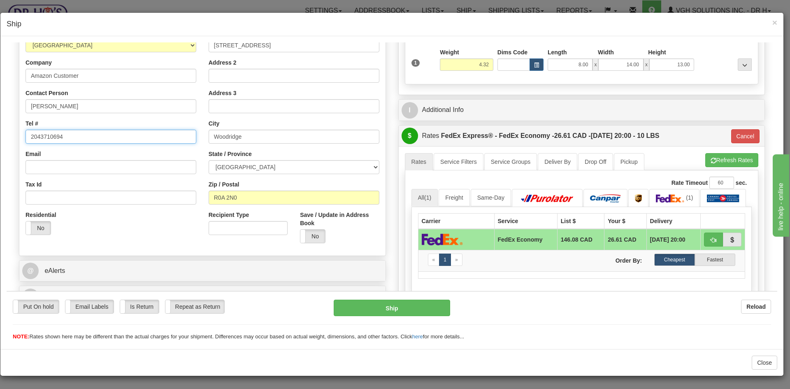
scroll to position [123, 0]
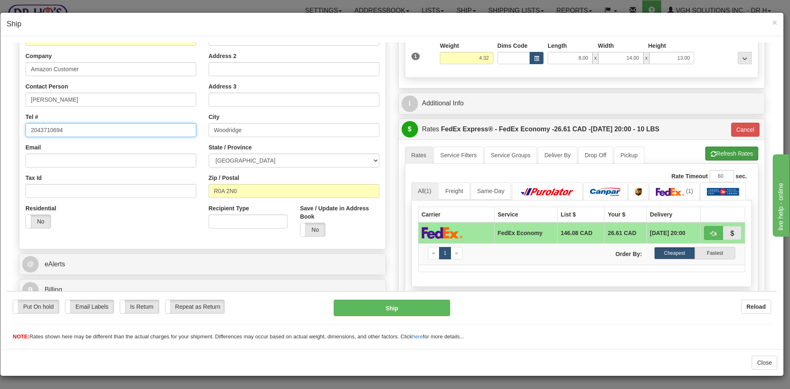
type input "2043710694"
click at [721, 153] on button "Refresh Rates" at bounding box center [731, 153] width 53 height 14
type input "20"
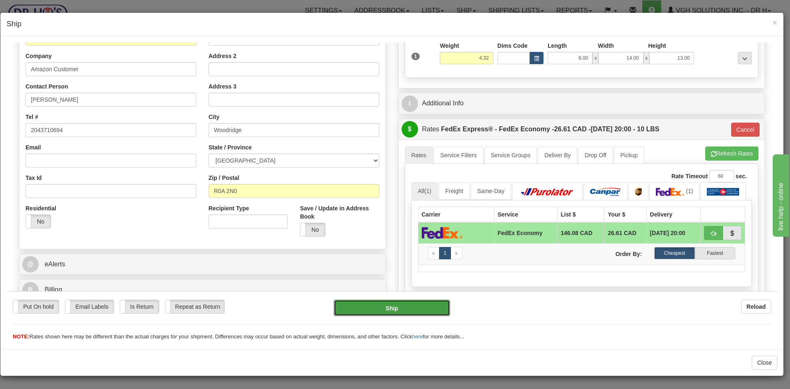
click at [393, 310] on button "Ship" at bounding box center [392, 307] width 116 height 16
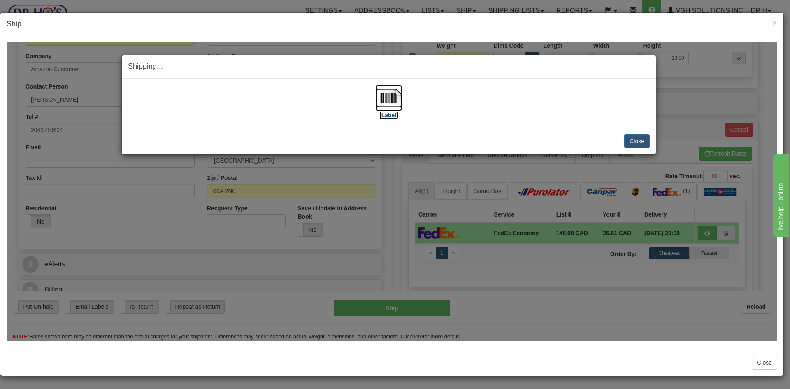
click at [396, 98] on img at bounding box center [389, 97] width 26 height 26
